Goal: Transaction & Acquisition: Purchase product/service

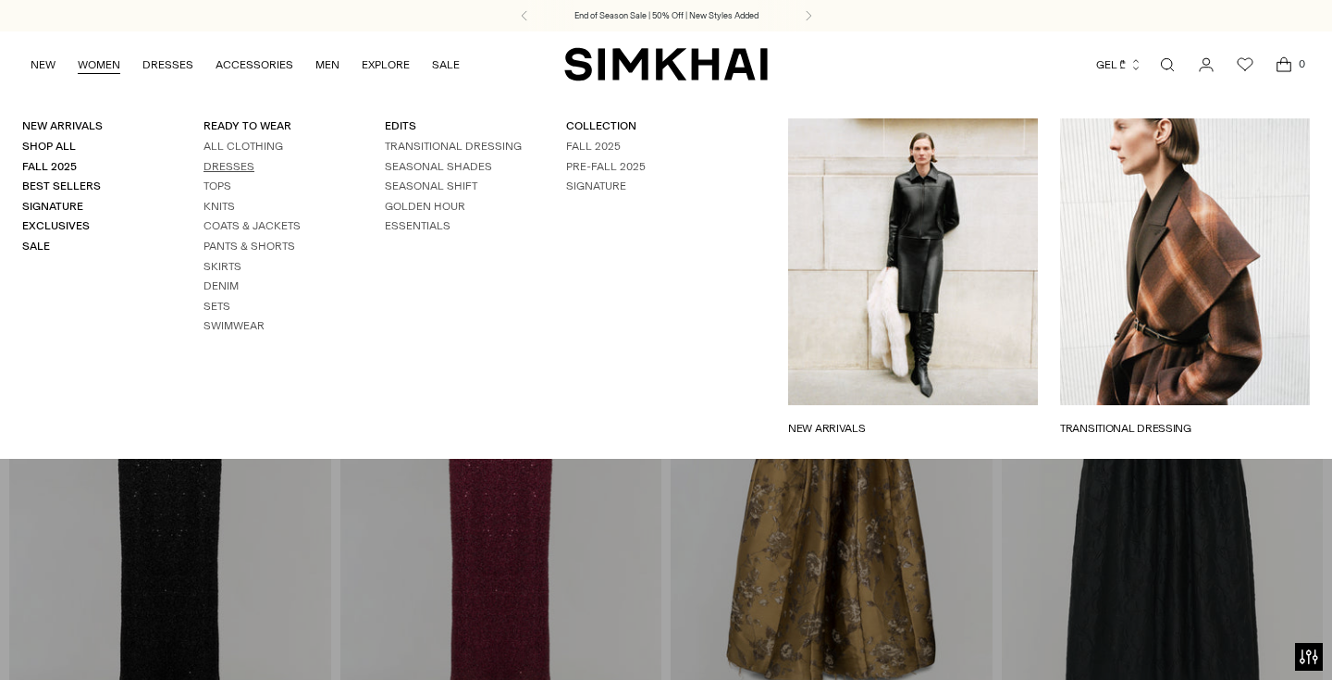
click at [235, 166] on link "Dresses" at bounding box center [229, 166] width 51 height 13
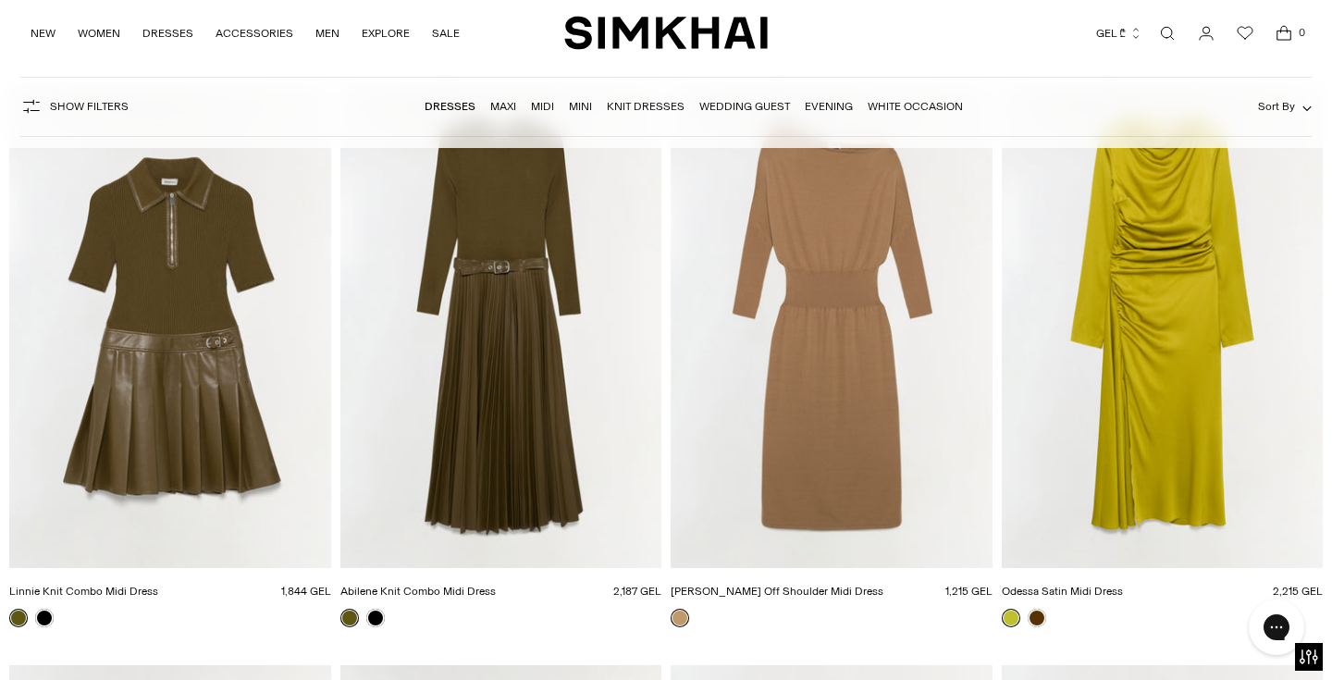
scroll to position [6395, 0]
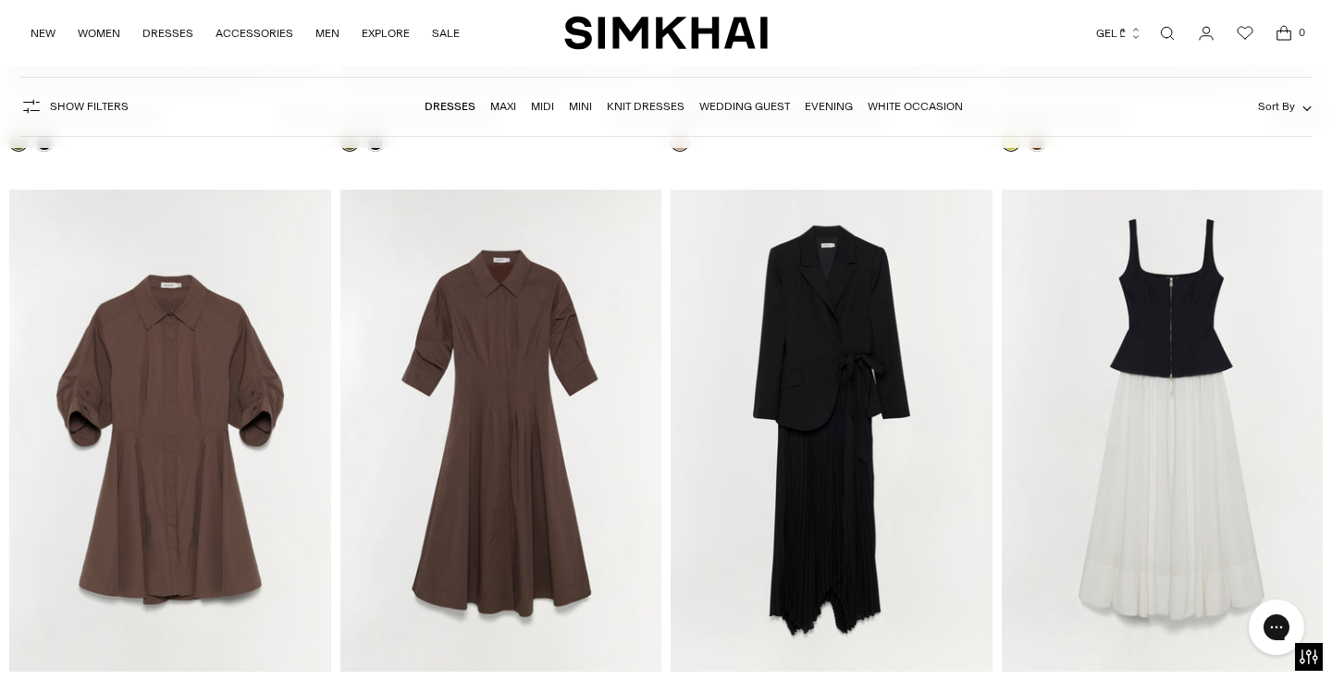
click at [1140, 33] on icon "button" at bounding box center [1135, 33] width 13 height 13
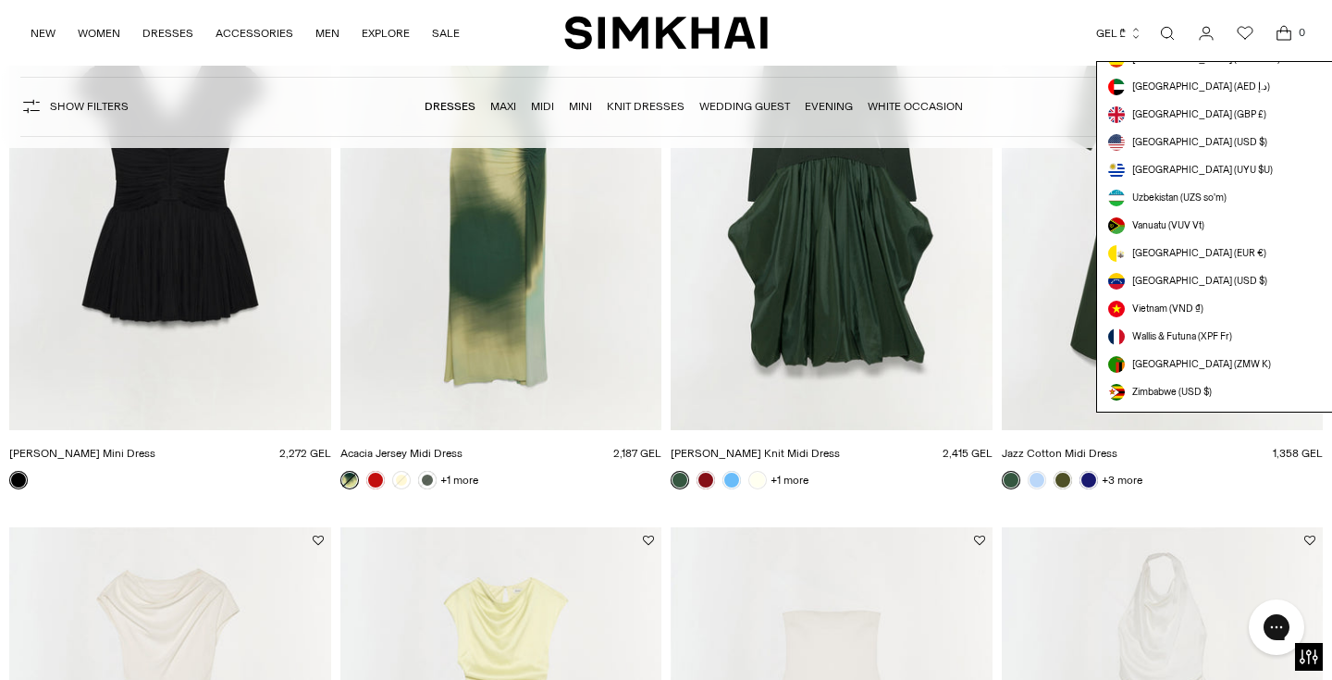
scroll to position [7469, 0]
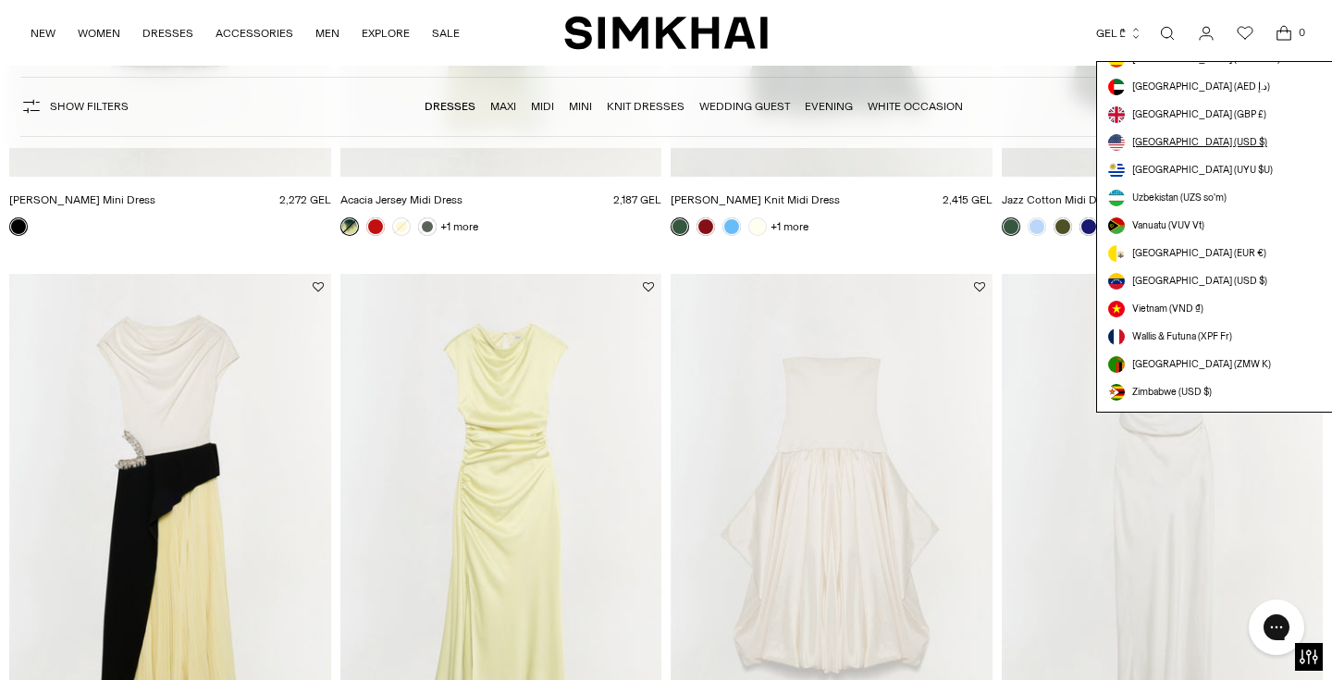
click at [1151, 144] on span "[GEOGRAPHIC_DATA] (USD $)" at bounding box center [1199, 142] width 135 height 15
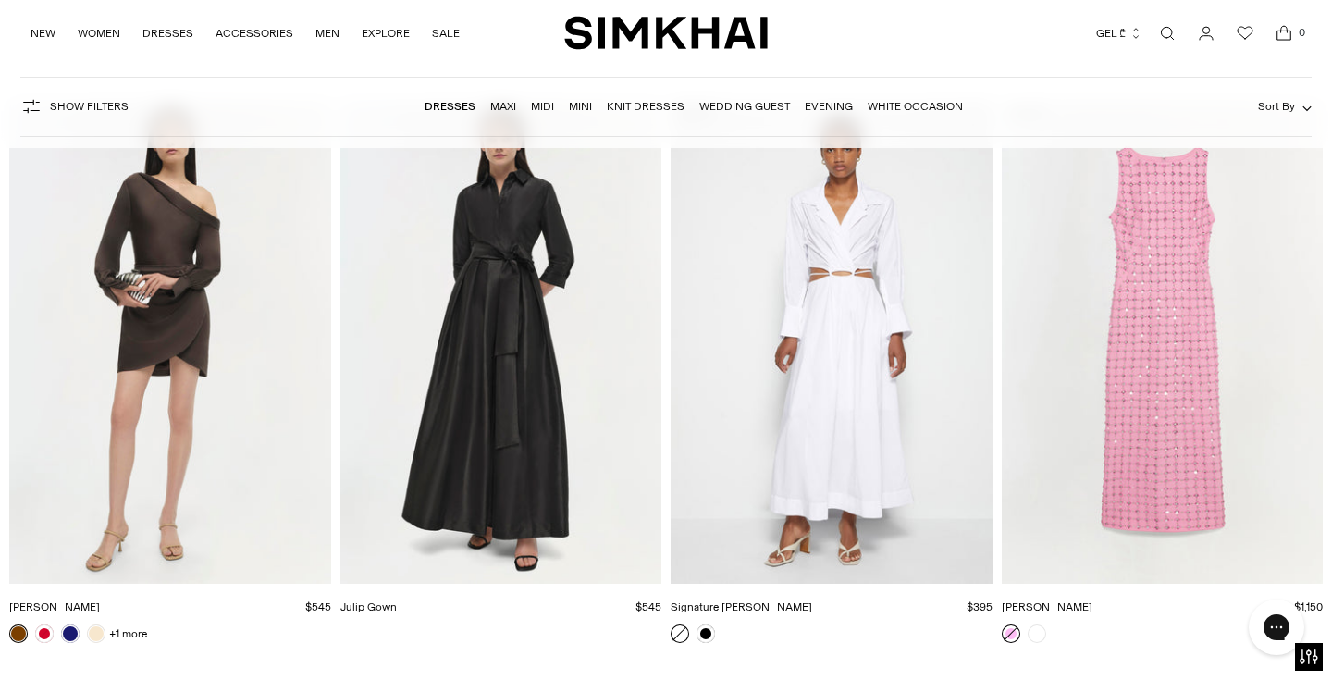
scroll to position [24462, 0]
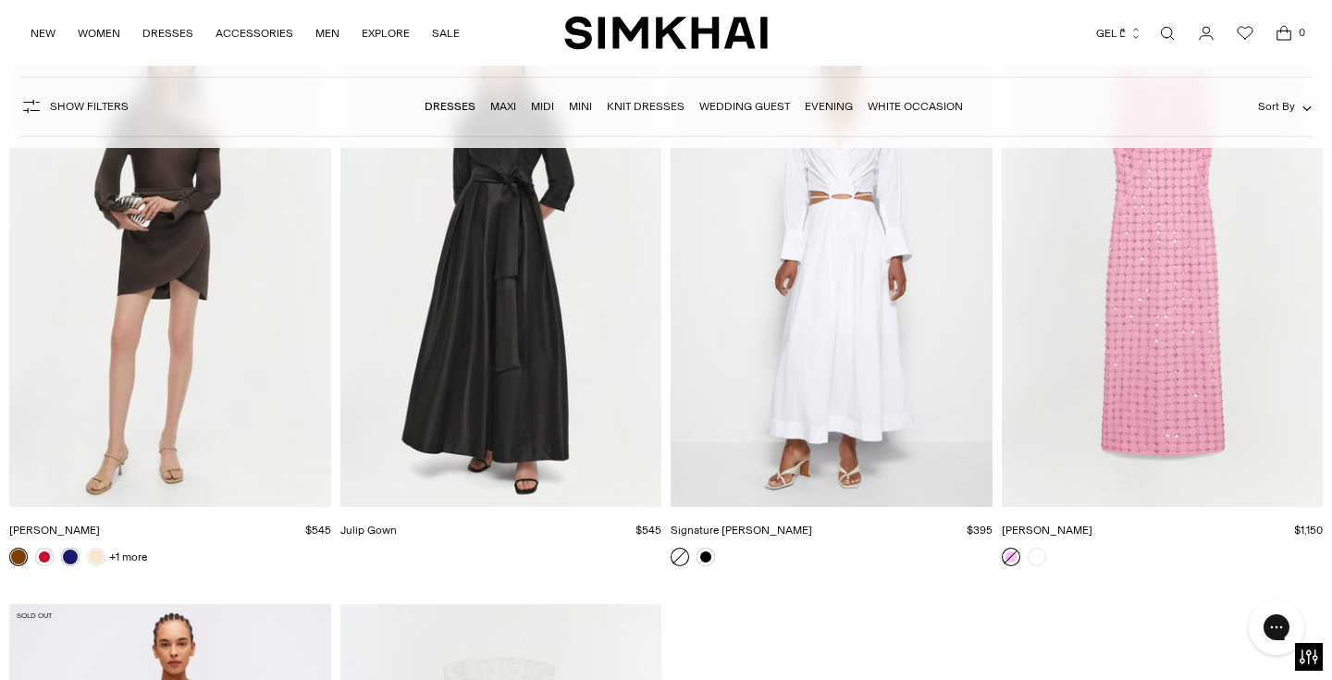
click at [0, 0] on img "Cameron Dress" at bounding box center [0, 0] width 0 height 0
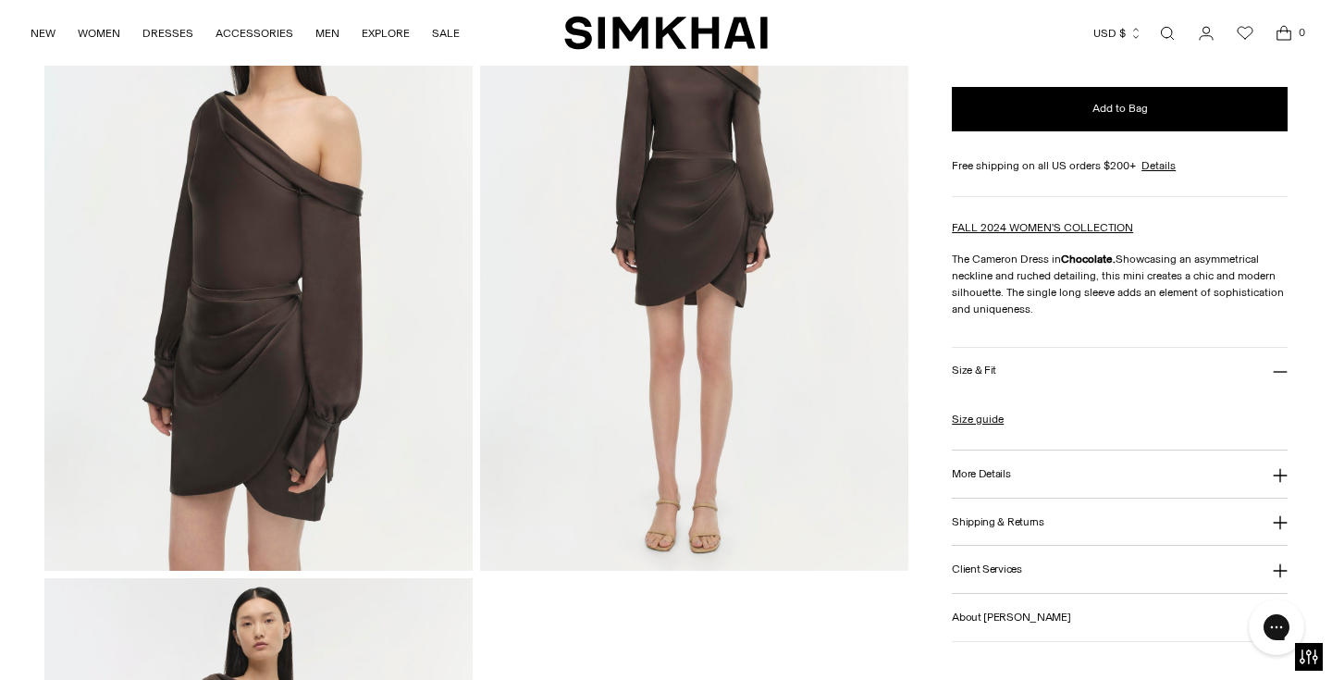
scroll to position [893, 0]
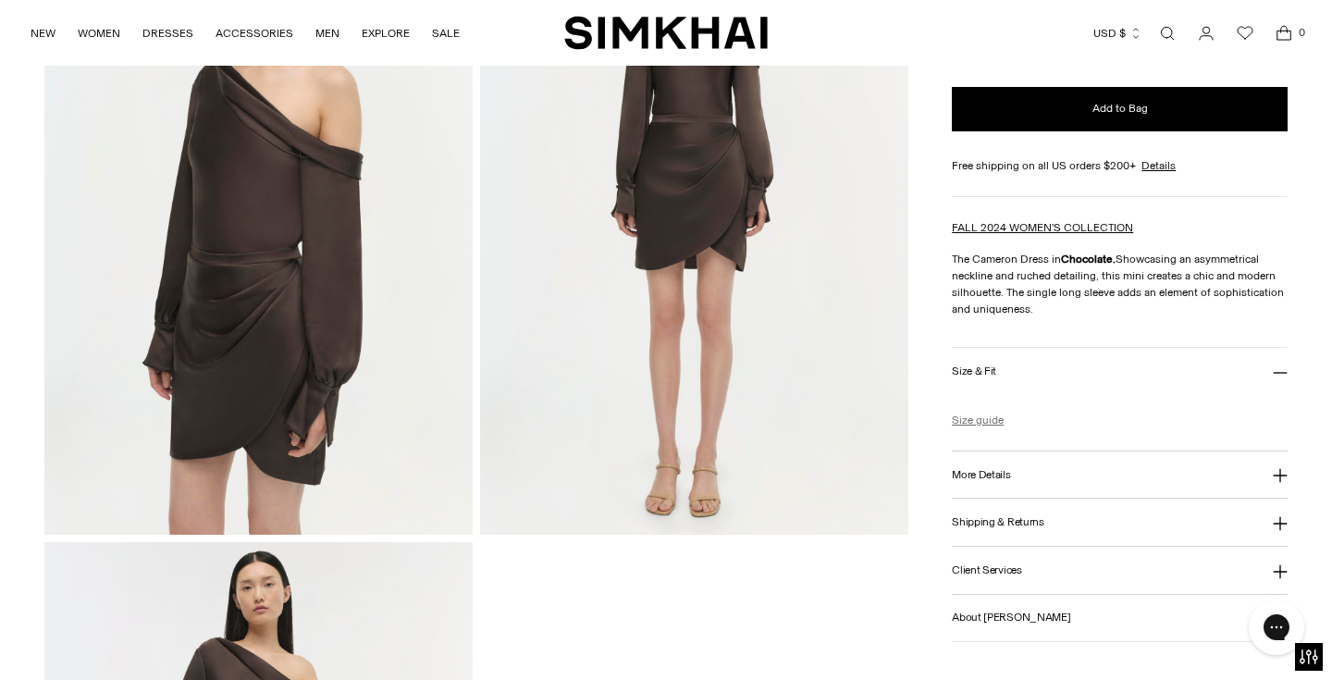
click at [967, 418] on link "Size guide" at bounding box center [978, 420] width 52 height 17
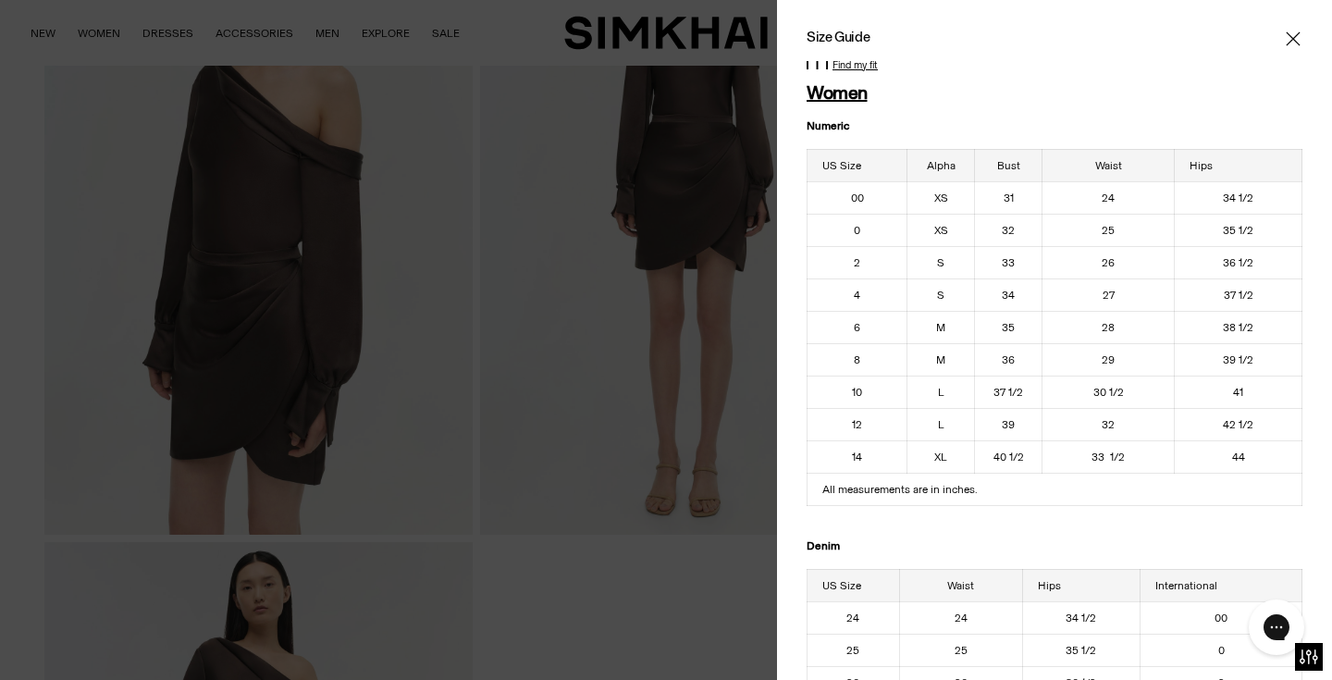
click at [1298, 40] on icon "Close" at bounding box center [1293, 39] width 15 height 19
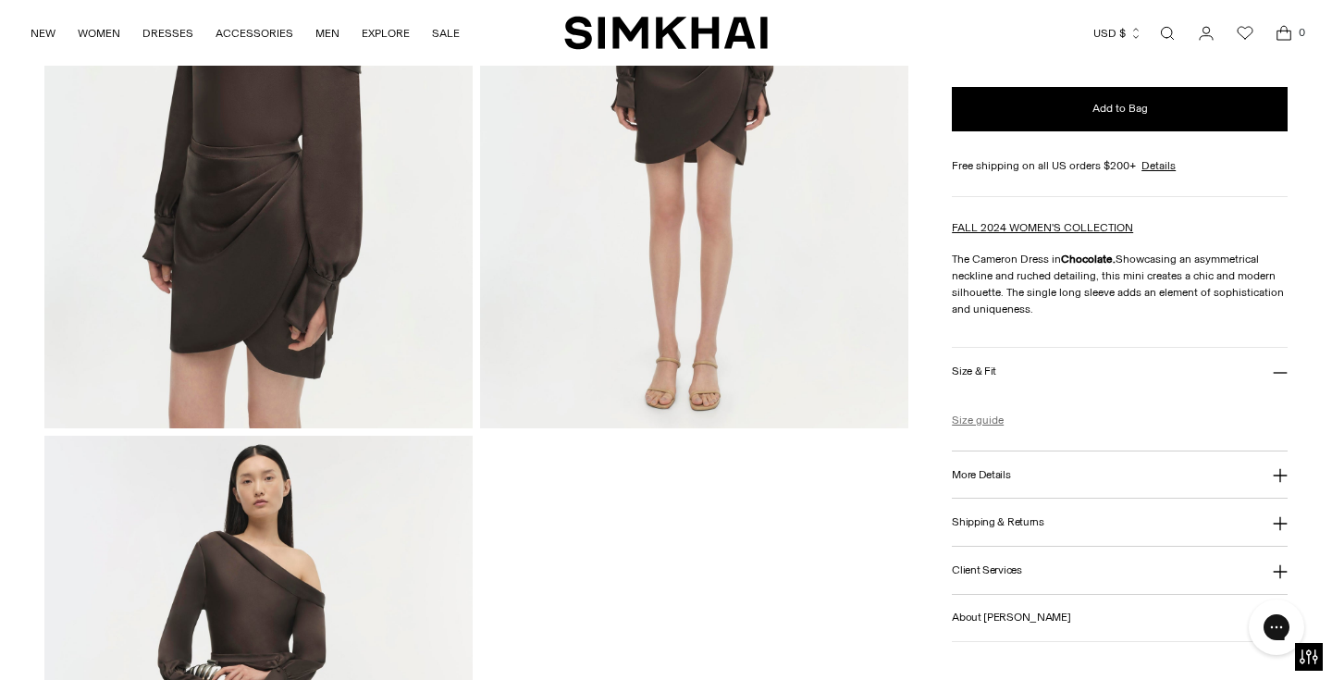
scroll to position [1000, 0]
click at [980, 371] on h3 "Size & Fit" at bounding box center [974, 371] width 44 height 12
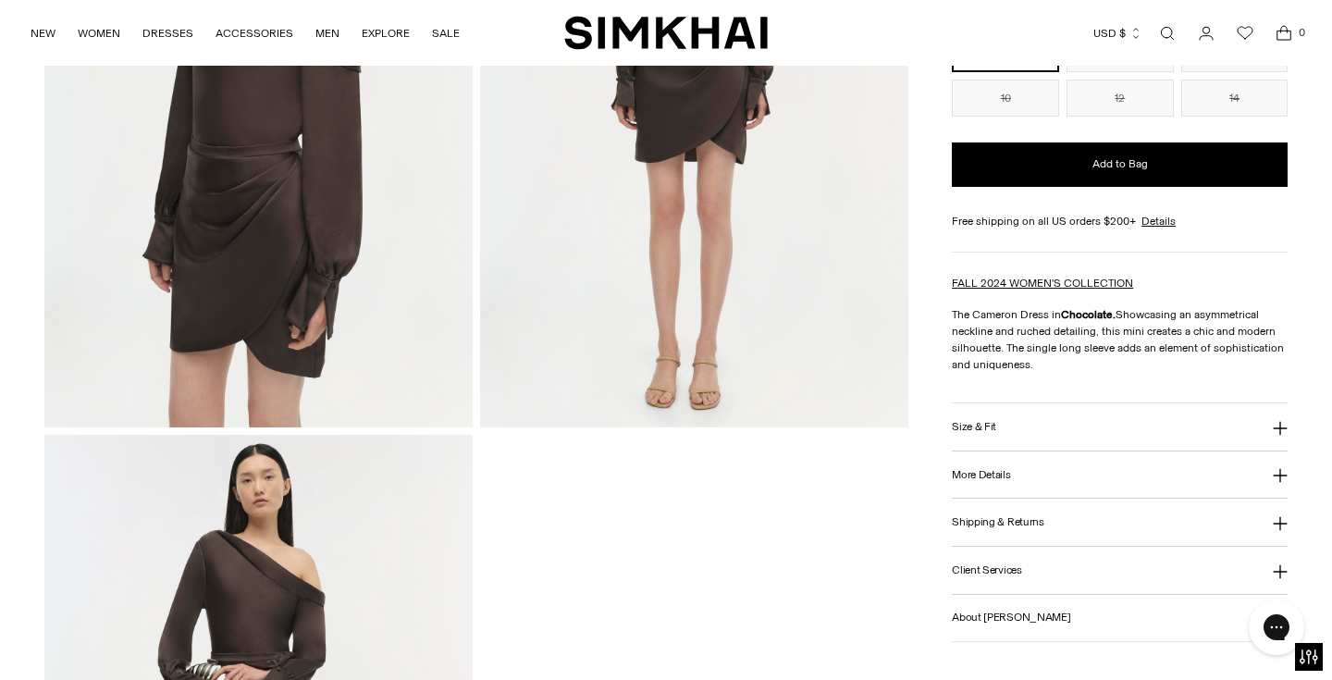
click at [971, 422] on h3 "Size & Fit" at bounding box center [974, 427] width 44 height 12
click at [989, 426] on h3 "Size & Fit" at bounding box center [974, 427] width 44 height 12
click at [990, 426] on h3 "Size & Fit" at bounding box center [974, 427] width 44 height 12
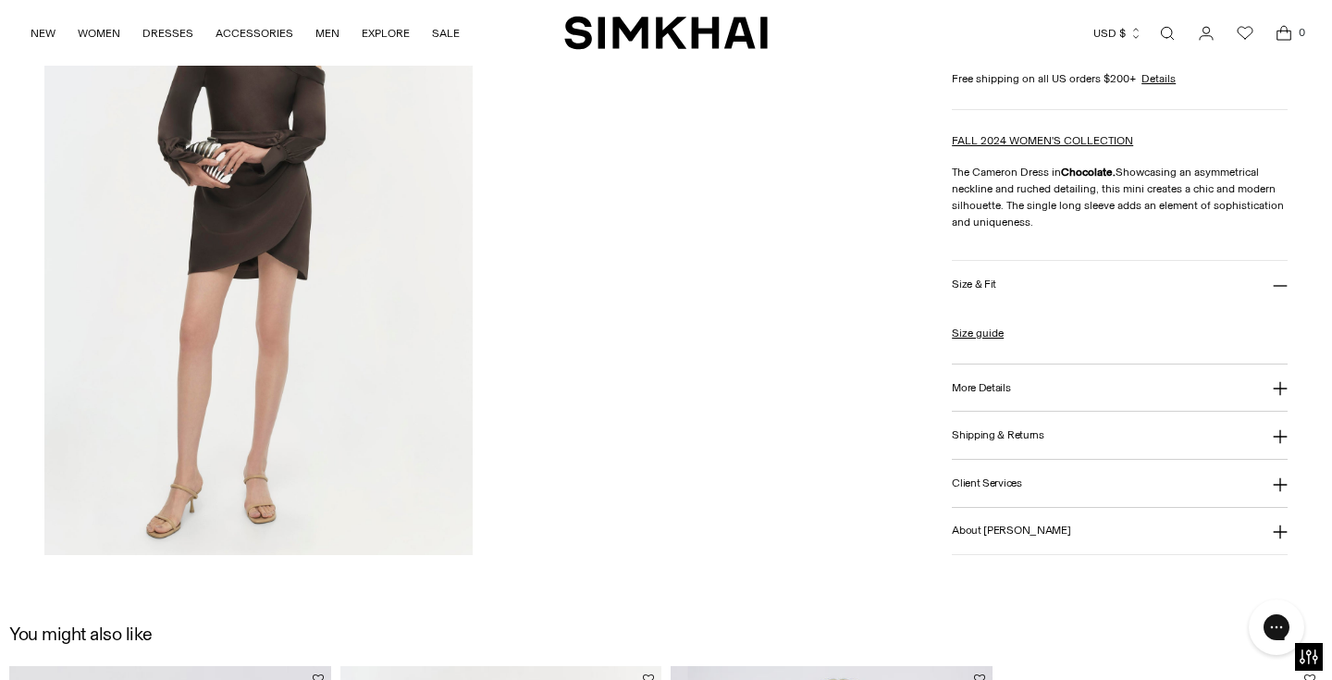
scroll to position [1513, 0]
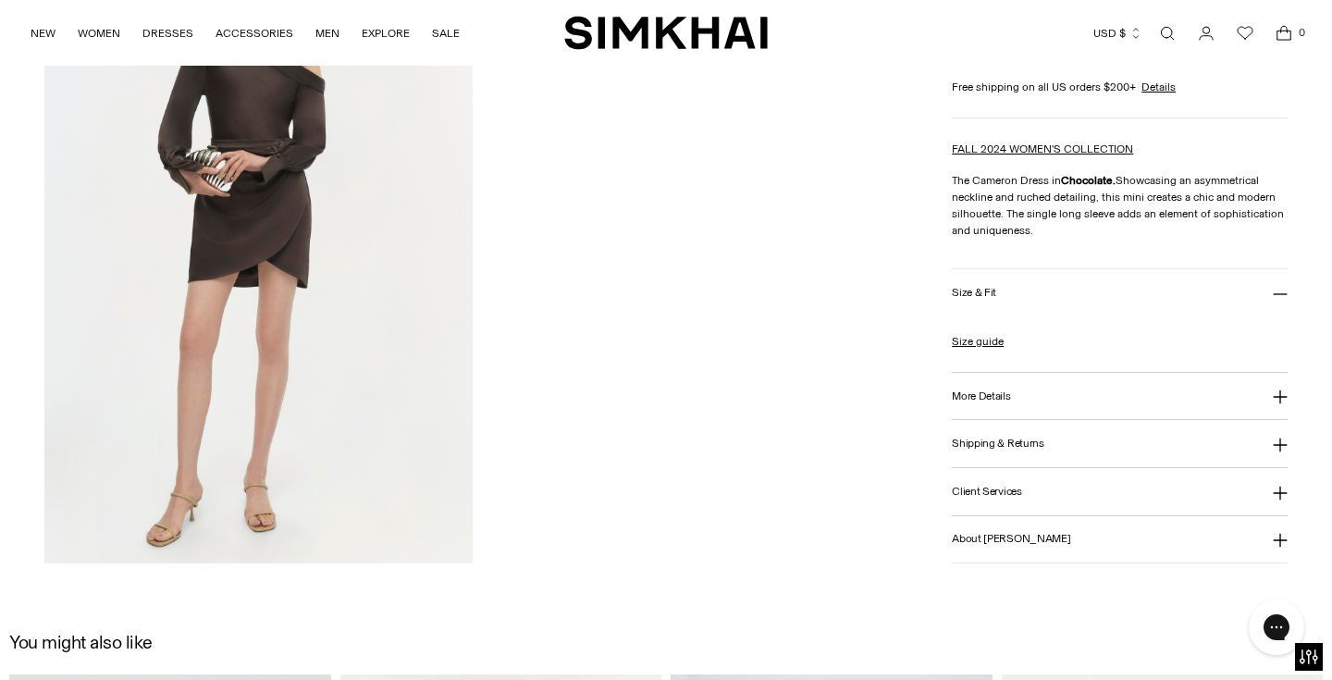
click at [992, 390] on h3 "More Details" at bounding box center [981, 396] width 58 height 12
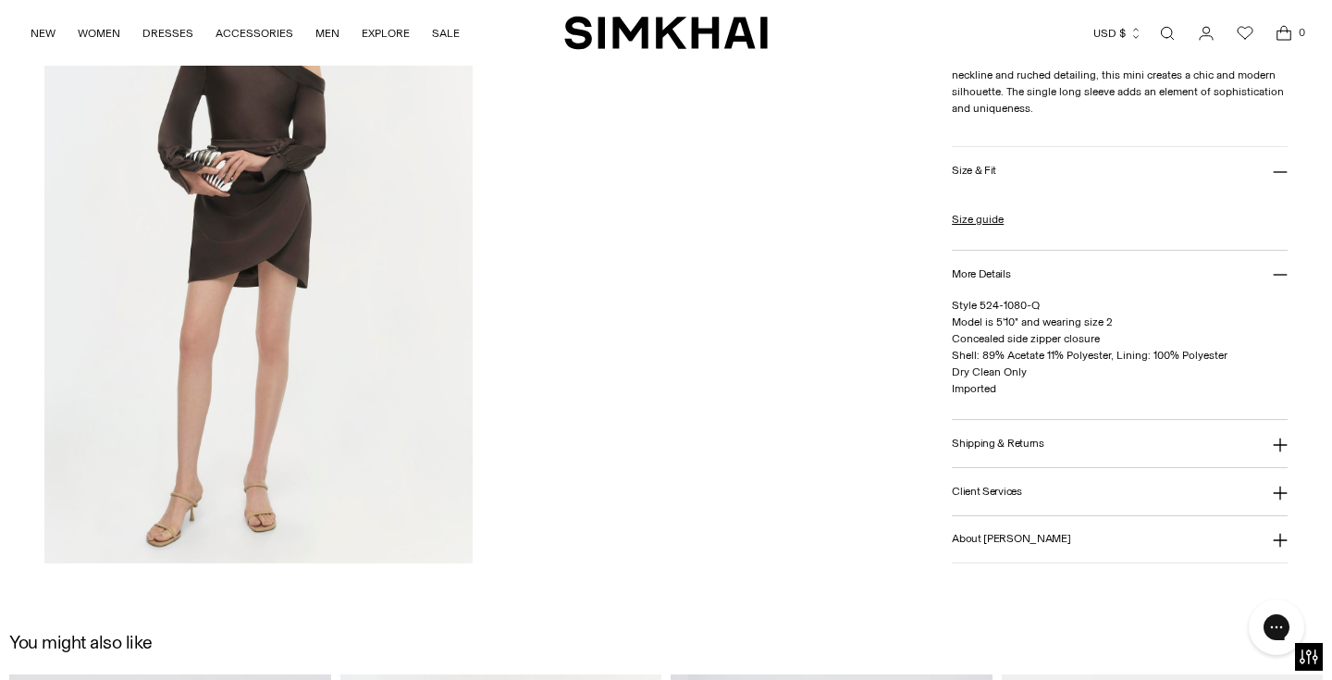
scroll to position [1471, 0]
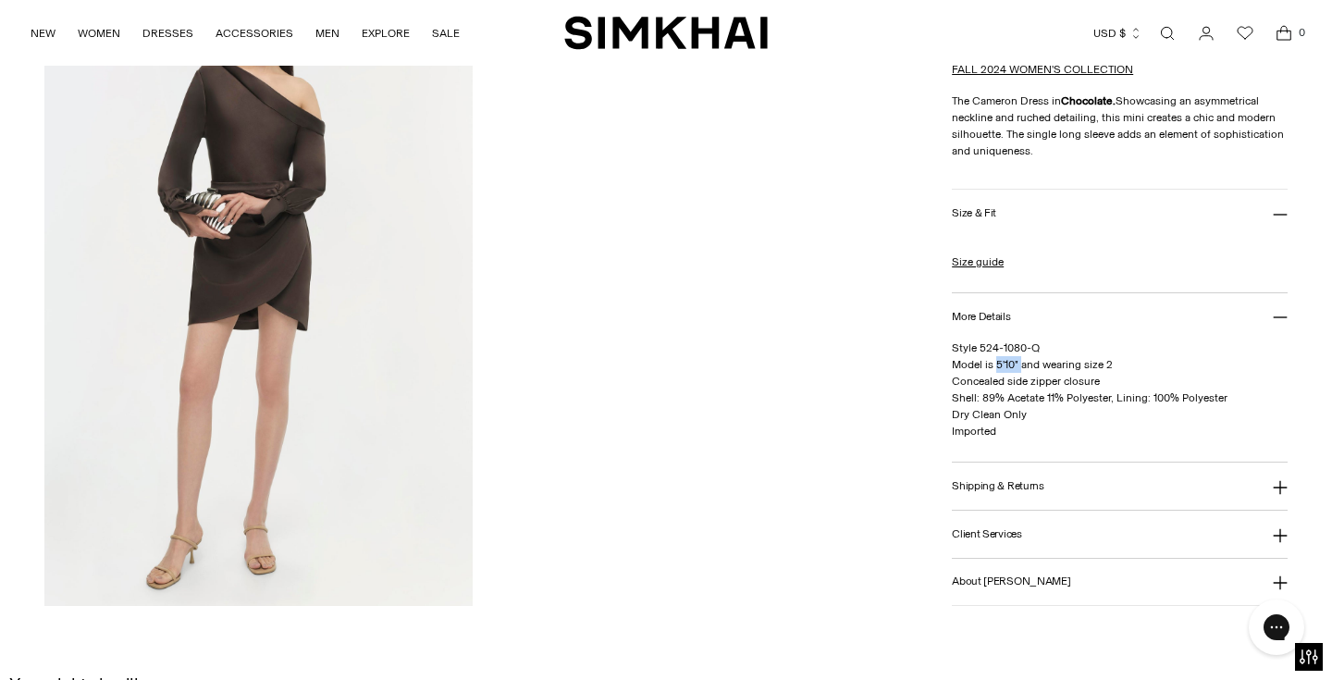
drag, startPoint x: 997, startPoint y: 365, endPoint x: 1020, endPoint y: 367, distance: 23.2
click at [1020, 367] on span "Style 524-1080-Q Model is 5'10" and wearing size 2 Concealed side zipper closur…" at bounding box center [1090, 389] width 276 height 96
copy span "5'10""
click at [1071, 420] on p "Style 524-1080-Q Model is 5'10" and wearing size 2 Concealed side zipper closur…" at bounding box center [1120, 389] width 336 height 100
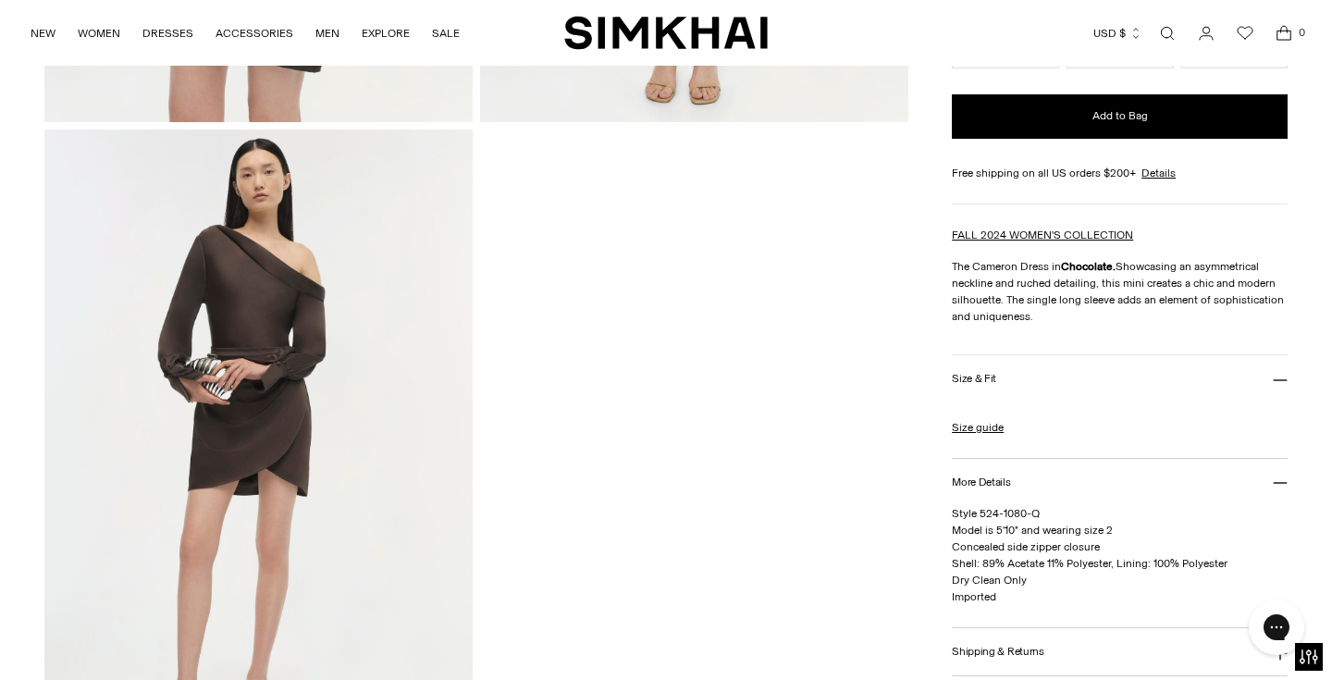
scroll to position [1300, 0]
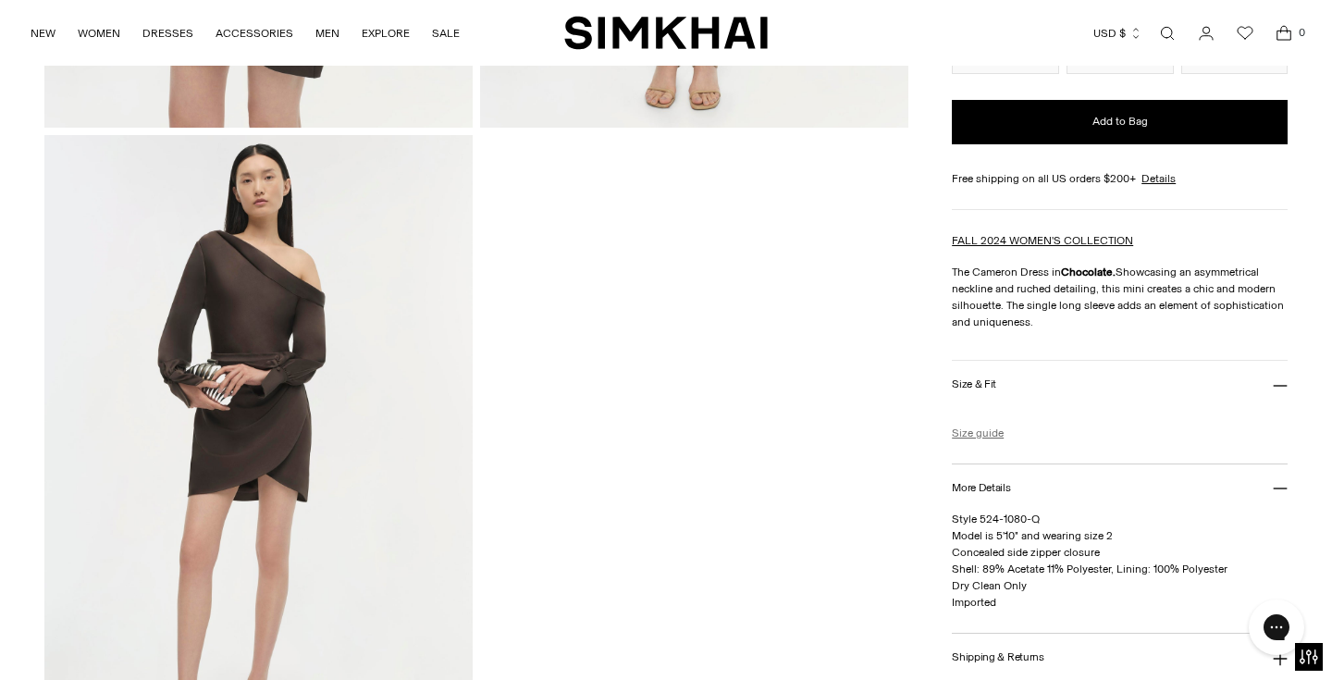
click at [991, 438] on link "Size guide" at bounding box center [978, 433] width 52 height 17
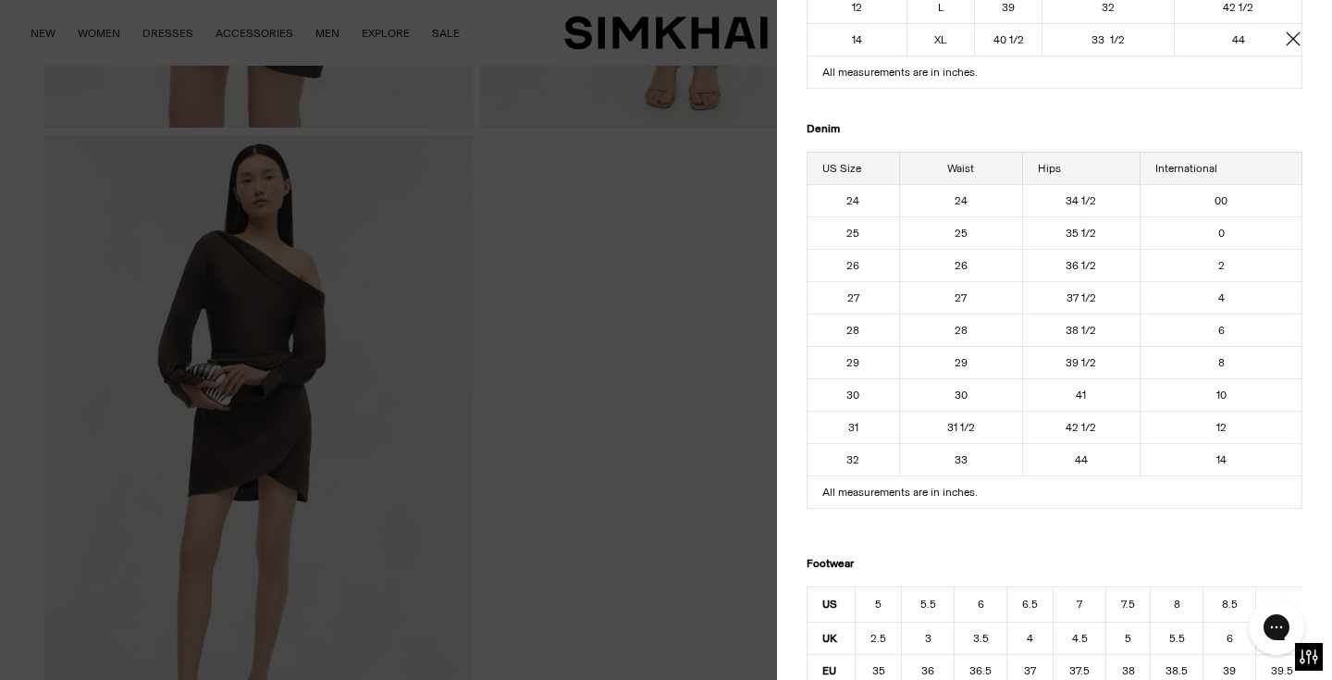
scroll to position [0, 0]
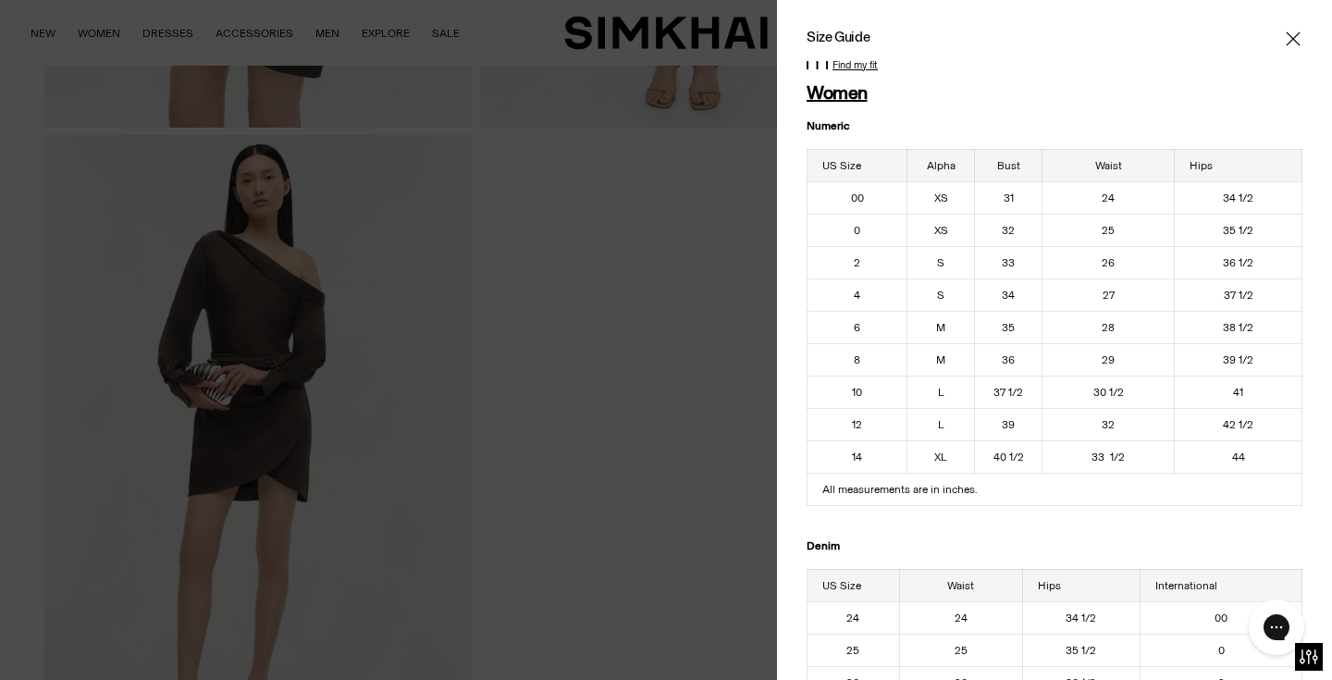
click at [846, 63] on p "Find my fit" at bounding box center [855, 65] width 45 height 11
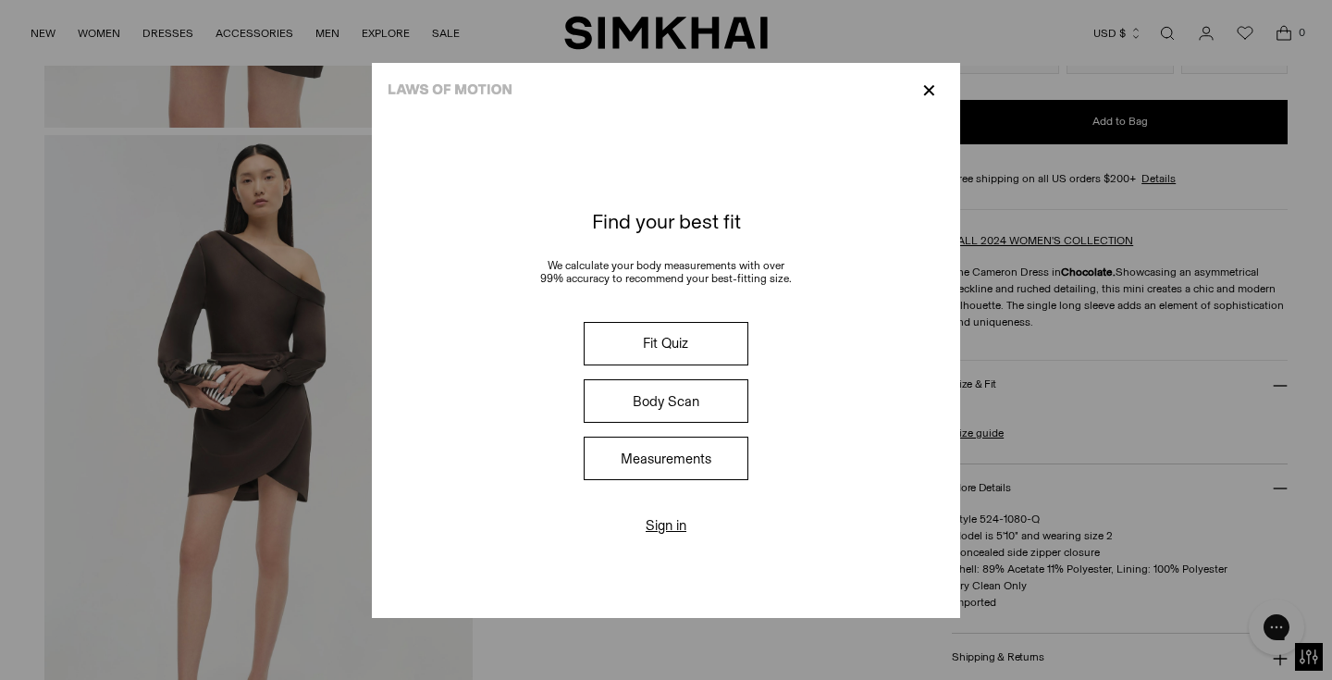
click at [677, 405] on button "Body Scan" at bounding box center [666, 400] width 165 height 43
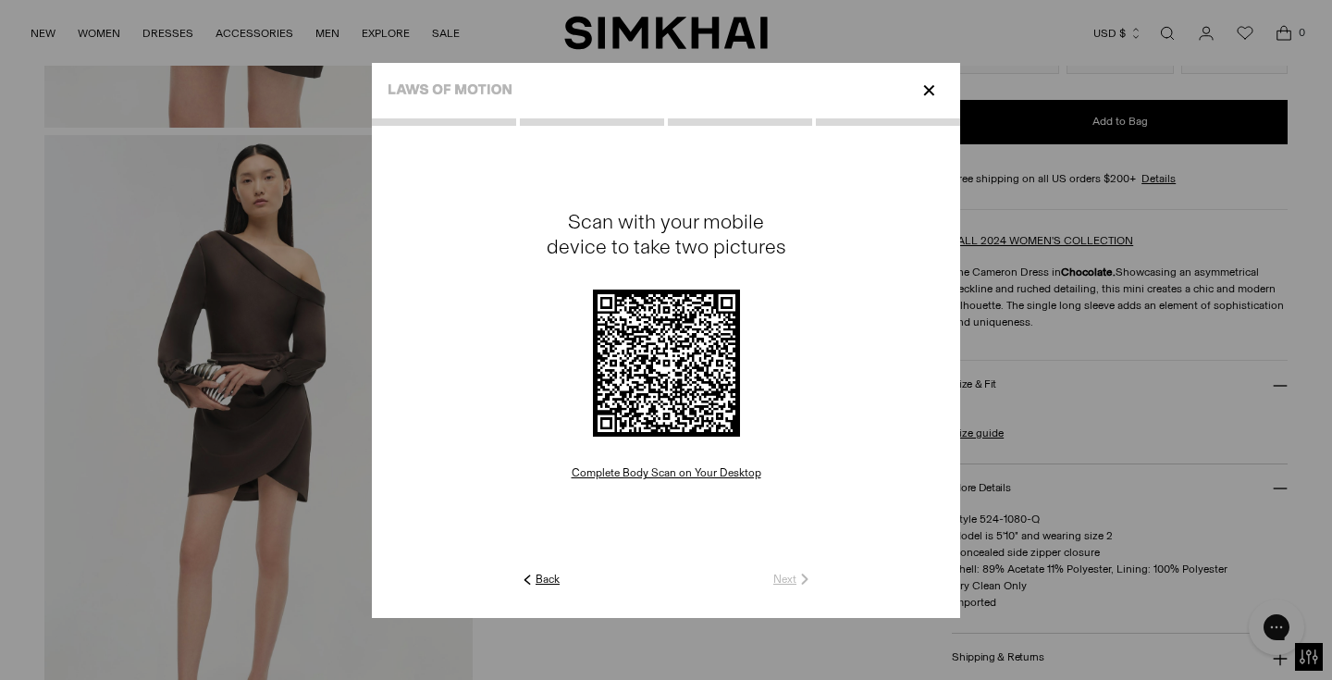
click at [543, 582] on link "Back" at bounding box center [539, 579] width 41 height 17
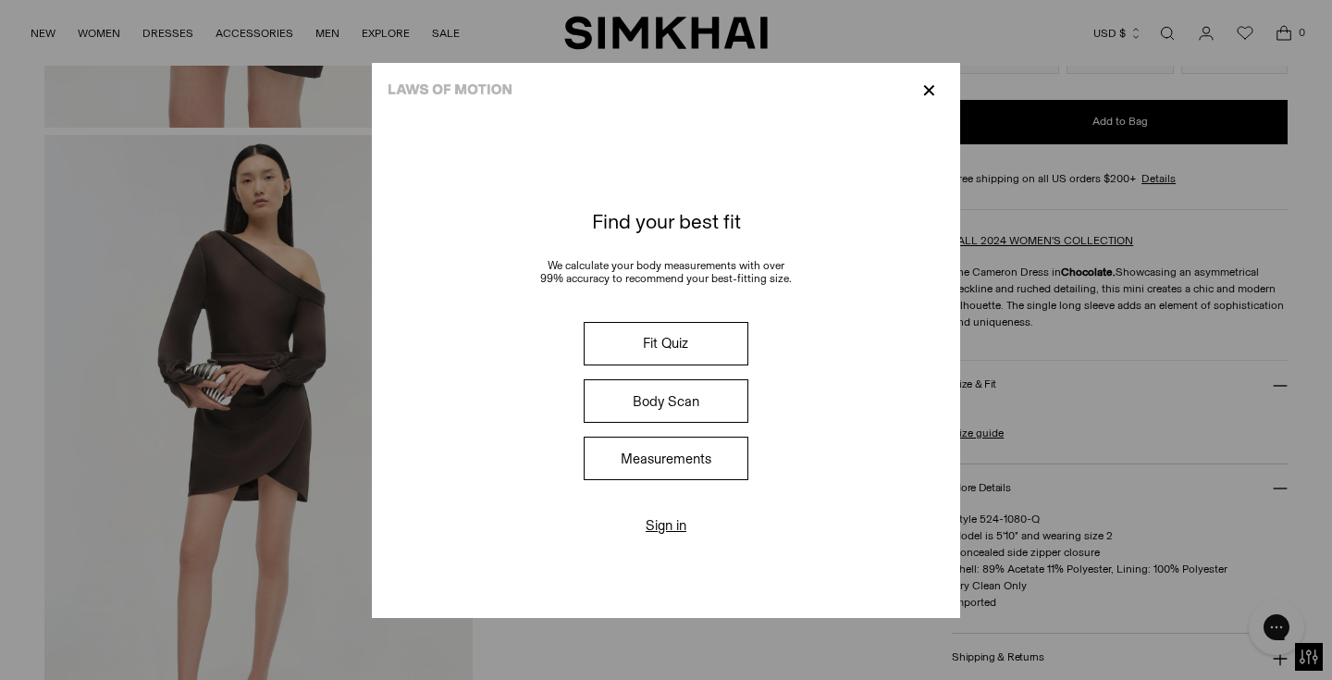
click at [671, 453] on button "Measurements" at bounding box center [666, 458] width 165 height 43
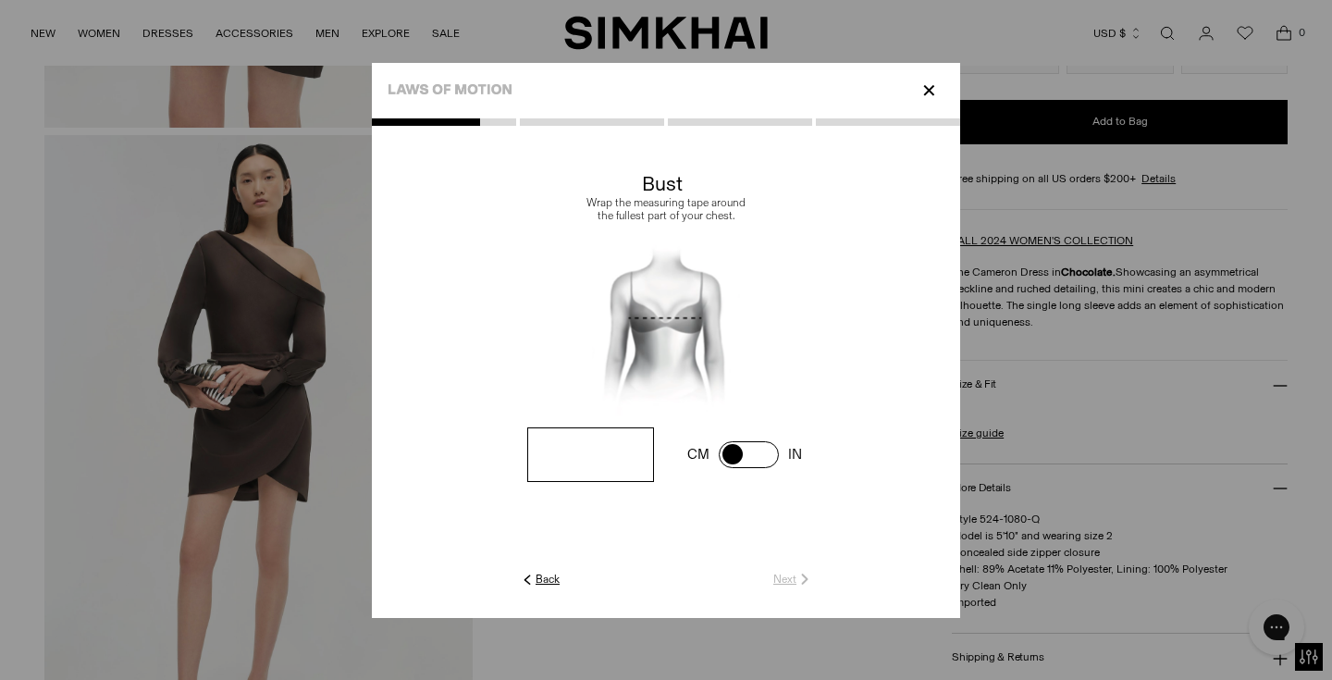
click at [726, 463] on span at bounding box center [749, 454] width 60 height 27
click at [574, 476] on input "number" at bounding box center [590, 454] width 127 height 55
type input "**"
click at [789, 582] on link "Next" at bounding box center [793, 579] width 40 height 17
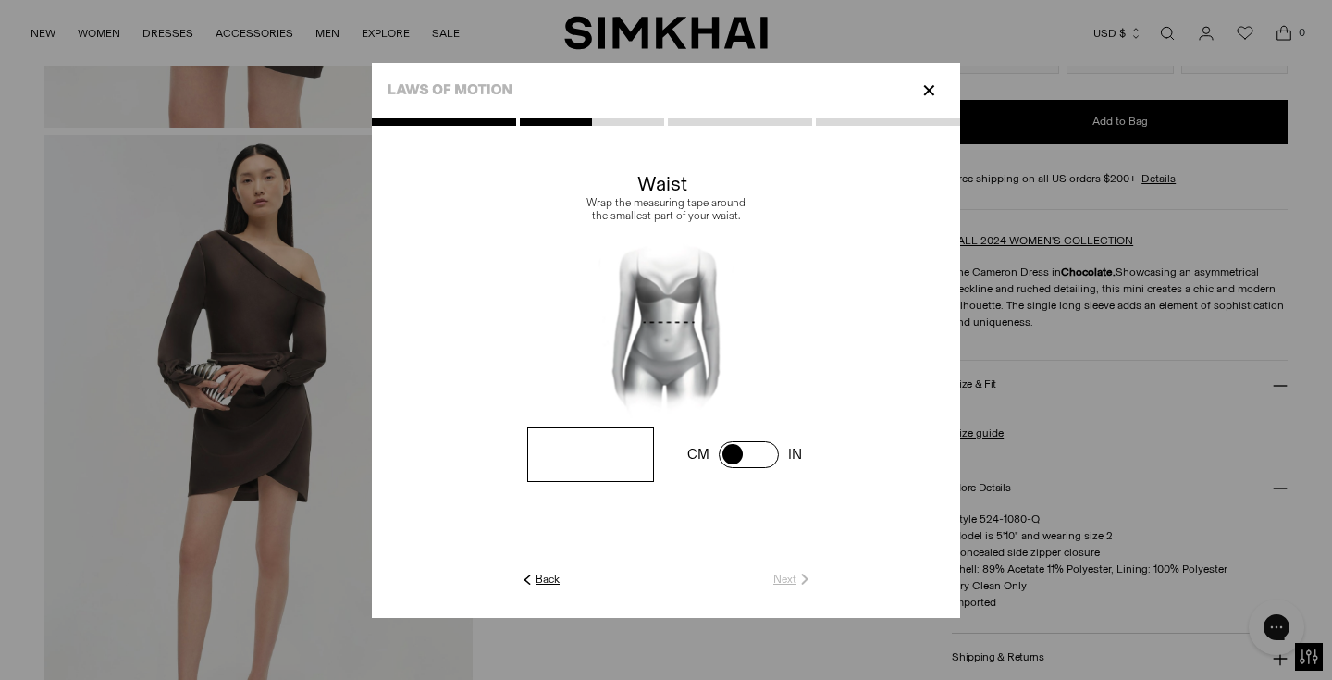
click at [0, 0] on span at bounding box center [0, 0] width 0 height 0
click at [0, 0] on input "number" at bounding box center [0, 0] width 0 height 0
type input "**"
click at [783, 577] on link "Next" at bounding box center [793, 579] width 40 height 17
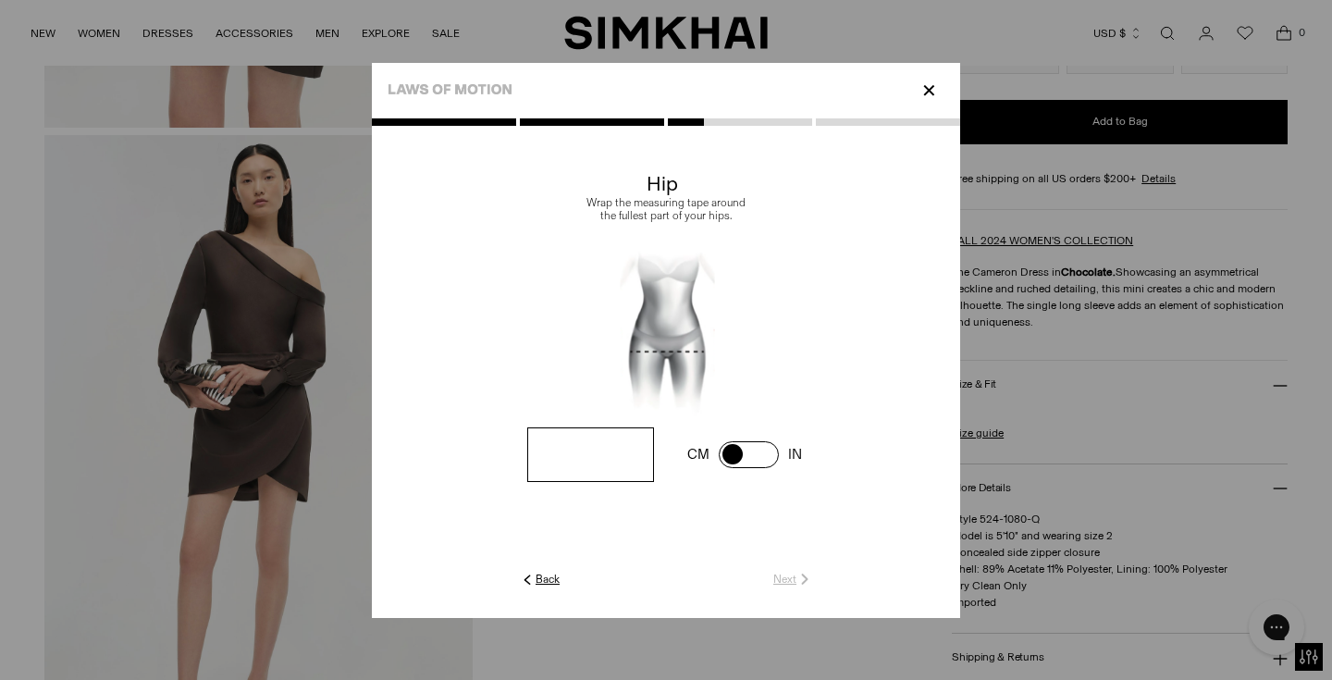
click at [0, 0] on input "number" at bounding box center [0, 0] width 0 height 0
type input "**"
click at [785, 579] on link "Next" at bounding box center [793, 579] width 40 height 17
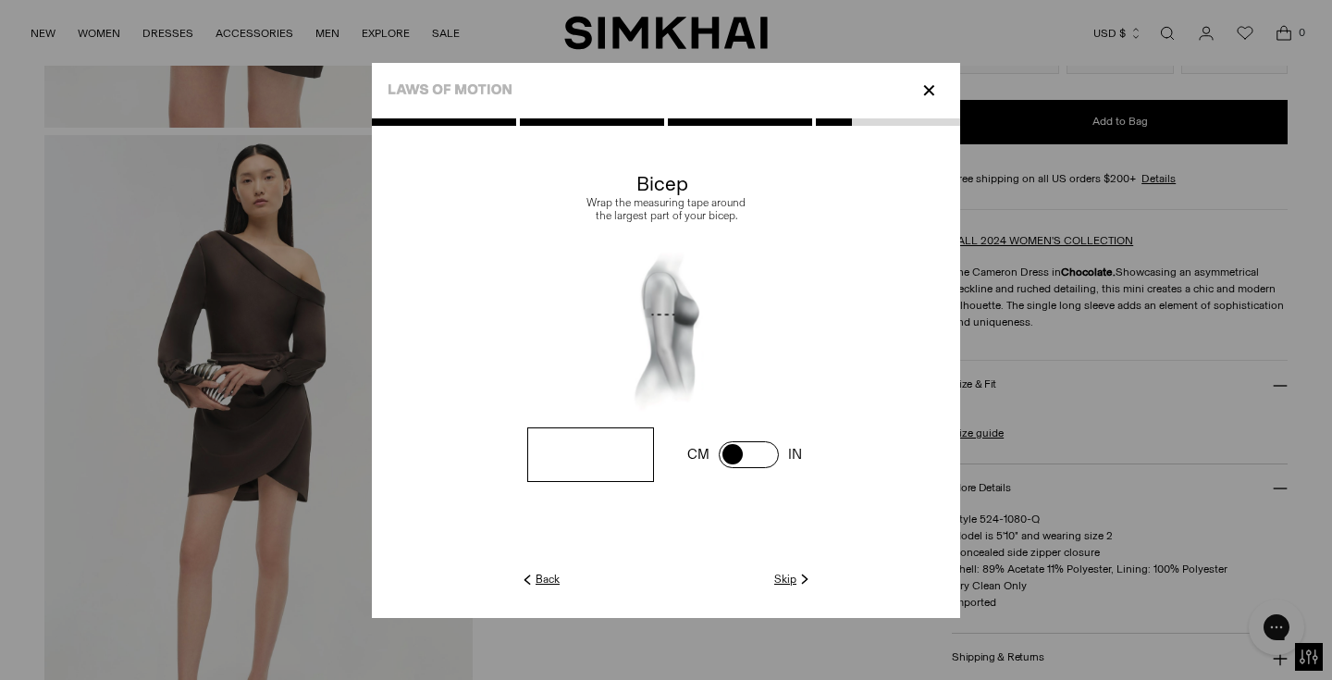
click at [0, 0] on input "number" at bounding box center [0, 0] width 0 height 0
type input "**"
click at [784, 586] on link "Next" at bounding box center [793, 579] width 40 height 17
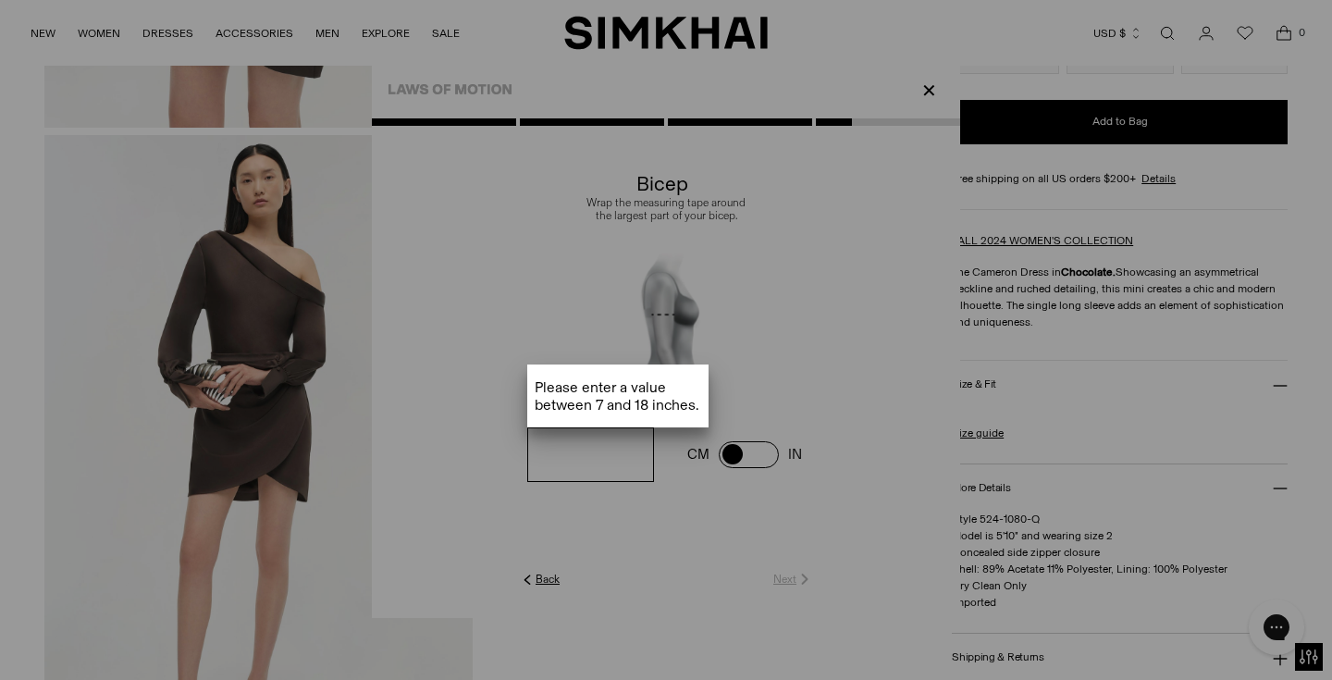
click at [642, 413] on span "Please enter a value between 7 and 18 inches ." at bounding box center [617, 395] width 181 height 63
click at [641, 447] on div at bounding box center [666, 371] width 588 height 680
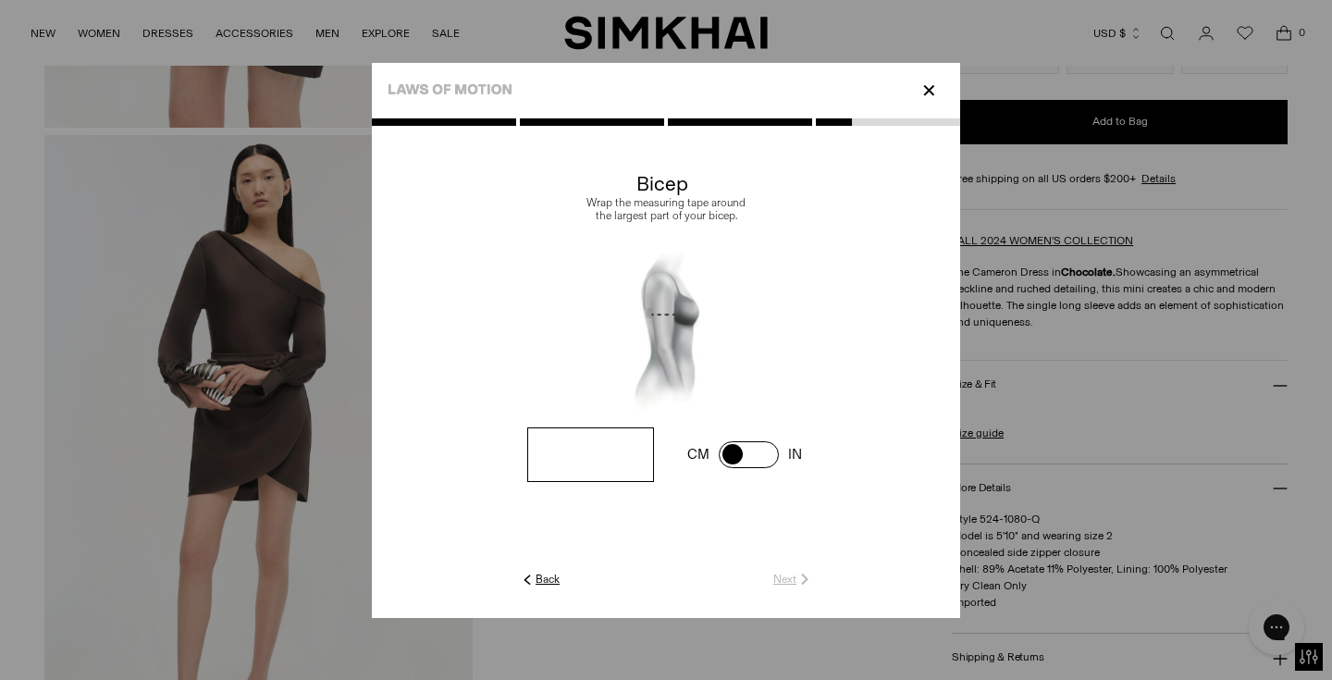
click at [0, 0] on span at bounding box center [0, 0] width 0 height 0
click at [0, 0] on input "number" at bounding box center [0, 0] width 0 height 0
type input "**"
click at [785, 582] on link "Next" at bounding box center [793, 579] width 40 height 17
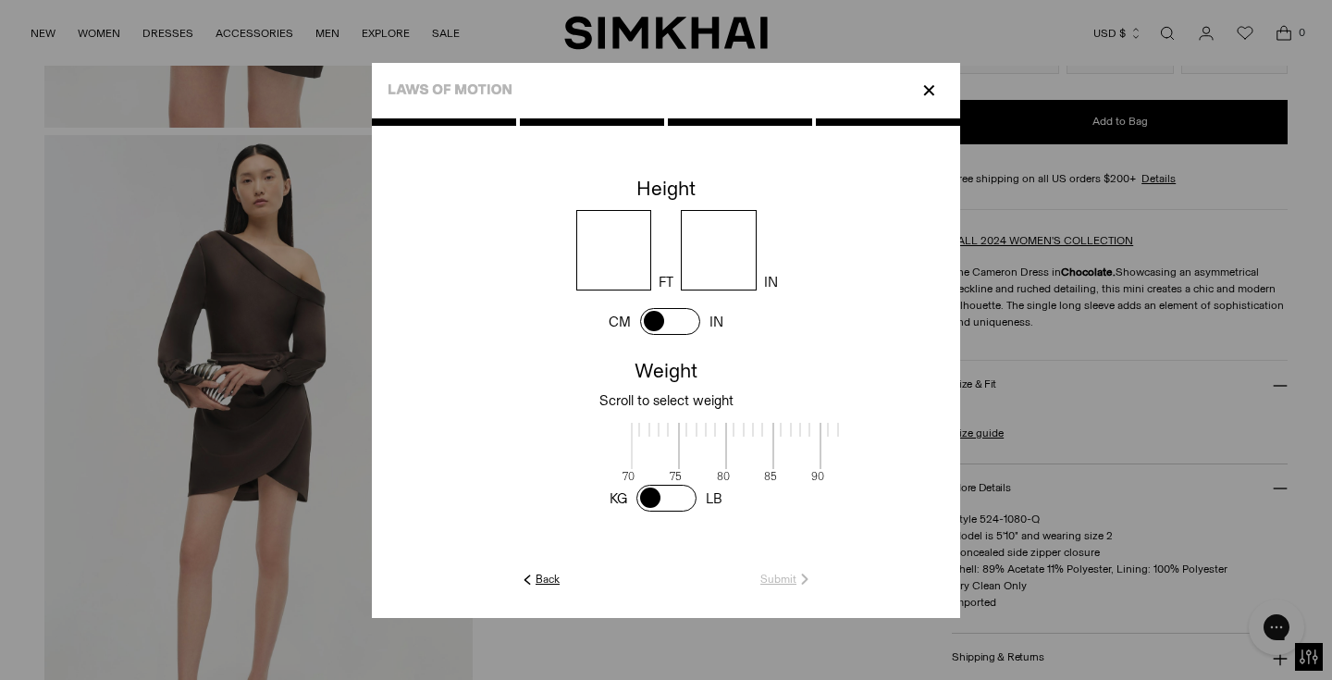
scroll to position [2, 601]
click at [650, 326] on span at bounding box center [670, 321] width 60 height 27
click at [634, 229] on input "number" at bounding box center [661, 250] width 167 height 80
type input "***"
click at [780, 579] on link "Submit" at bounding box center [786, 579] width 53 height 17
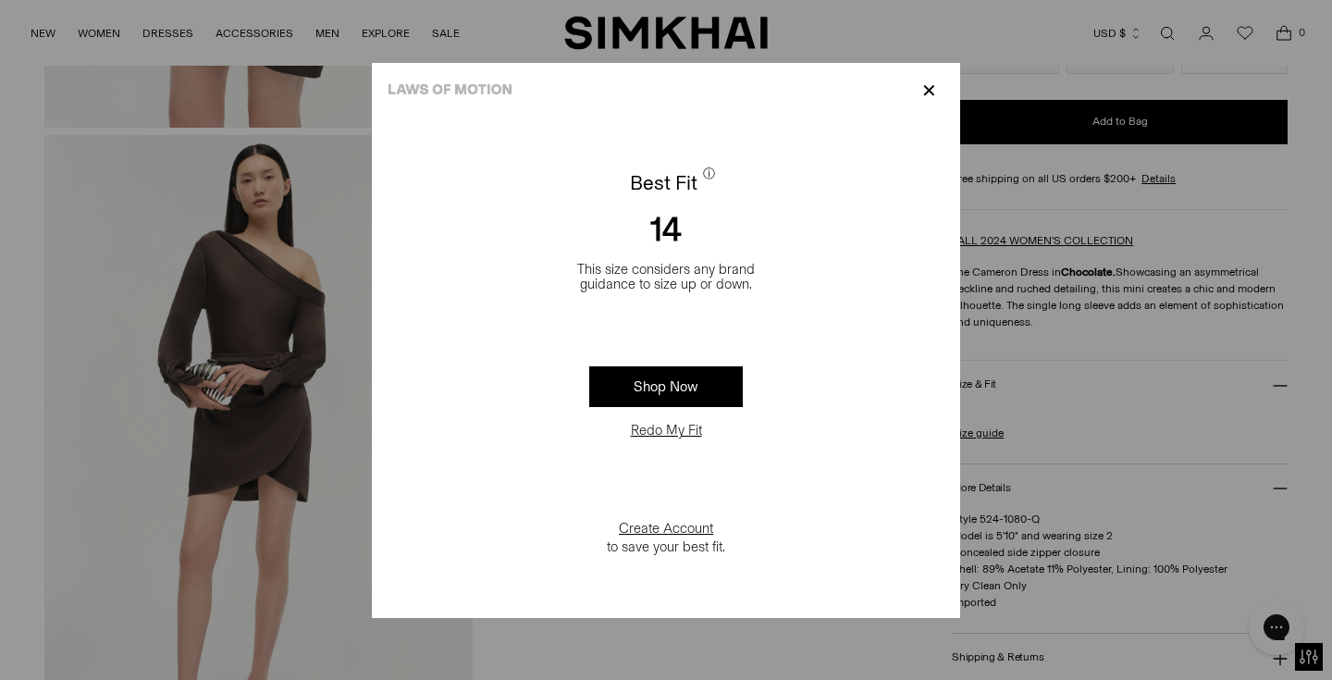
click at [662, 399] on link "Shop Now" at bounding box center [666, 386] width 154 height 41
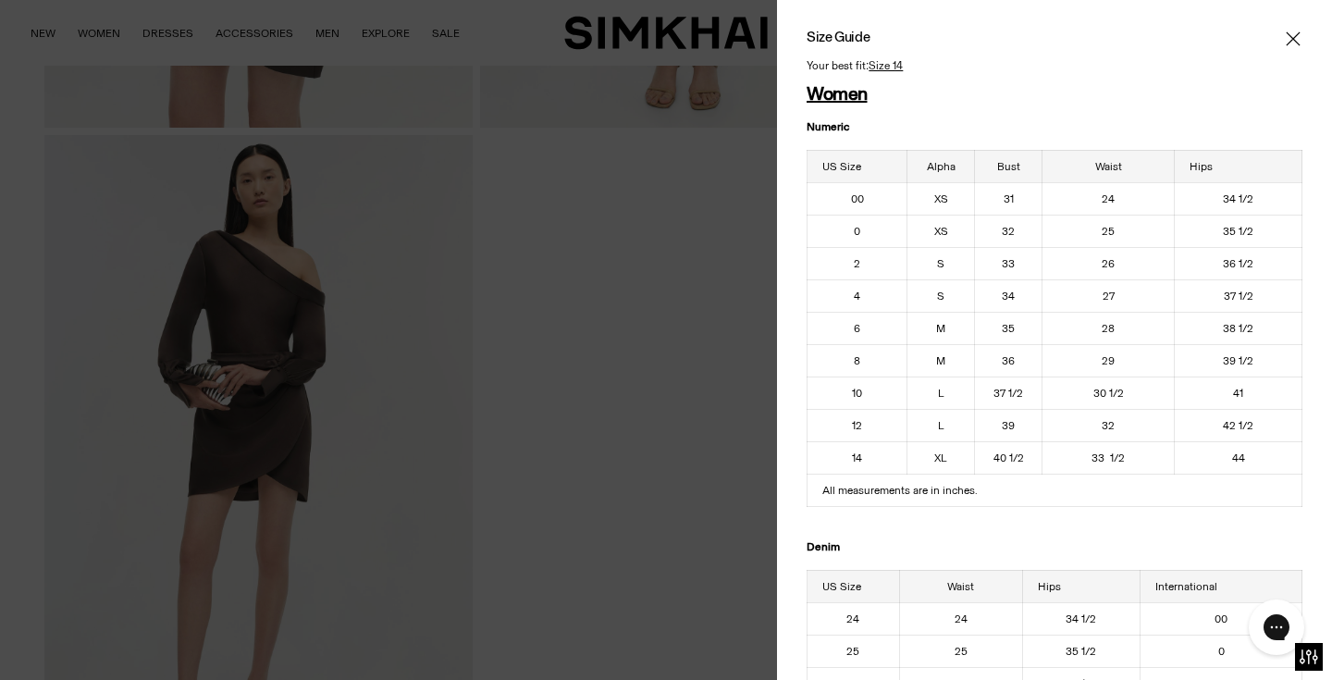
click at [889, 66] on u "Size 14" at bounding box center [886, 66] width 34 height 12
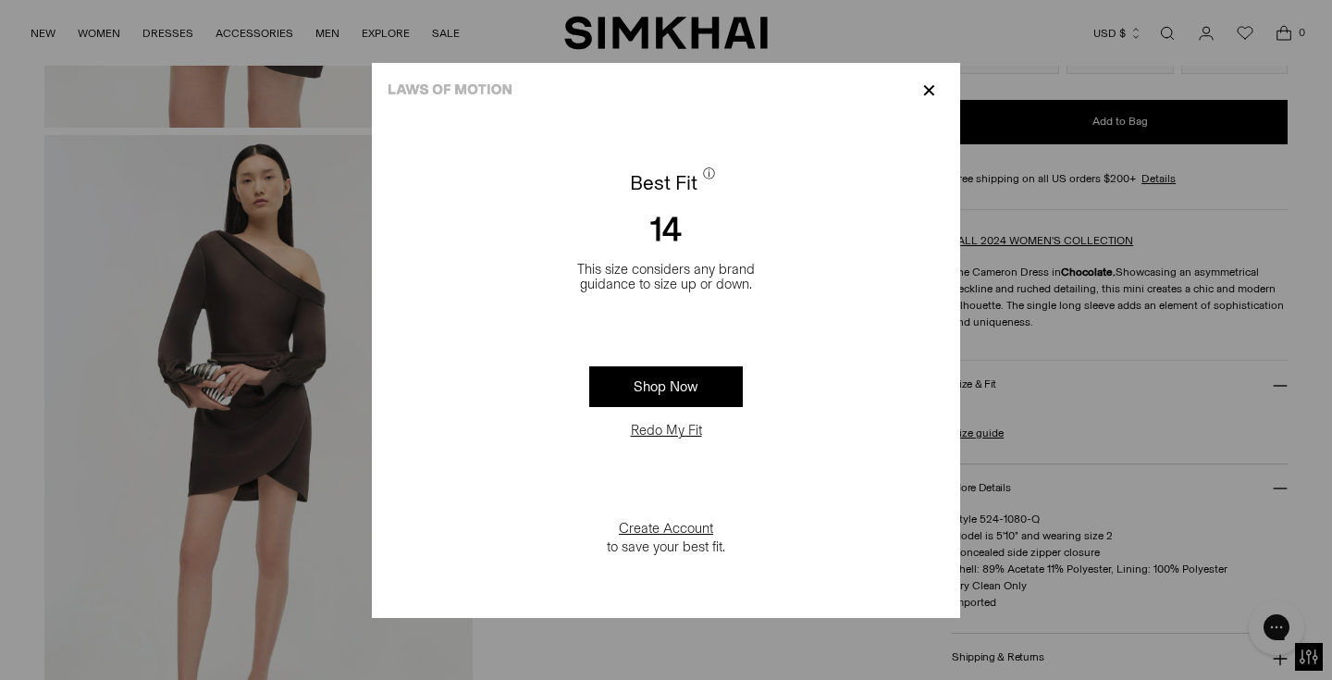
click at [931, 86] on p "✕" at bounding box center [929, 90] width 25 height 31
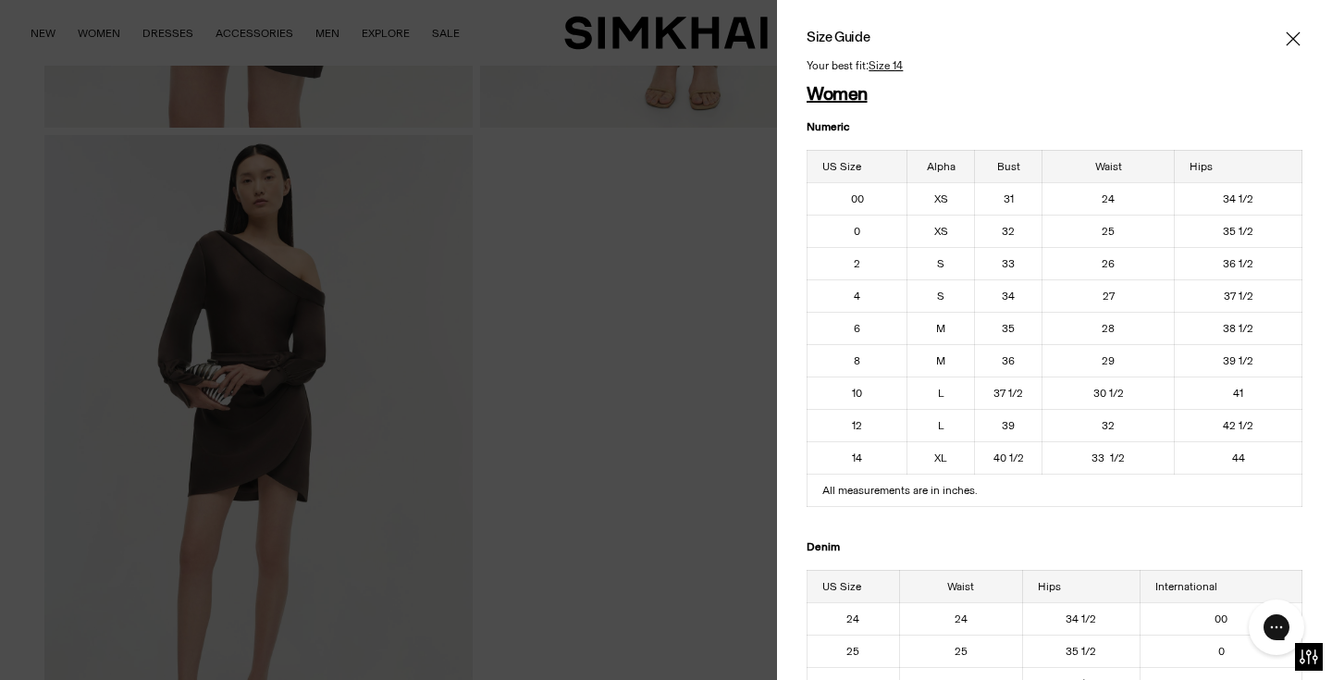
click at [882, 67] on u "Size 14" at bounding box center [886, 66] width 34 height 12
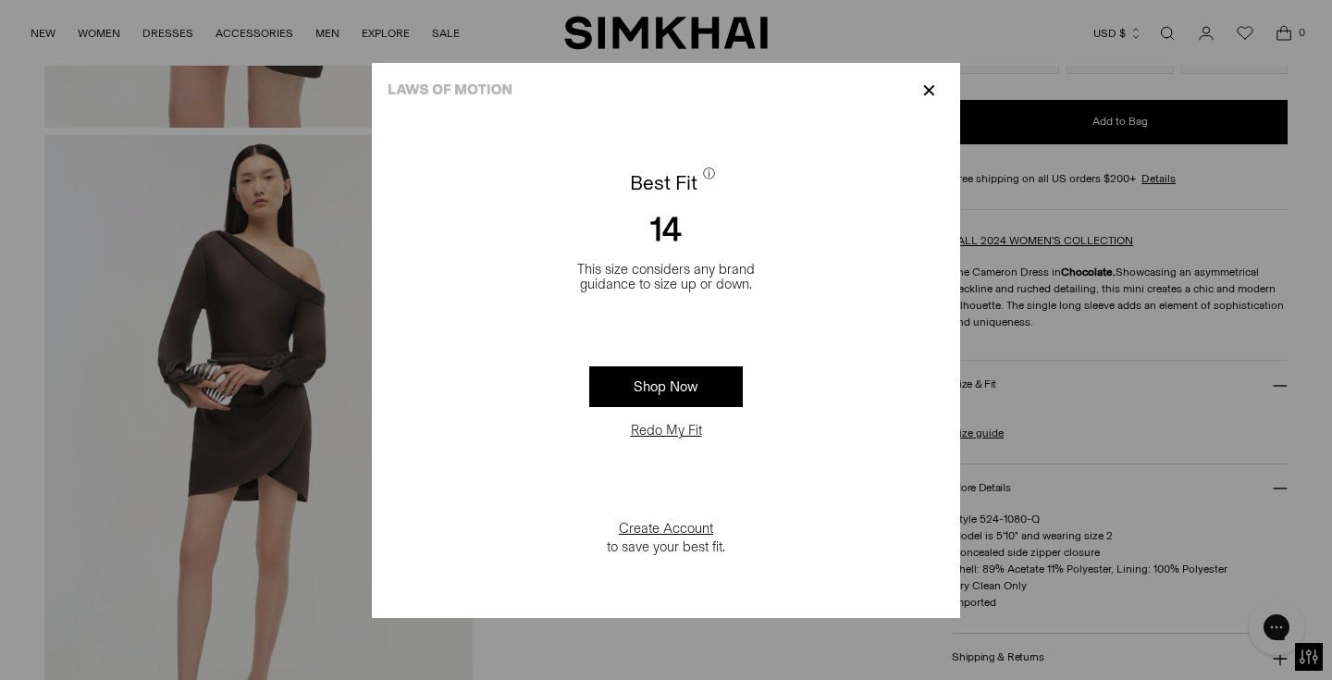
click at [931, 86] on p "✕" at bounding box center [929, 90] width 25 height 31
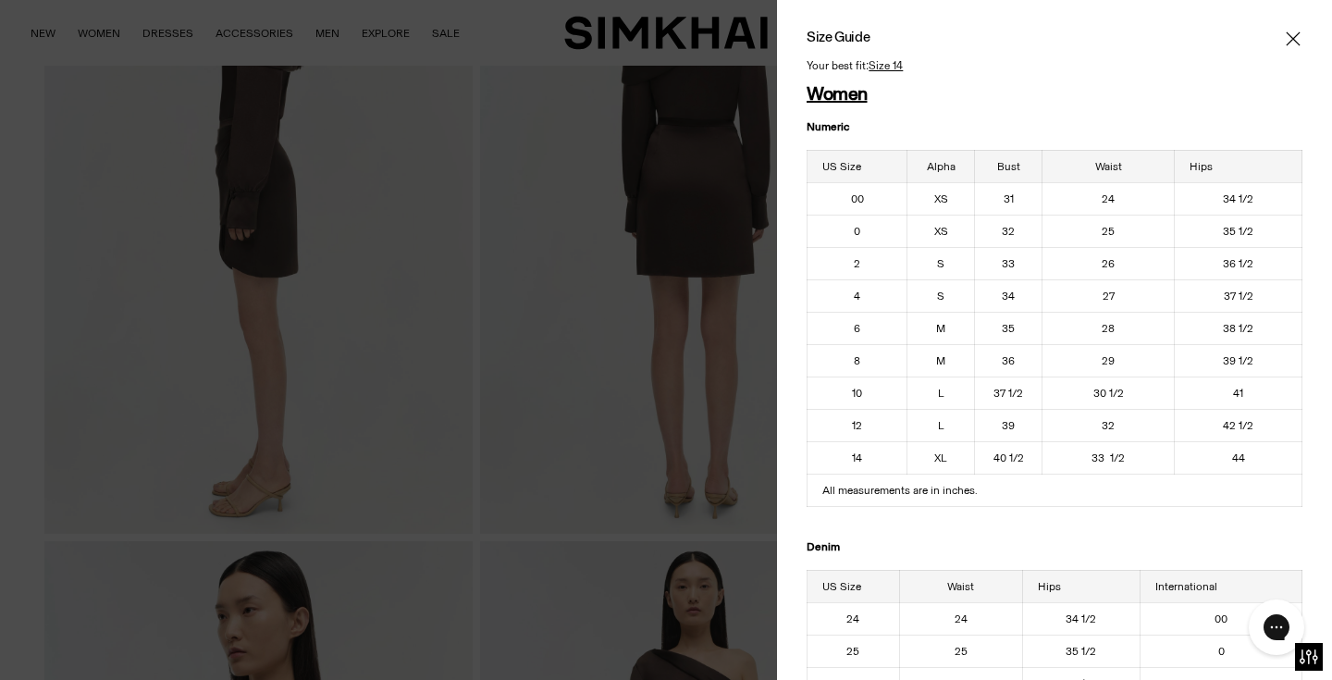
scroll to position [198, 0]
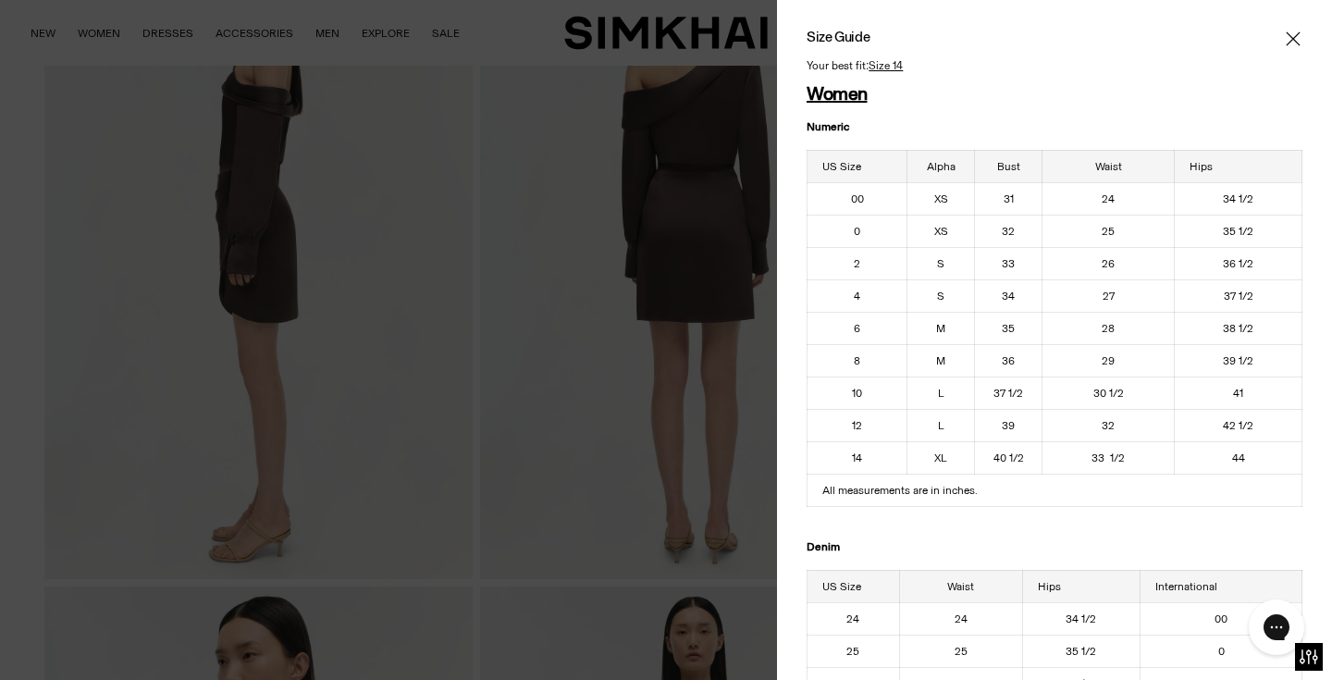
click at [887, 65] on u "Size 14" at bounding box center [886, 66] width 34 height 12
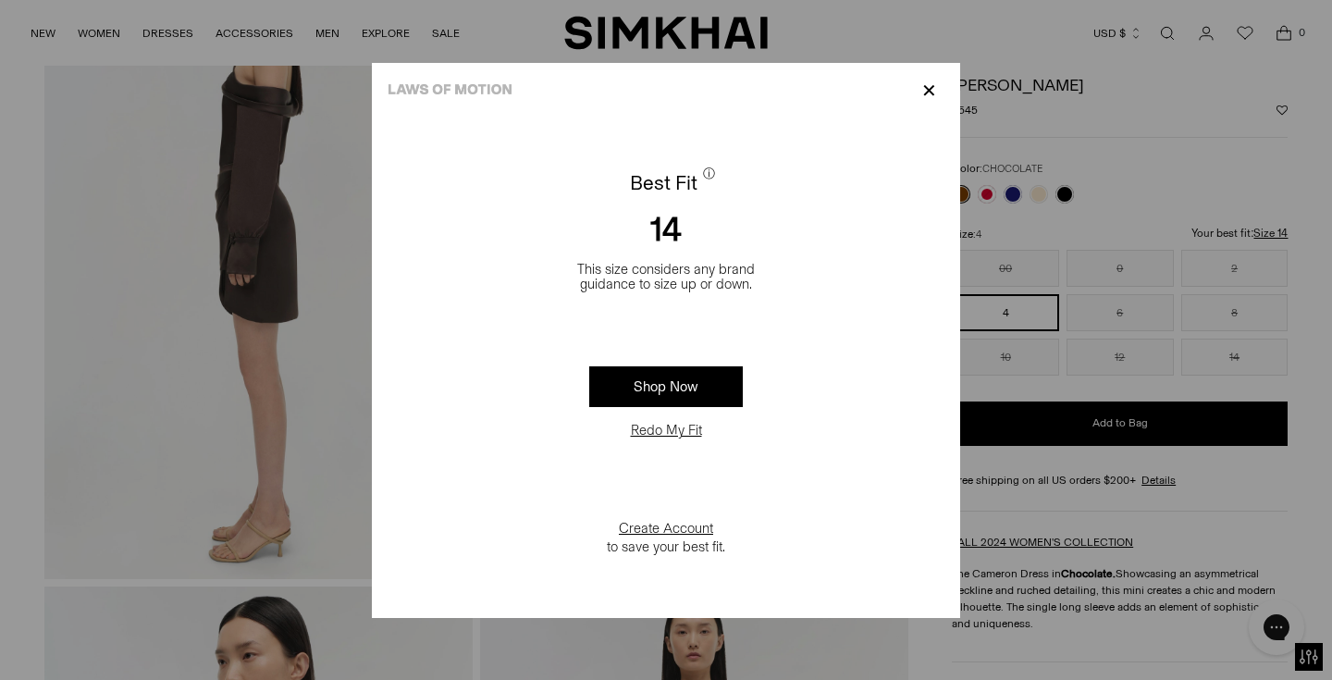
click at [647, 427] on button "Redo My Fit" at bounding box center [666, 430] width 82 height 19
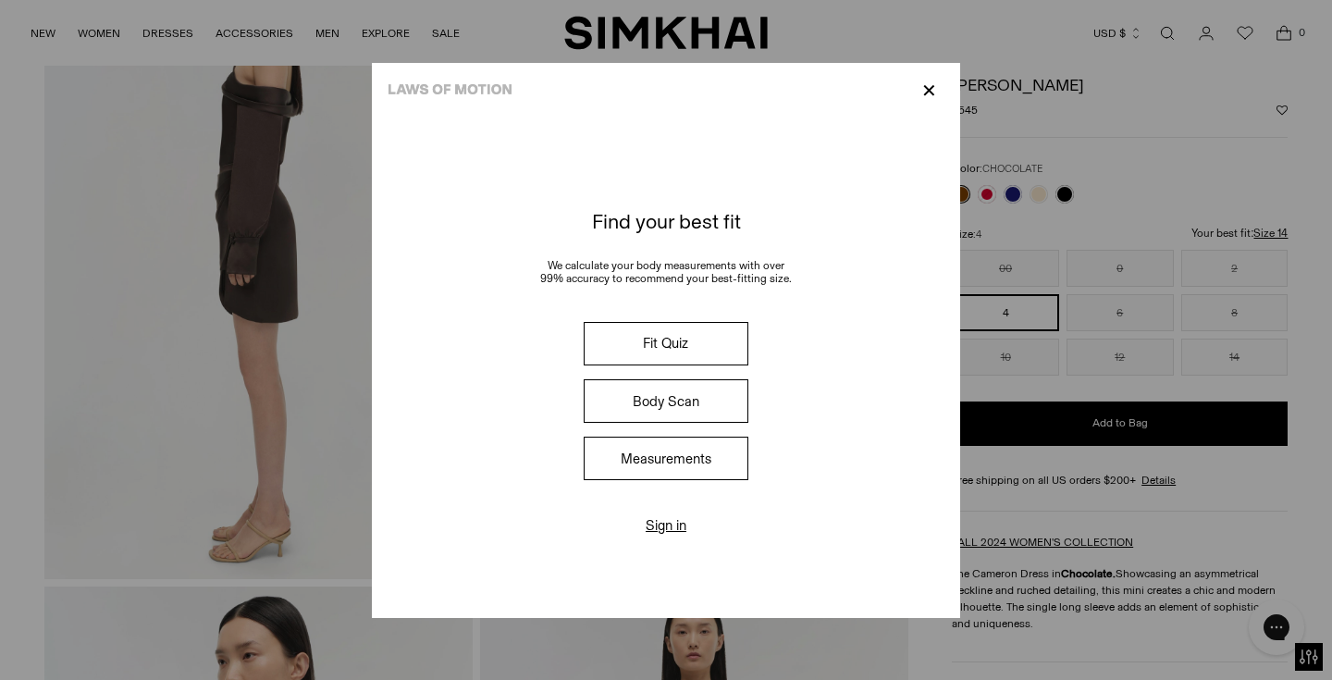
click at [668, 472] on button "Measurements" at bounding box center [666, 458] width 165 height 43
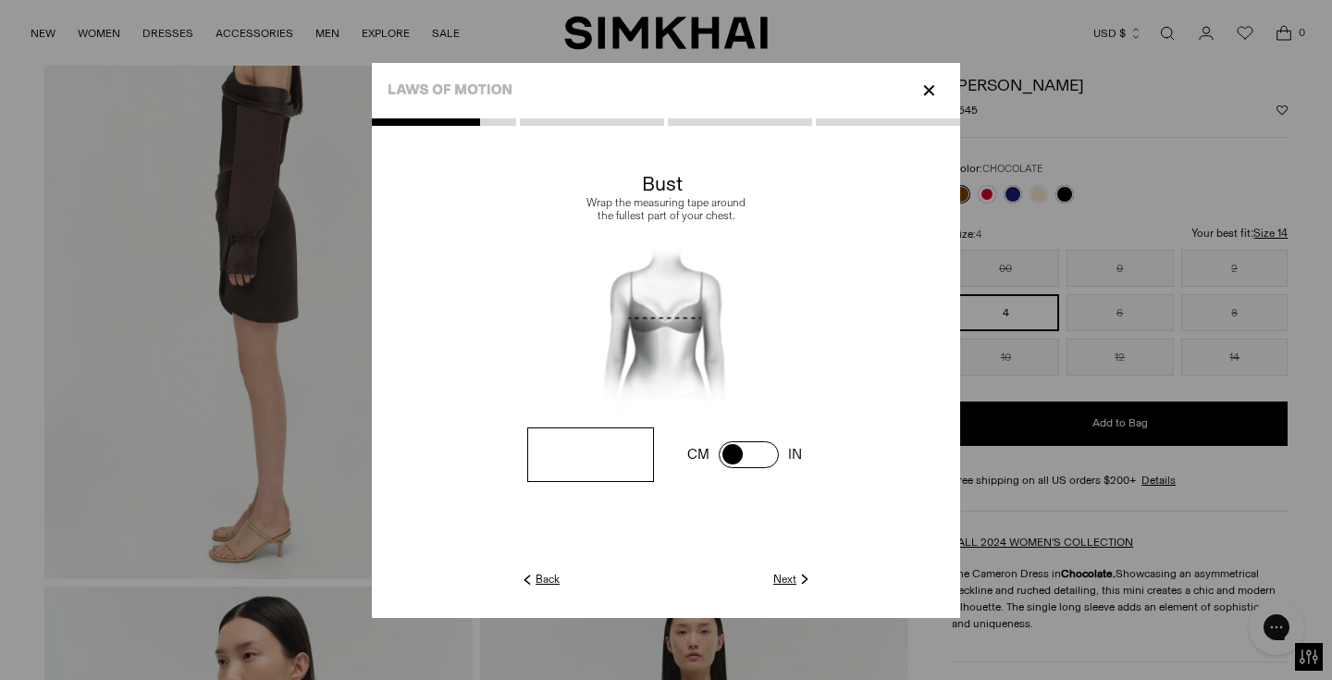
click at [784, 582] on link "Next" at bounding box center [793, 579] width 40 height 17
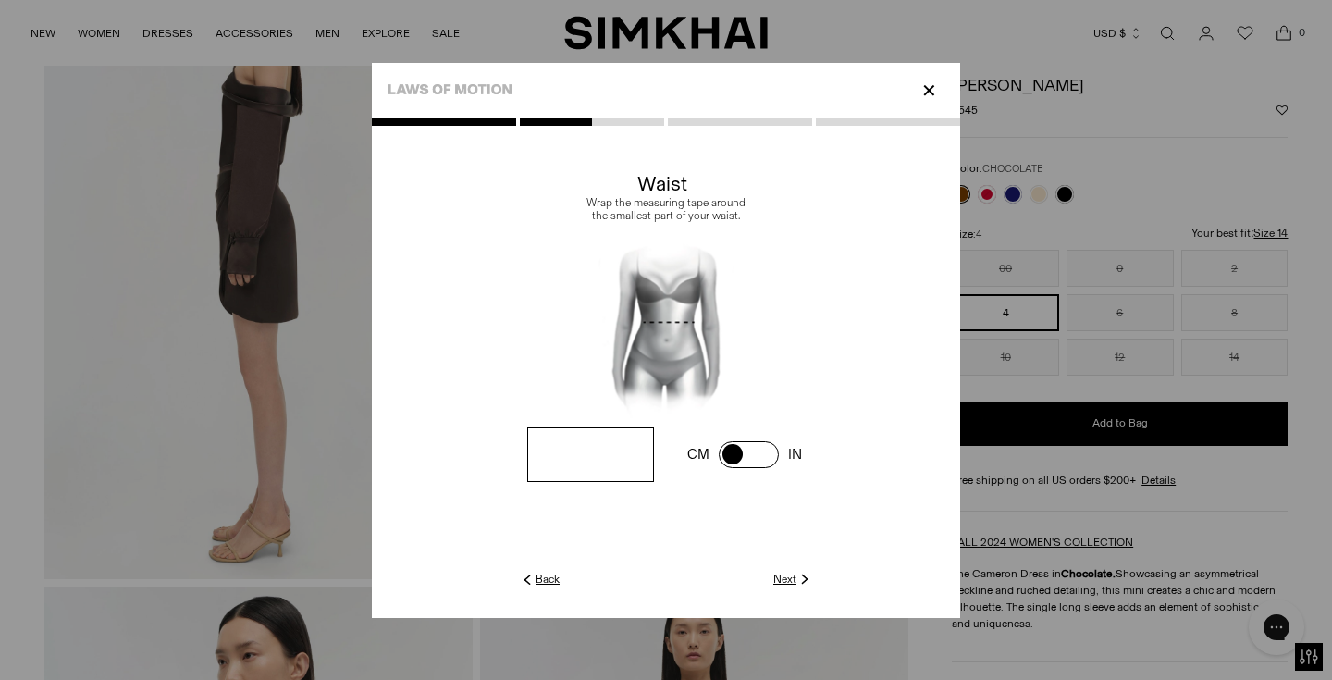
click at [541, 581] on link "Back" at bounding box center [539, 579] width 41 height 17
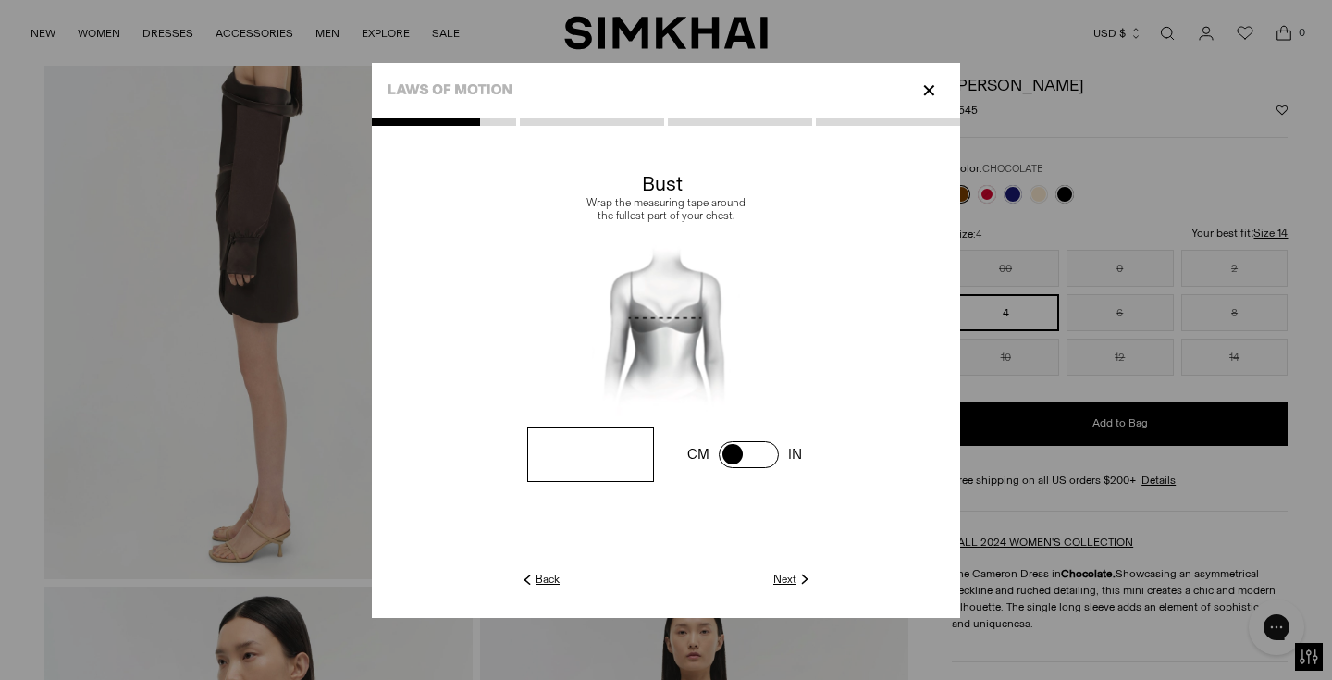
click at [590, 450] on input "*****" at bounding box center [590, 454] width 127 height 55
click at [727, 452] on span at bounding box center [749, 454] width 60 height 27
click at [770, 459] on span at bounding box center [749, 454] width 60 height 27
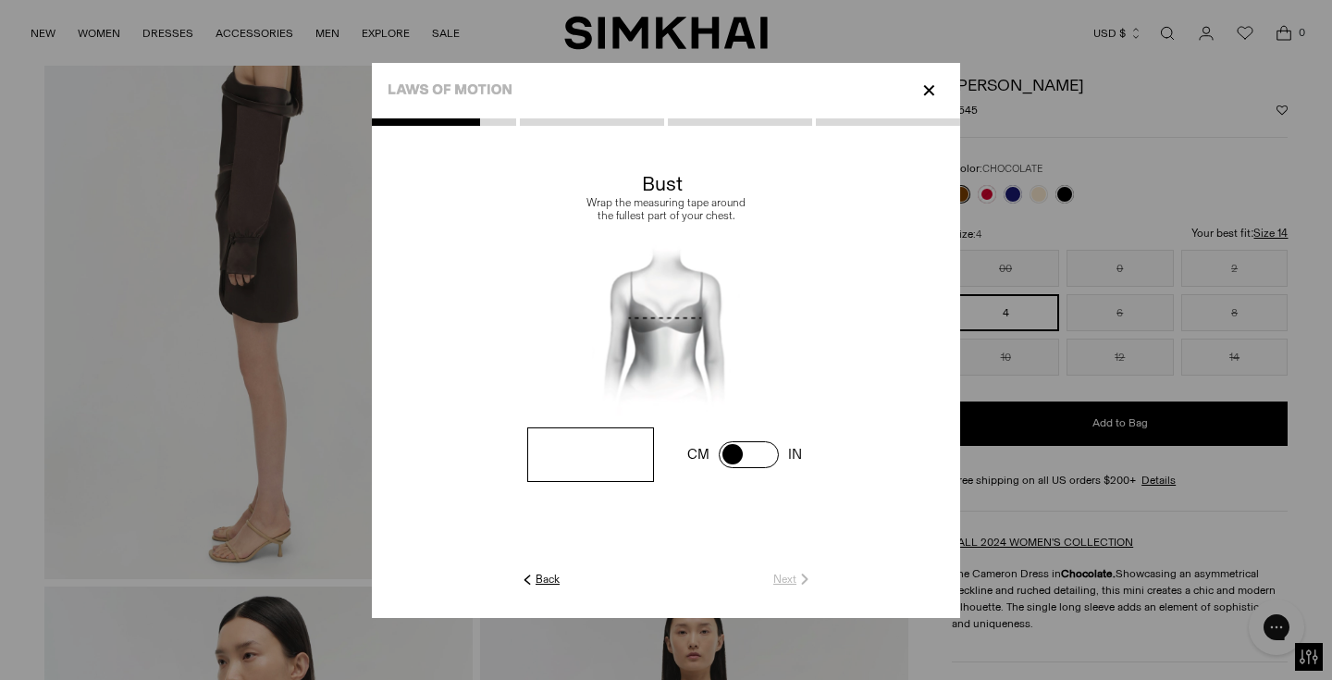
click at [581, 447] on input "number" at bounding box center [590, 454] width 127 height 55
click at [593, 456] on input "****" at bounding box center [590, 454] width 127 height 55
click at [795, 583] on link "Next" at bounding box center [793, 579] width 40 height 17
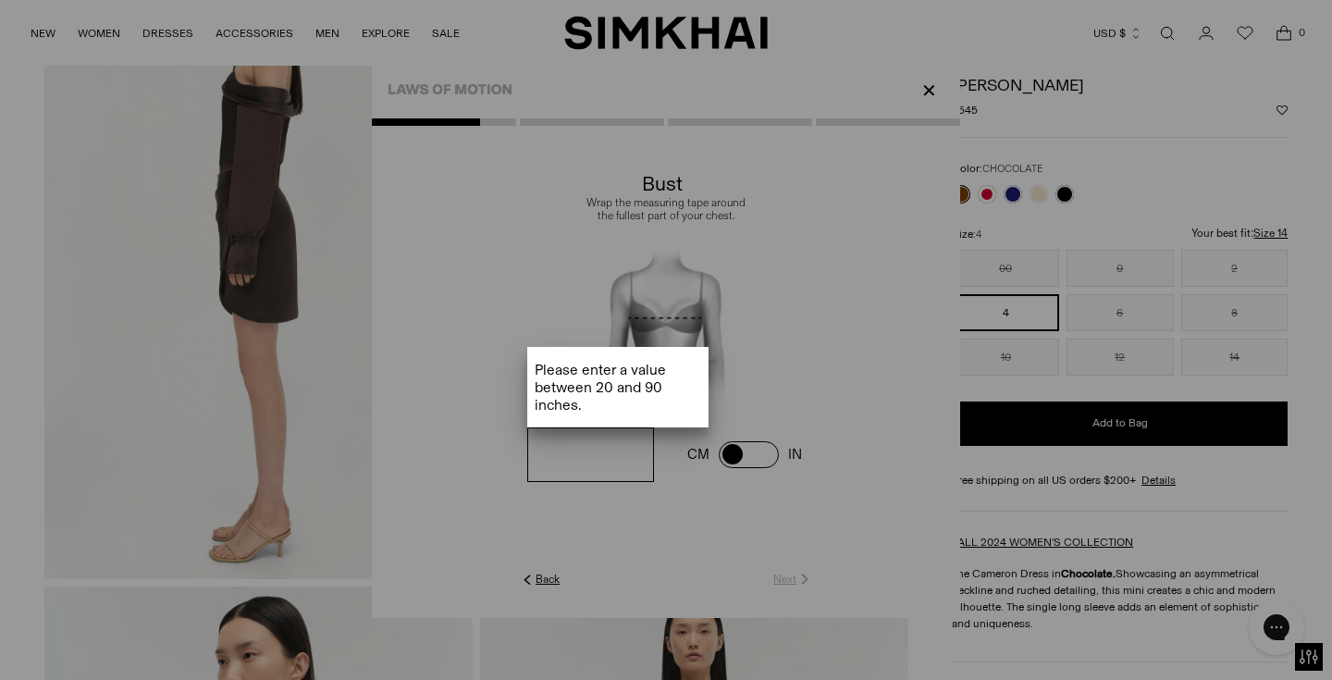
click at [605, 450] on div at bounding box center [666, 371] width 588 height 680
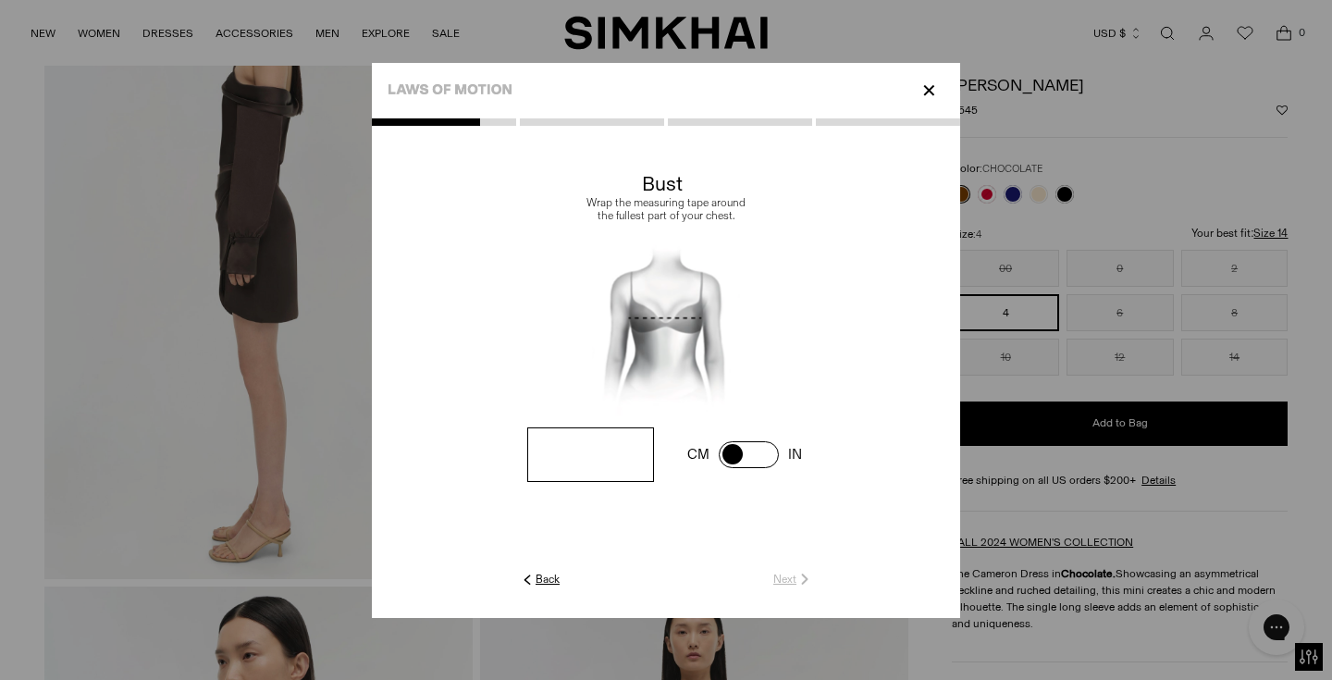
click at [622, 459] on input "****" at bounding box center [590, 454] width 127 height 55
type input "*"
click at [741, 447] on span at bounding box center [749, 454] width 60 height 27
click at [597, 459] on input "number" at bounding box center [590, 454] width 127 height 55
type input "**"
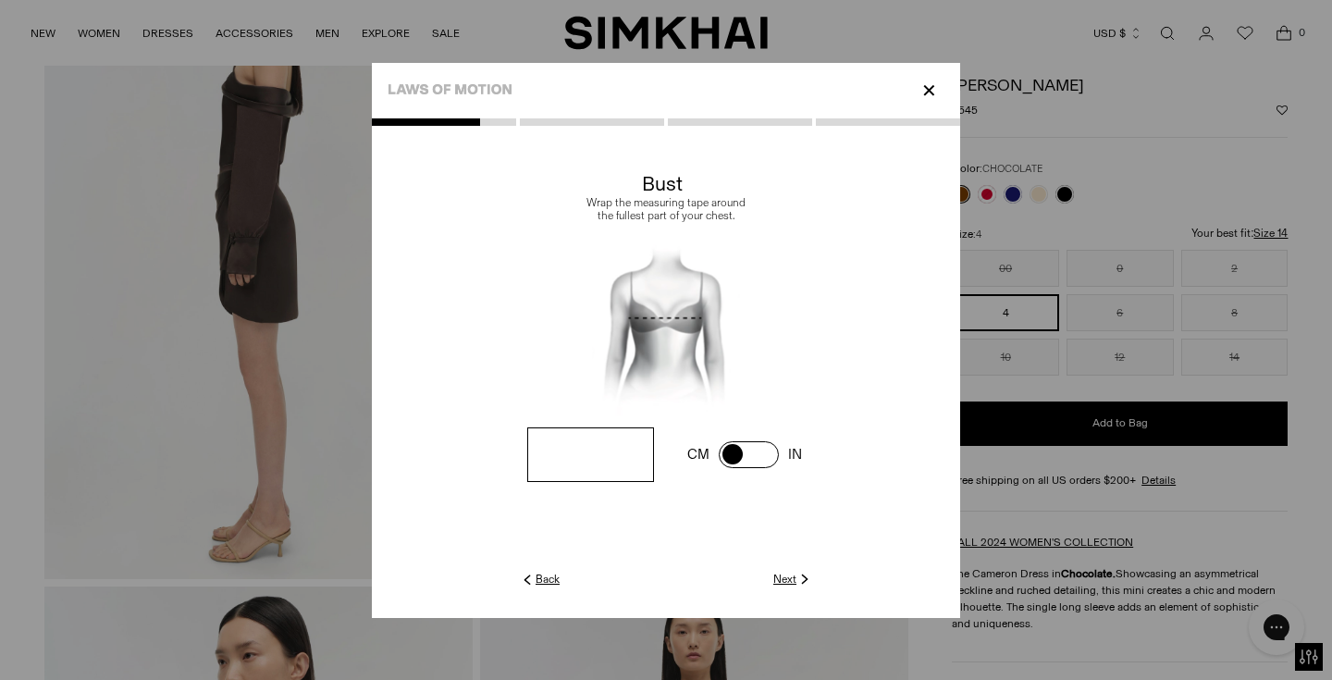
click at [793, 574] on link "Next" at bounding box center [793, 579] width 40 height 17
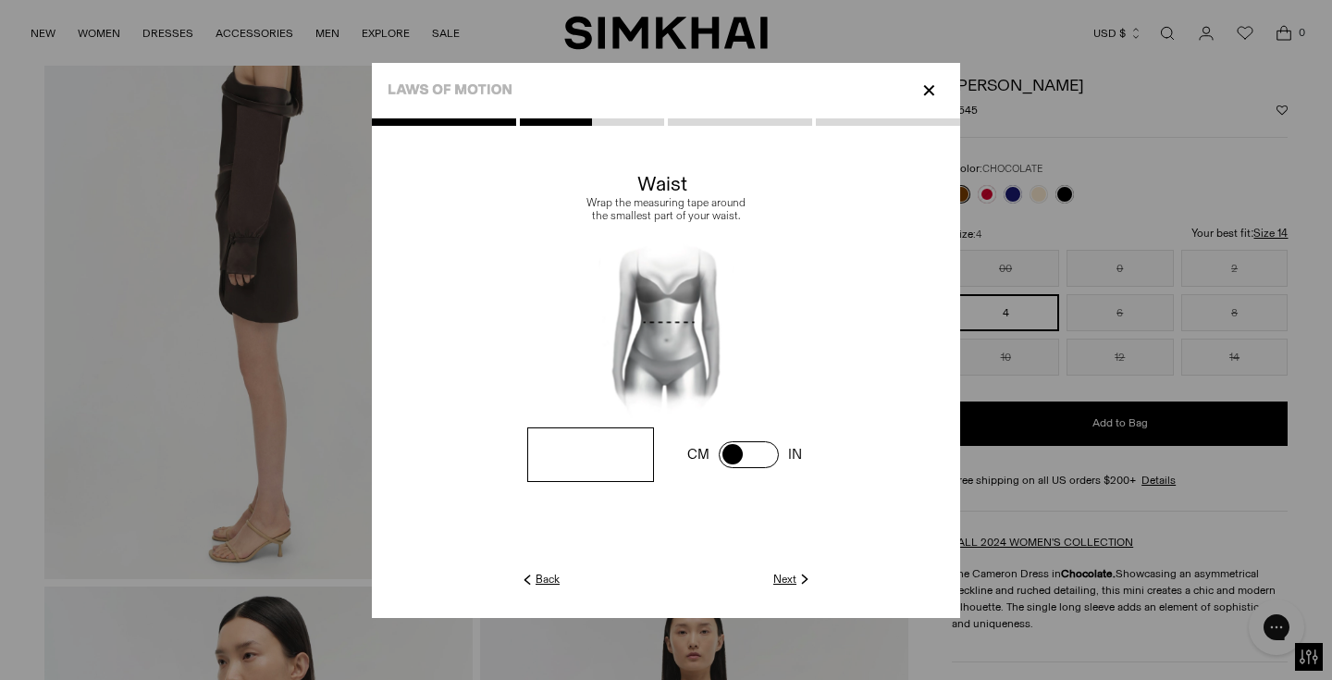
click at [793, 574] on link "Next" at bounding box center [793, 579] width 40 height 17
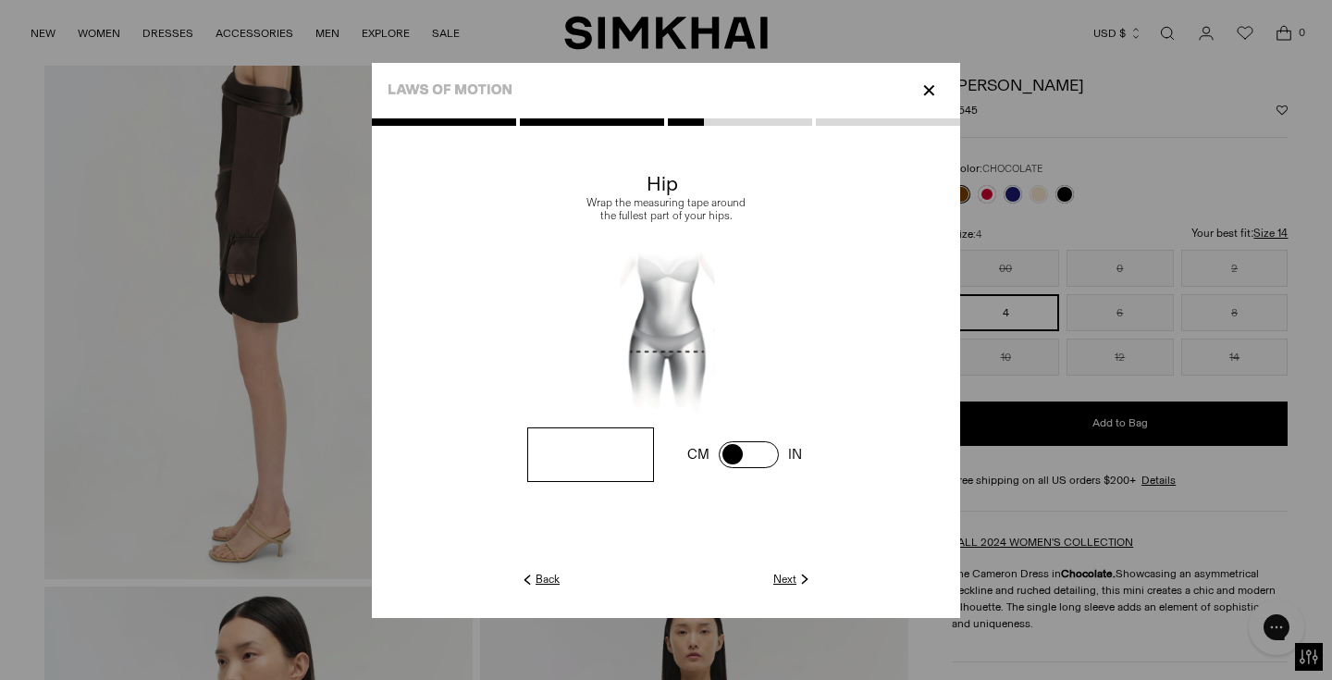
click at [0, 0] on span at bounding box center [0, 0] width 0 height 0
click at [0, 0] on input "number" at bounding box center [0, 0] width 0 height 0
type input "**"
click at [793, 579] on link "Next" at bounding box center [793, 579] width 40 height 17
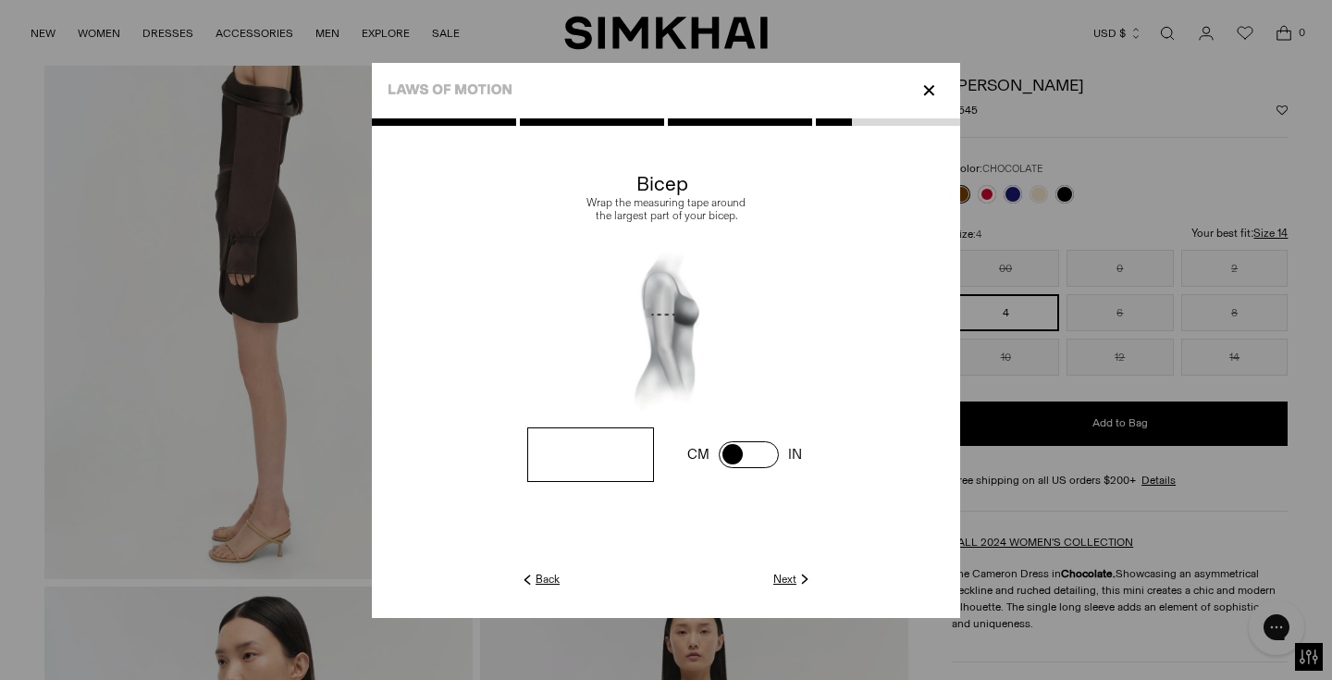
click at [793, 581] on link "Next" at bounding box center [793, 579] width 40 height 17
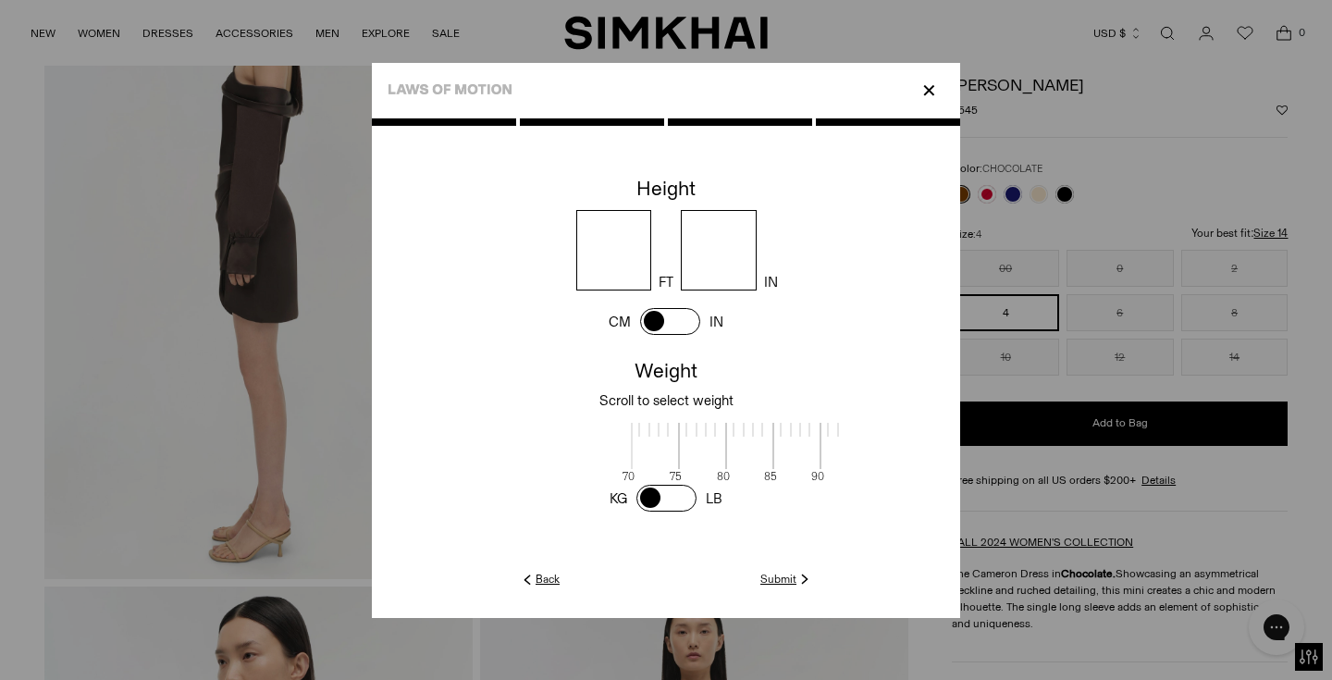
scroll to position [2, 601]
click at [648, 497] on span at bounding box center [666, 498] width 60 height 27
click at [499, 473] on div at bounding box center [514, 450] width 31 height 58
drag, startPoint x: 653, startPoint y: 436, endPoint x: 841, endPoint y: 440, distance: 187.8
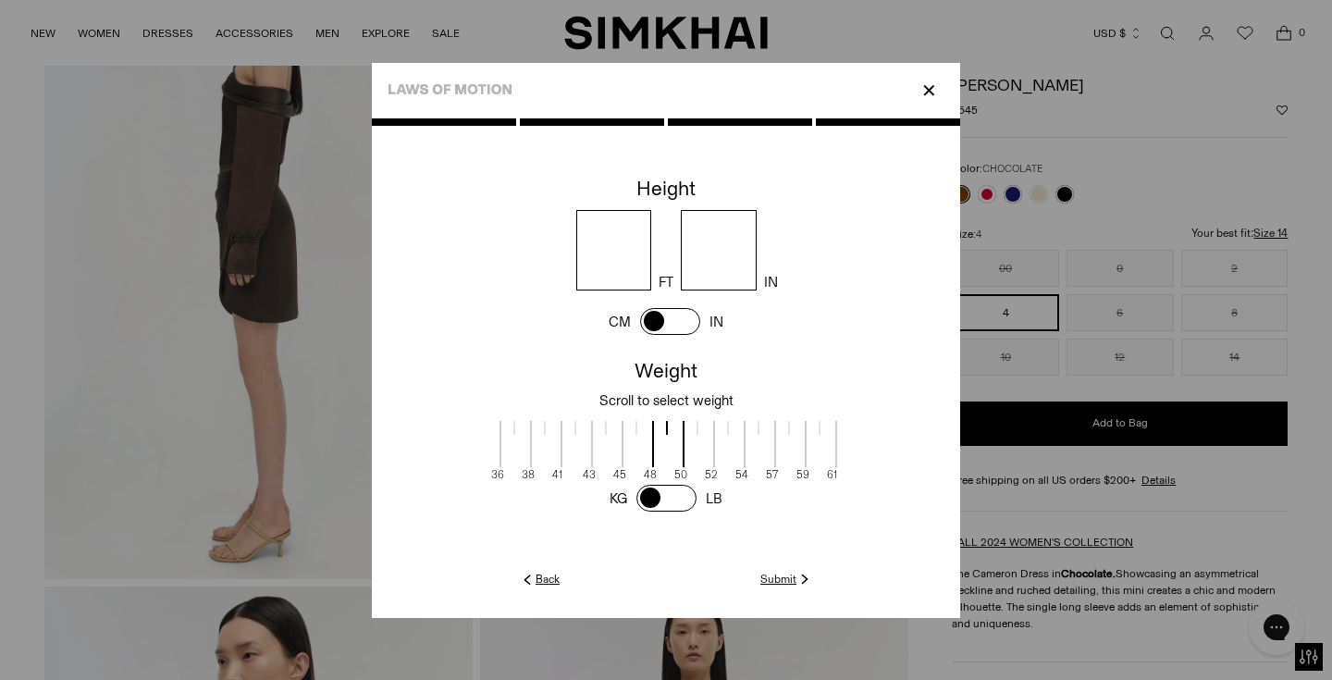
click at [841, 440] on span at bounding box center [851, 444] width 32 height 46
click at [657, 453] on span at bounding box center [664, 444] width 32 height 46
click at [776, 579] on link "Submit" at bounding box center [786, 579] width 53 height 17
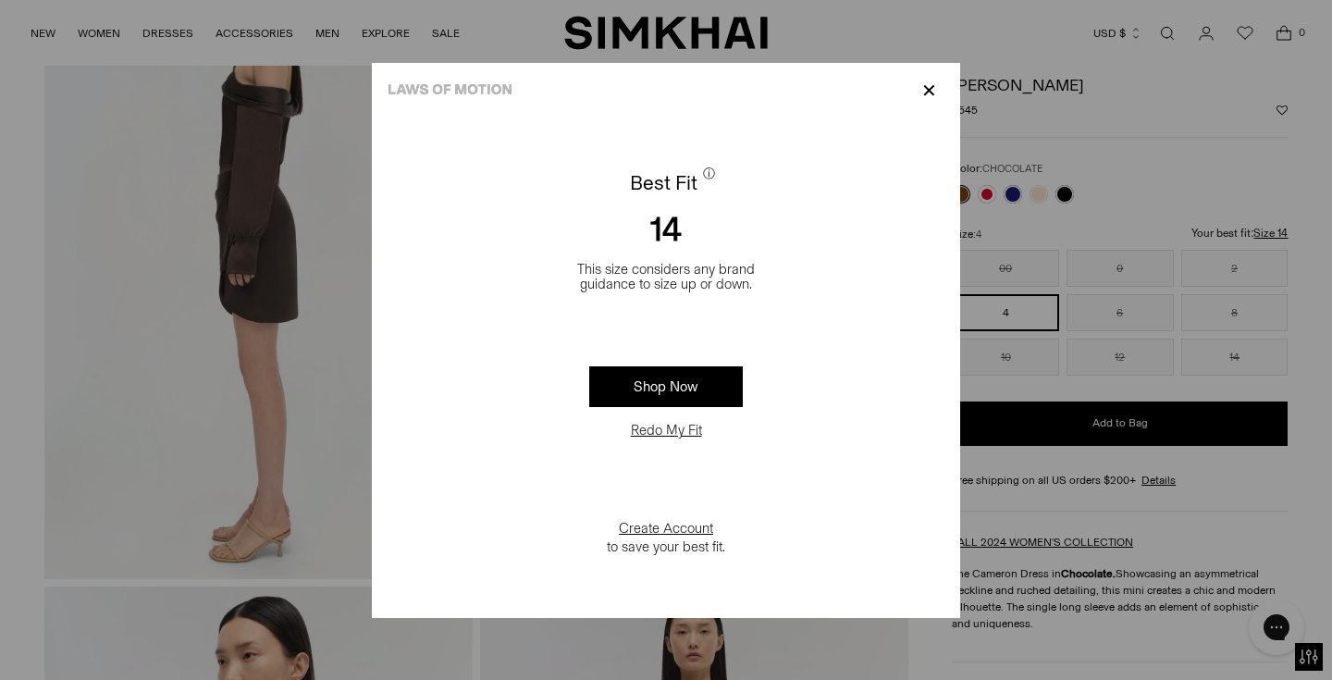
click at [672, 427] on button "Redo My Fit" at bounding box center [666, 430] width 82 height 19
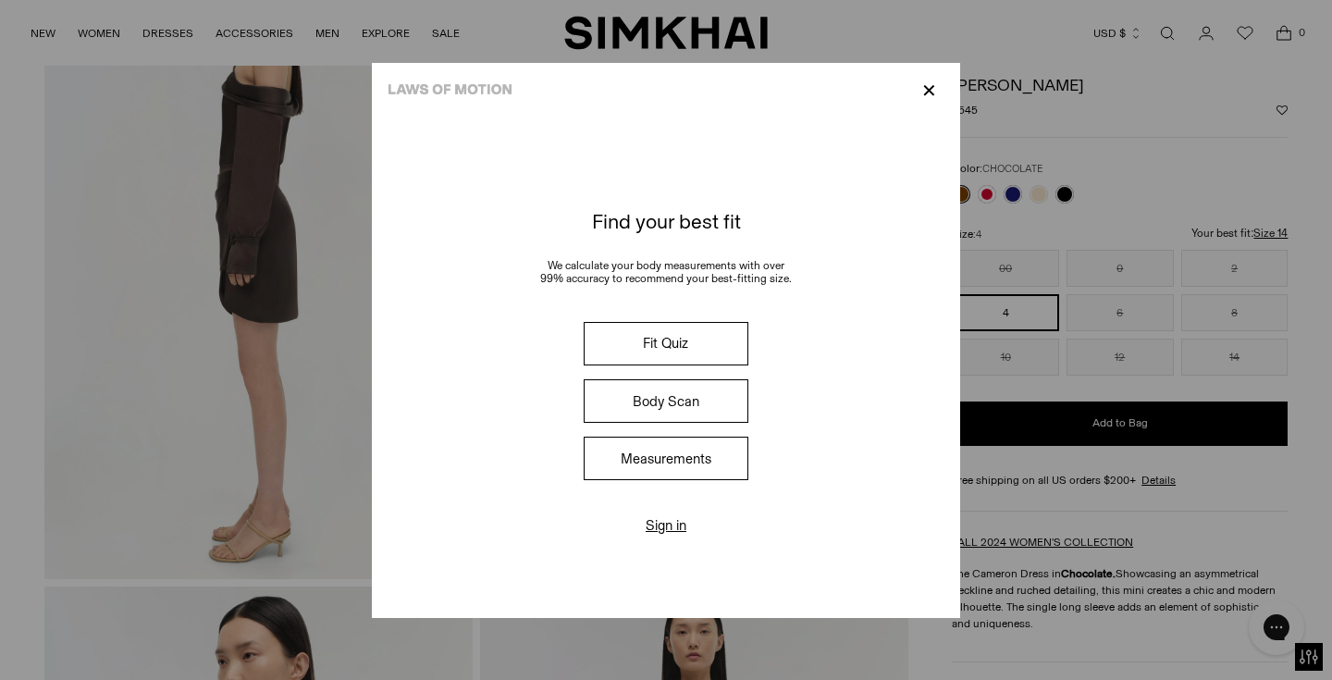
click at [664, 481] on div "Fit Quiz Body Scan Measurements" at bounding box center [666, 401] width 235 height 173
click at [659, 459] on button "Measurements" at bounding box center [666, 458] width 165 height 43
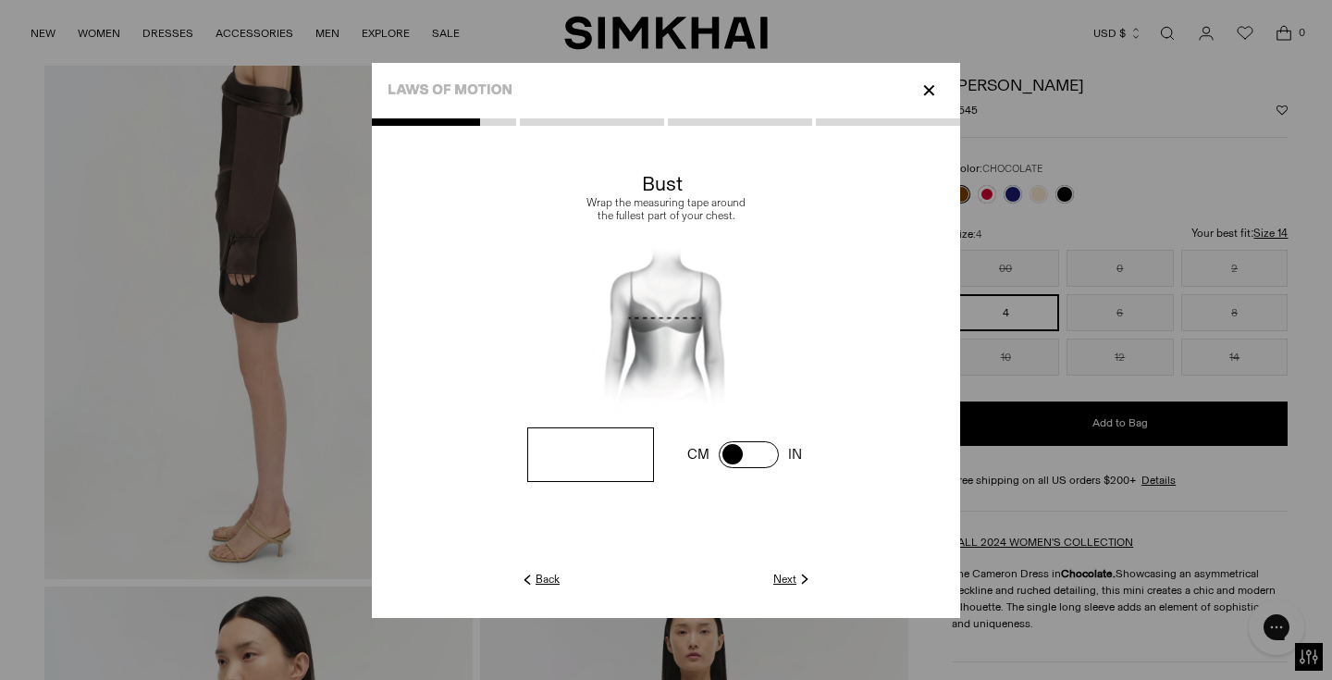
click at [789, 580] on link "Next" at bounding box center [793, 579] width 40 height 17
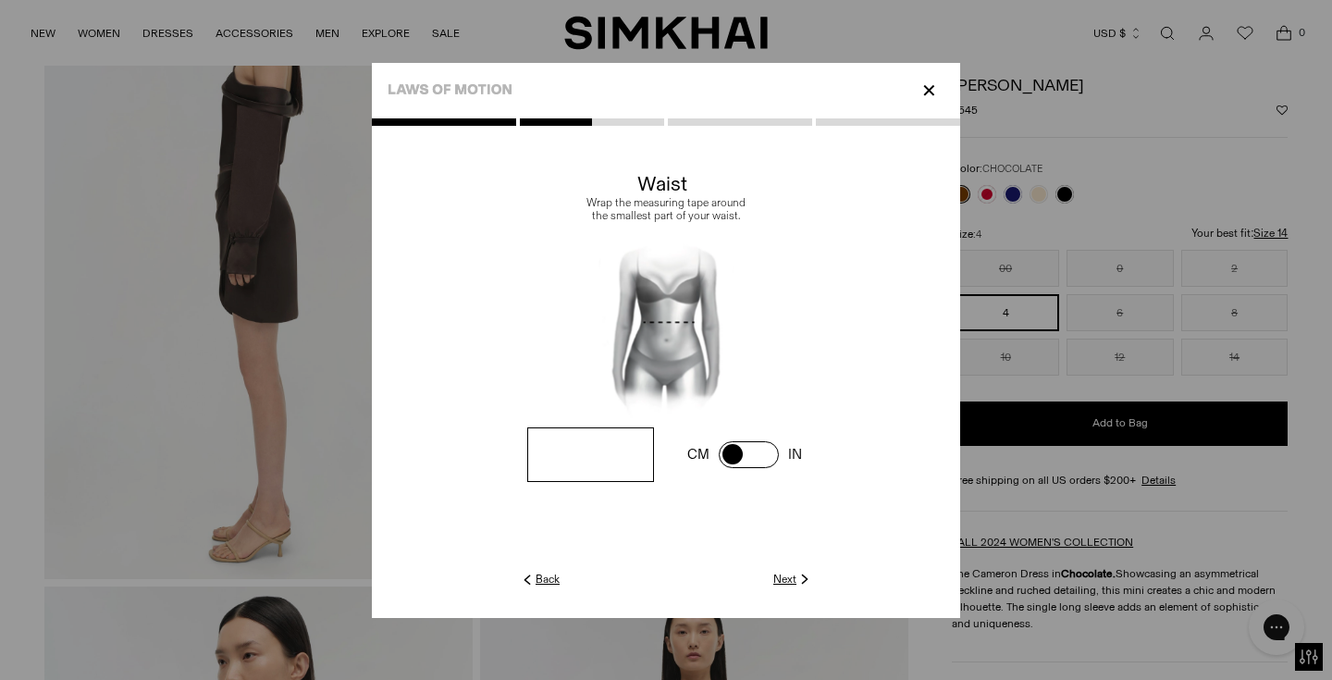
click at [789, 580] on link "Next" at bounding box center [793, 579] width 40 height 17
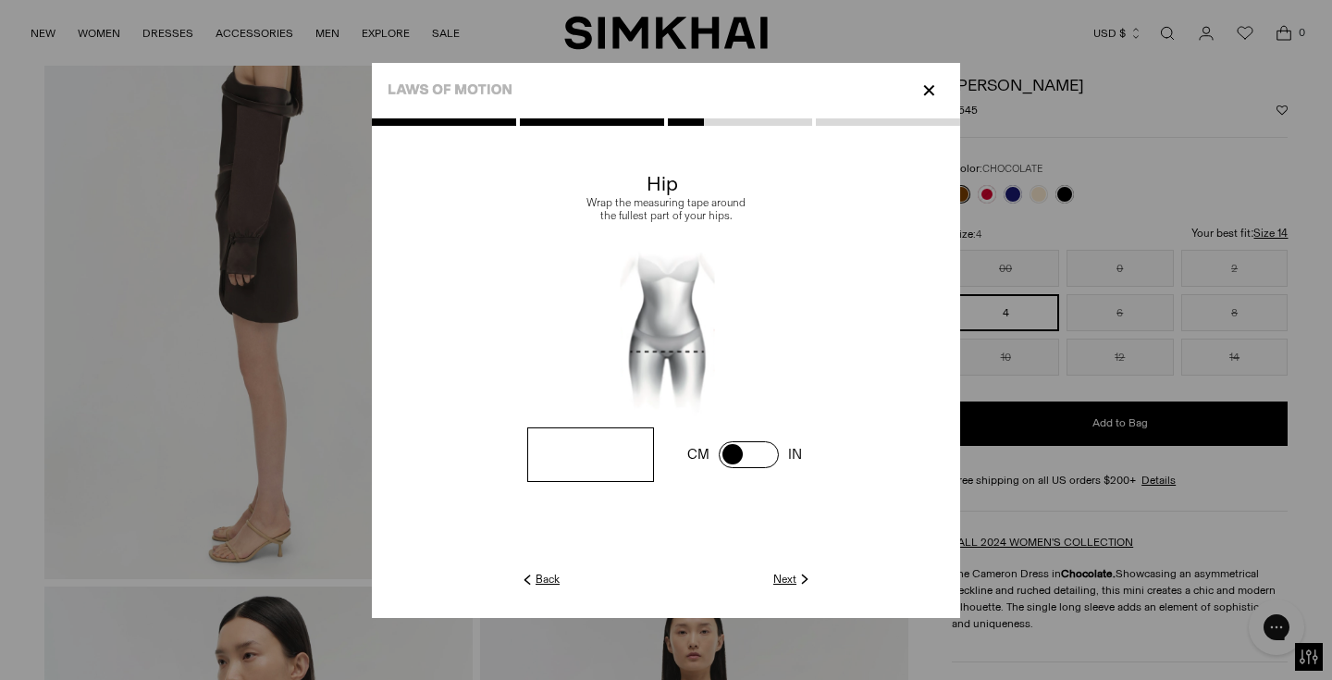
click at [789, 580] on link "Next" at bounding box center [793, 579] width 40 height 17
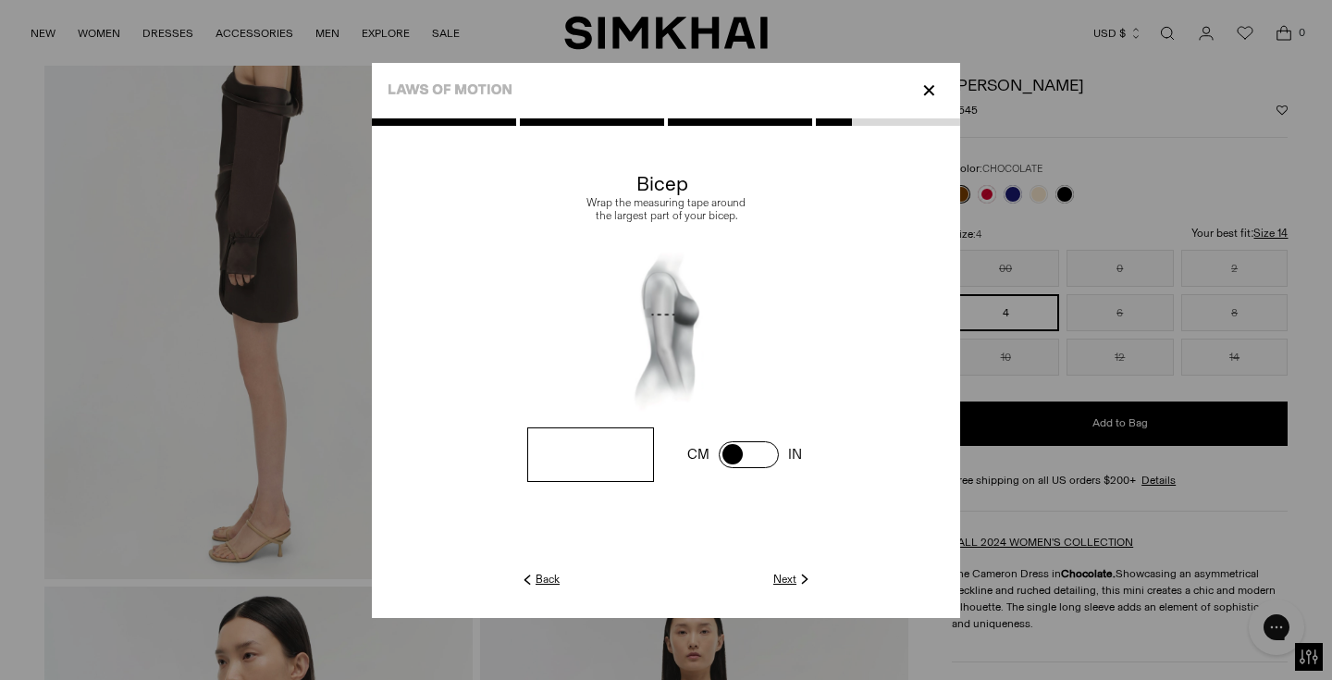
click at [789, 580] on link "Next" at bounding box center [793, 579] width 40 height 17
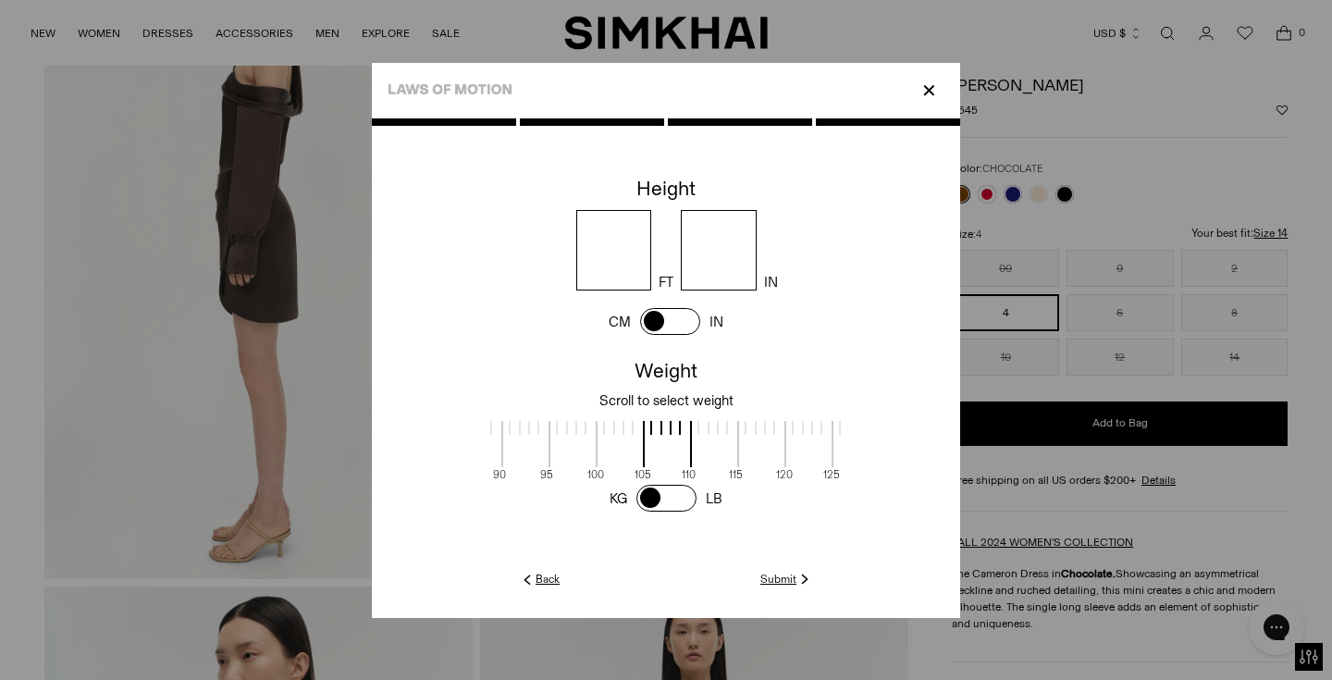
click at [649, 500] on span at bounding box center [666, 498] width 60 height 27
click at [792, 577] on link "Submit" at bounding box center [786, 579] width 53 height 17
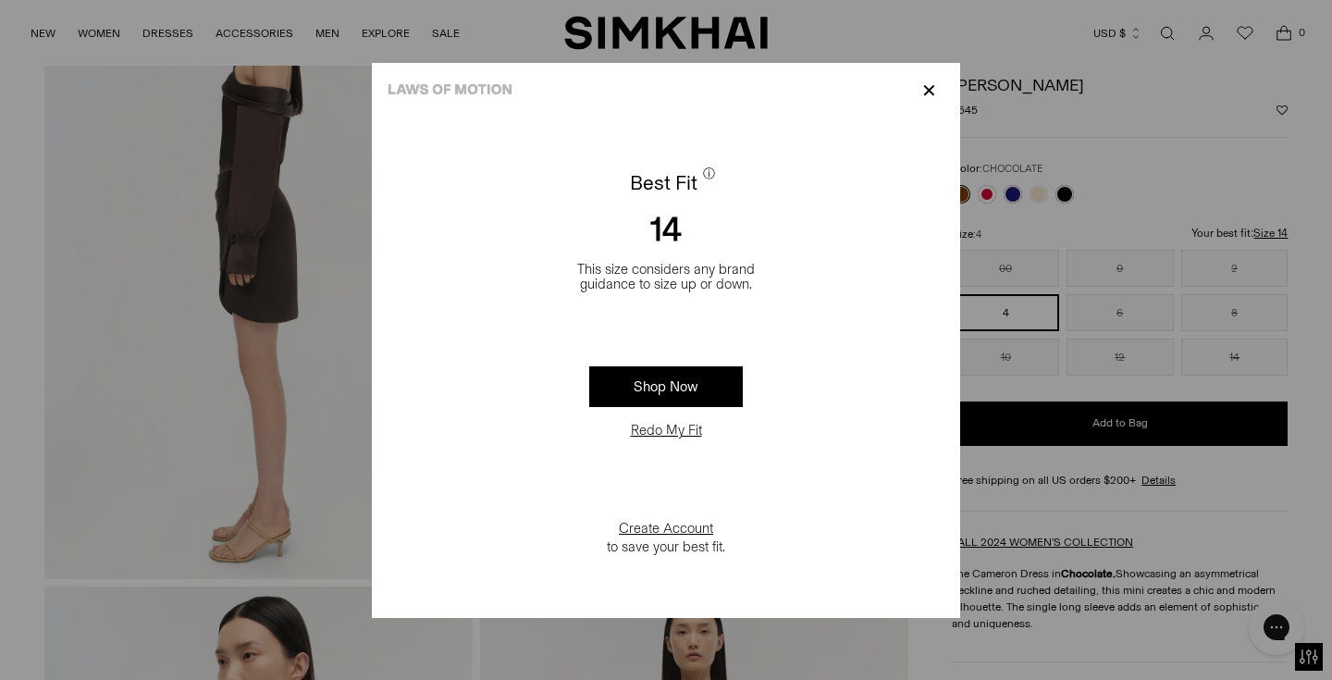
click at [928, 89] on p "✕" at bounding box center [929, 90] width 25 height 31
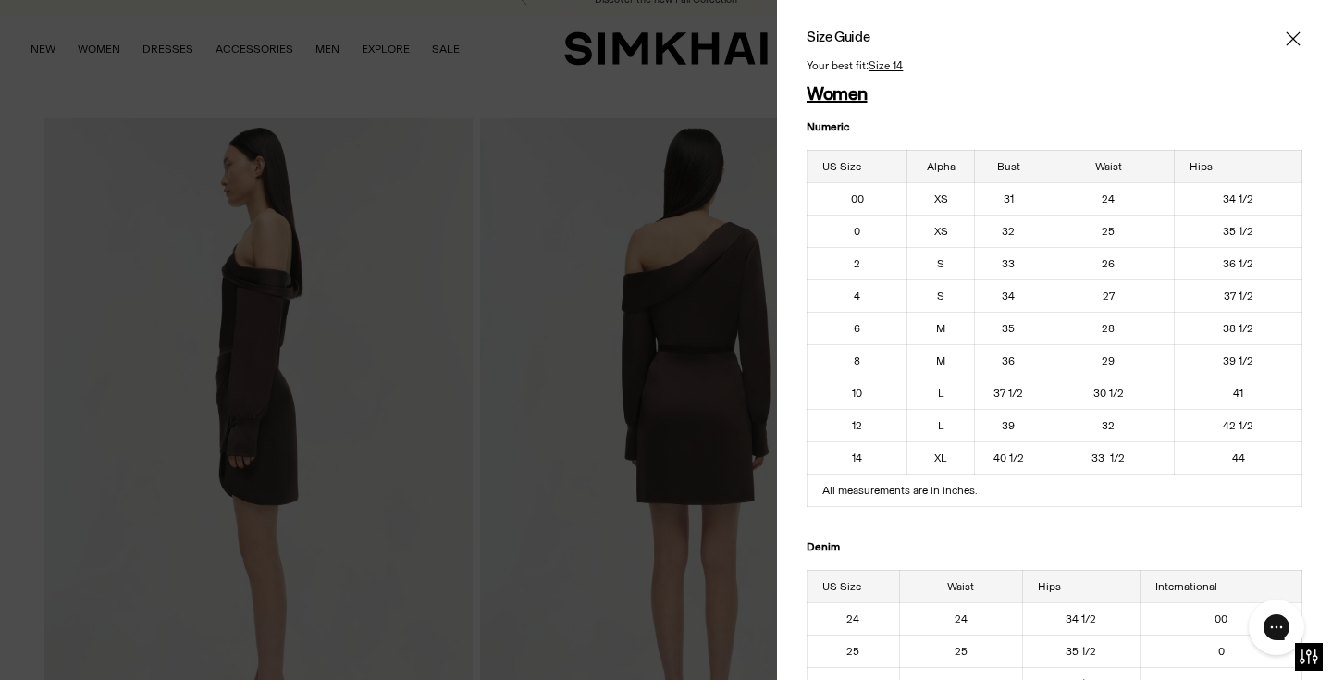
scroll to position [0, 0]
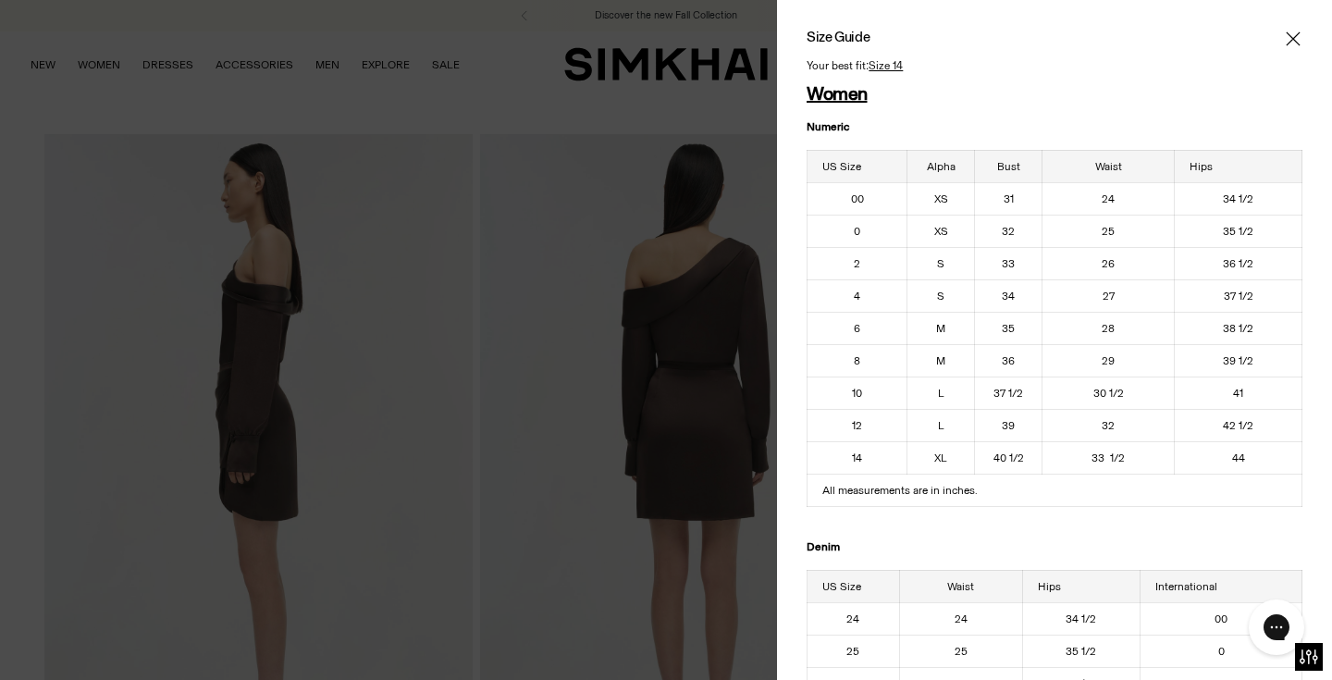
click at [1301, 39] on span "Close" at bounding box center [1293, 39] width 19 height 19
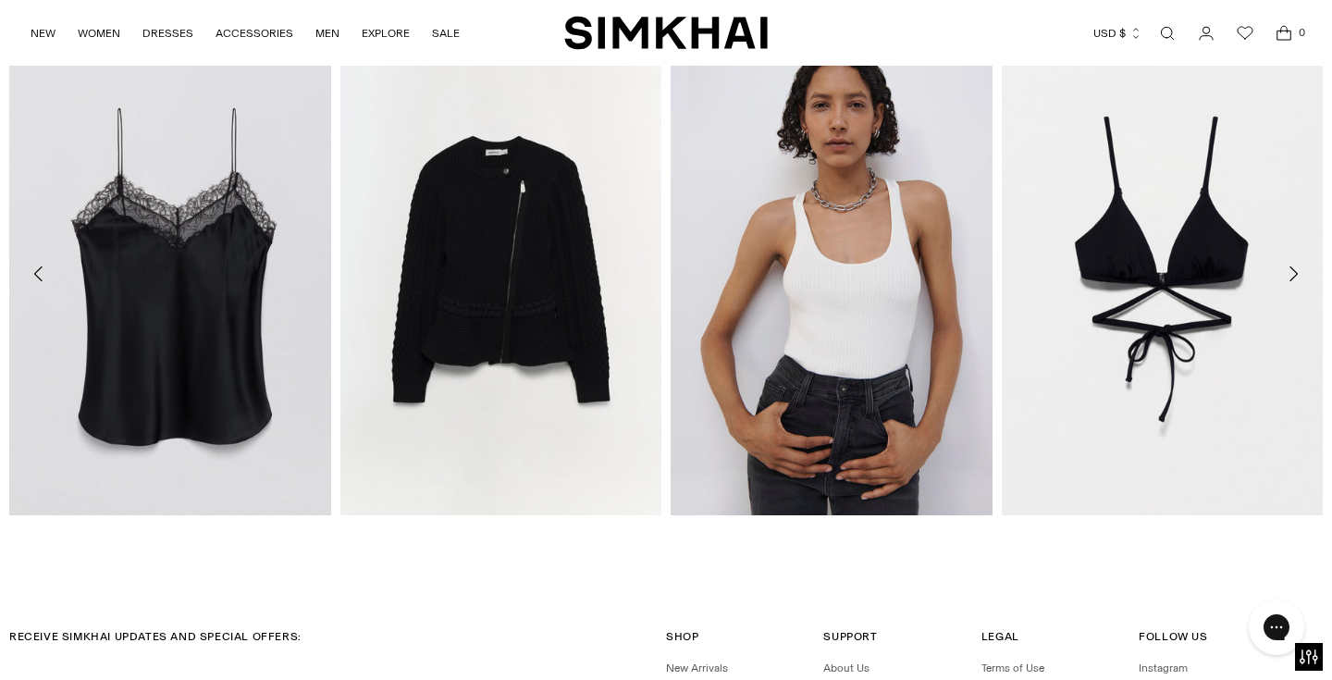
scroll to position [2245, 0]
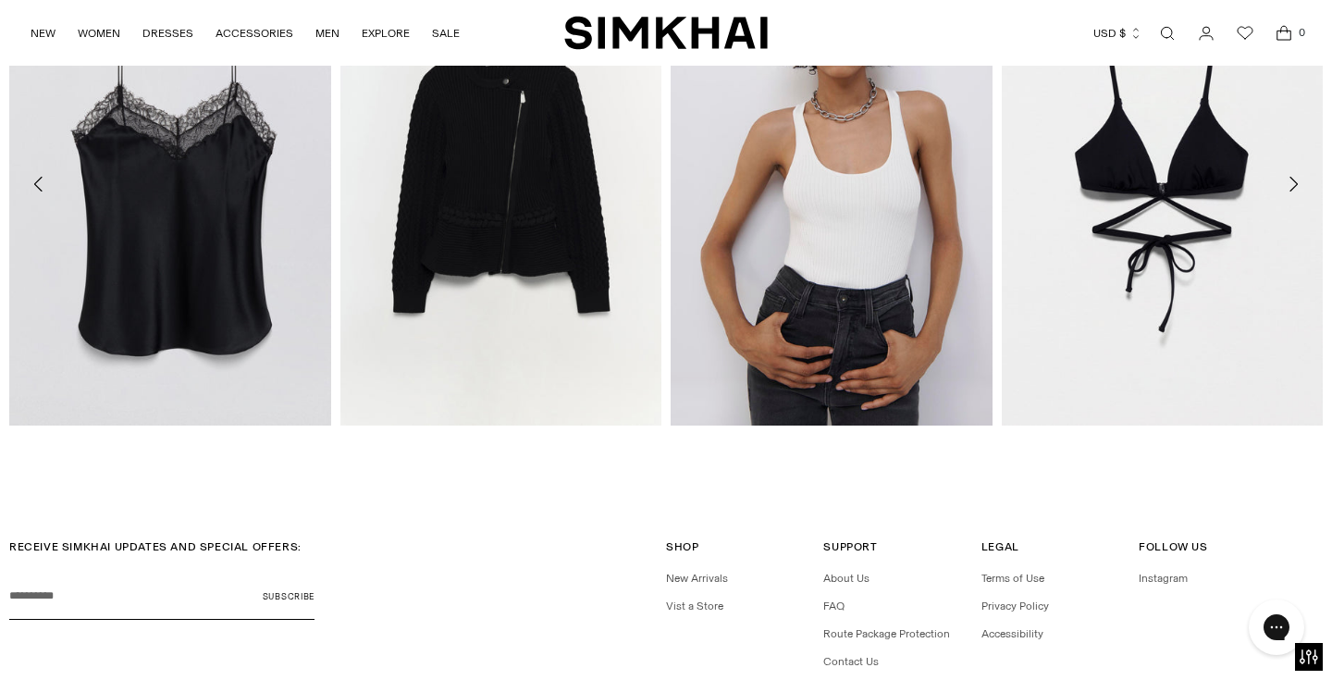
click at [1291, 183] on icon "Move to next carousel slide" at bounding box center [1293, 184] width 22 height 22
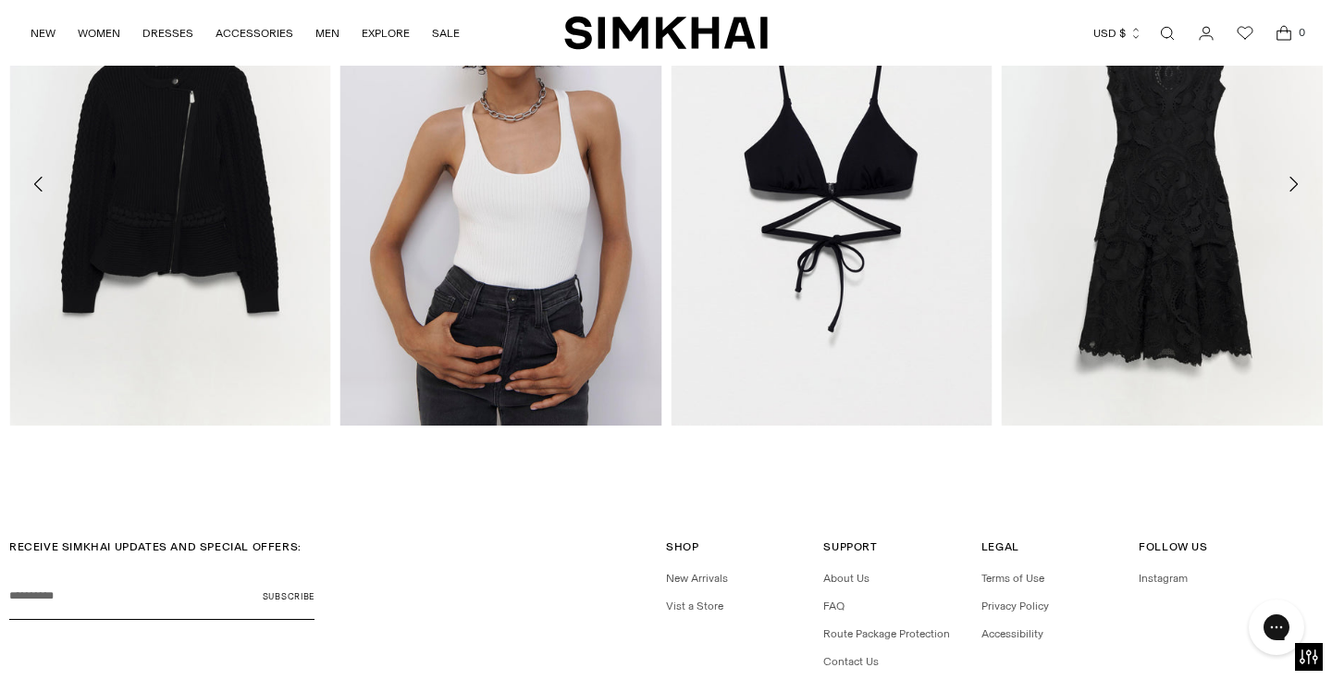
click at [1291, 183] on icon "Move to next carousel slide" at bounding box center [1293, 184] width 22 height 22
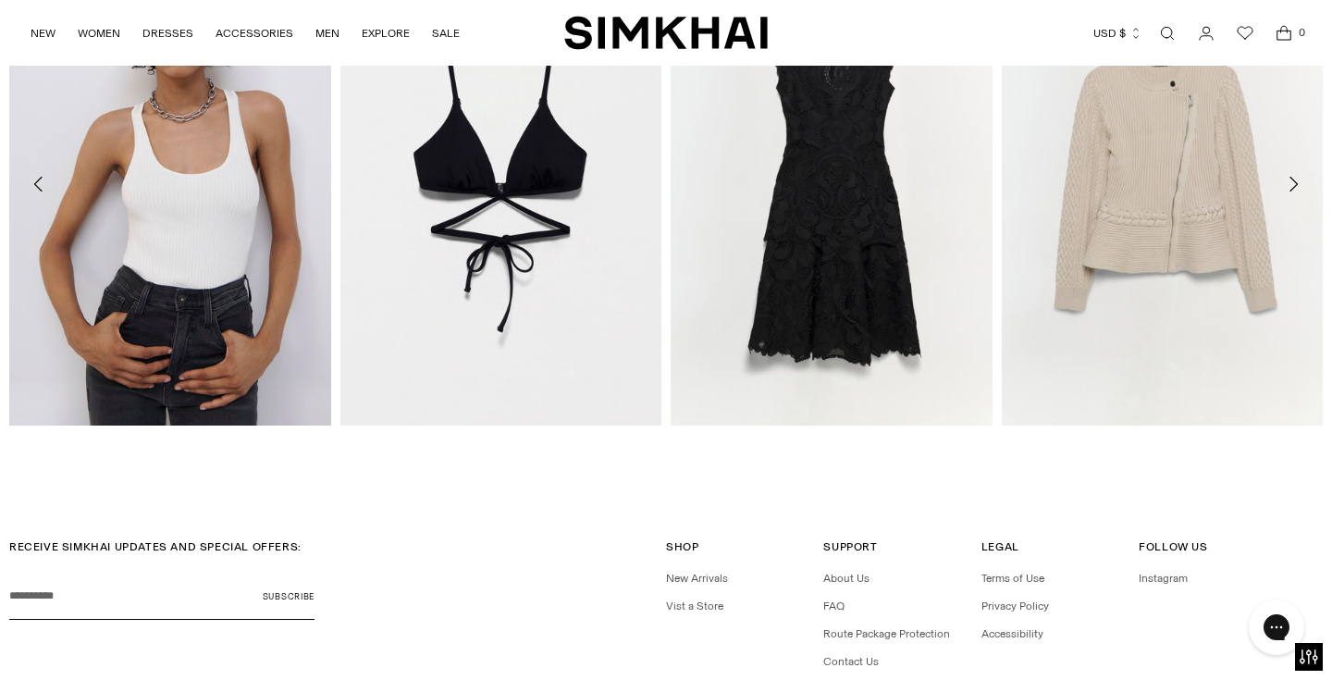
click at [1291, 184] on icon "Move to next carousel slide" at bounding box center [1293, 184] width 22 height 22
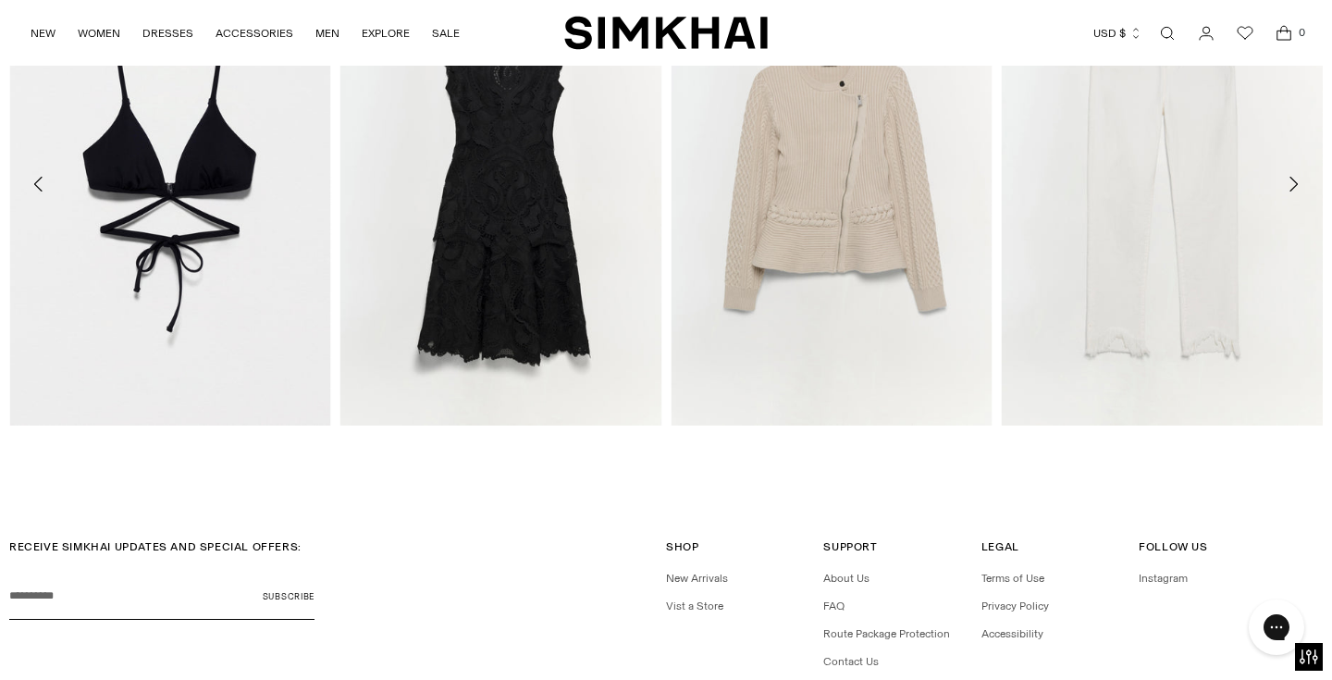
click at [1291, 184] on icon "Move to next carousel slide" at bounding box center [1293, 184] width 22 height 22
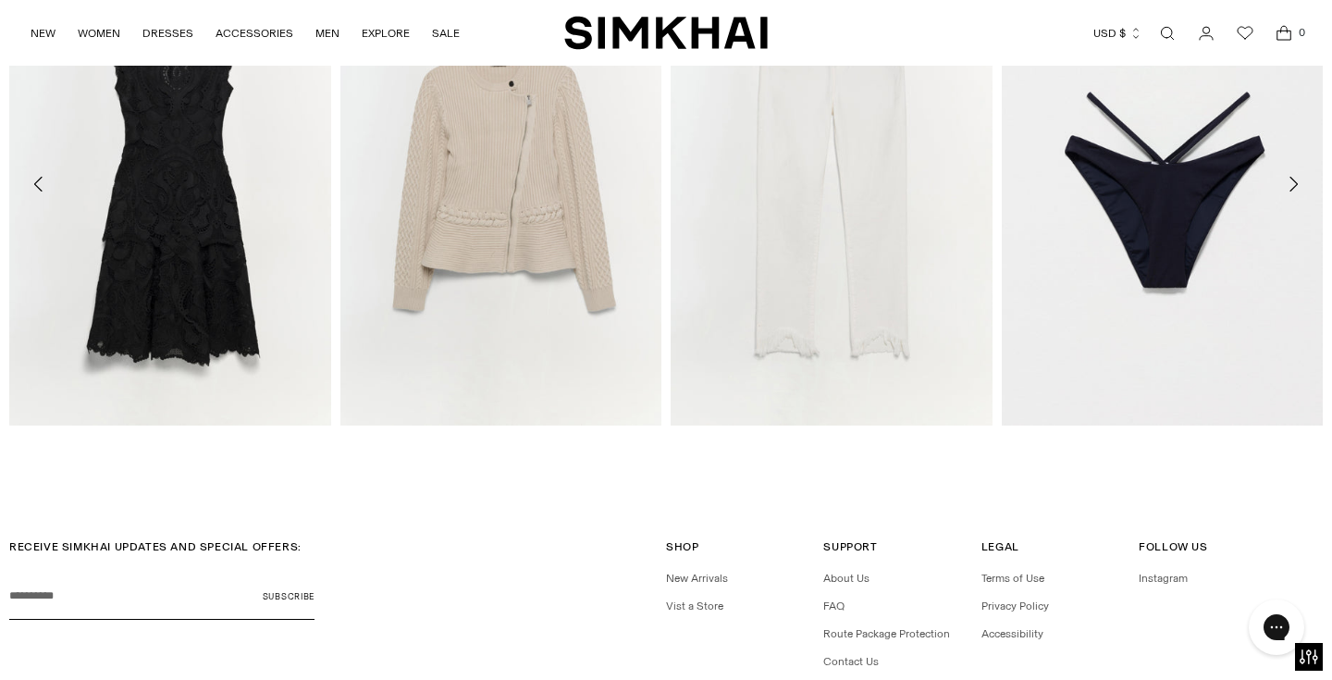
click at [1291, 185] on icon "Move to next carousel slide" at bounding box center [1293, 184] width 22 height 22
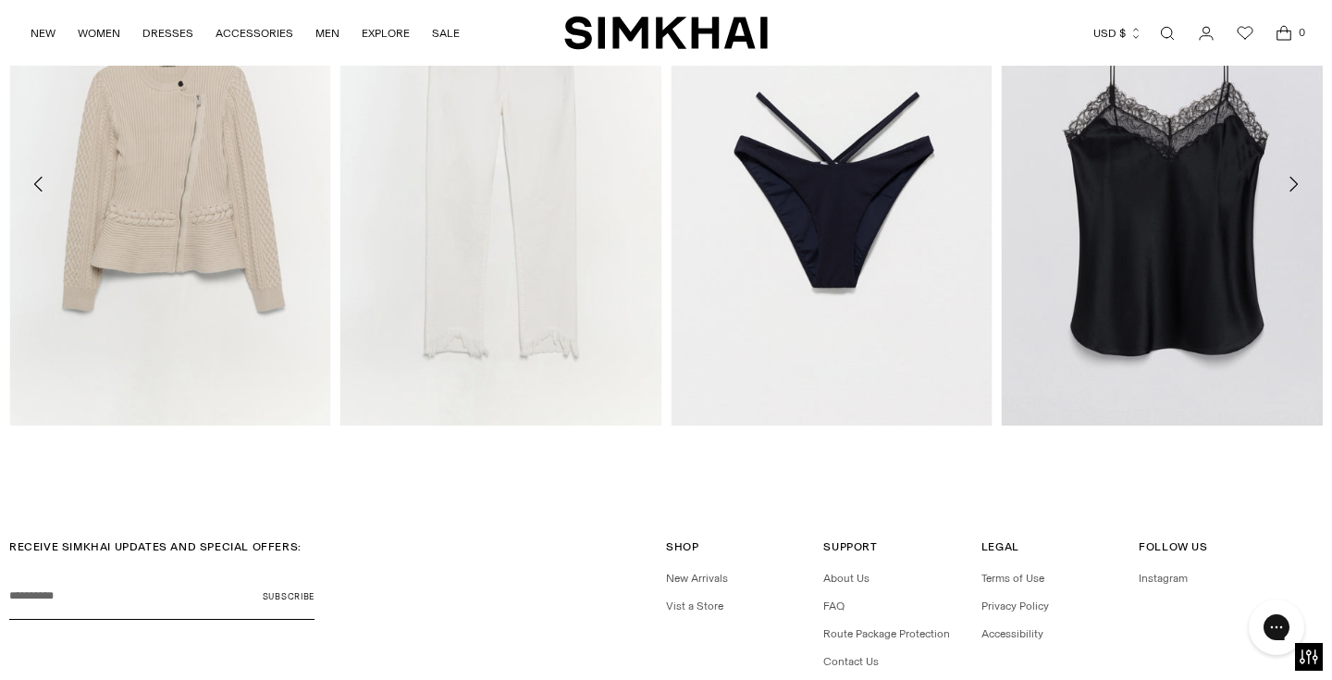
click at [1291, 186] on icon "Move to next carousel slide" at bounding box center [1293, 184] width 22 height 22
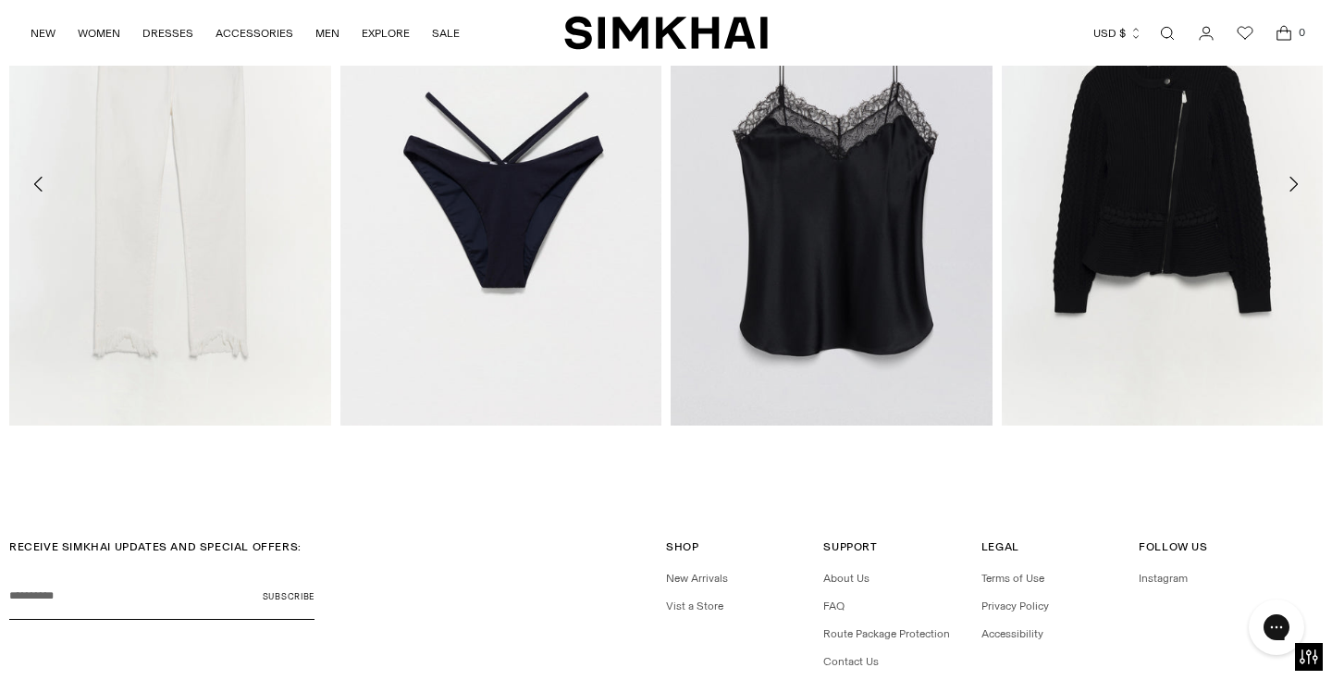
click at [1291, 187] on icon "Move to next carousel slide" at bounding box center [1293, 184] width 22 height 22
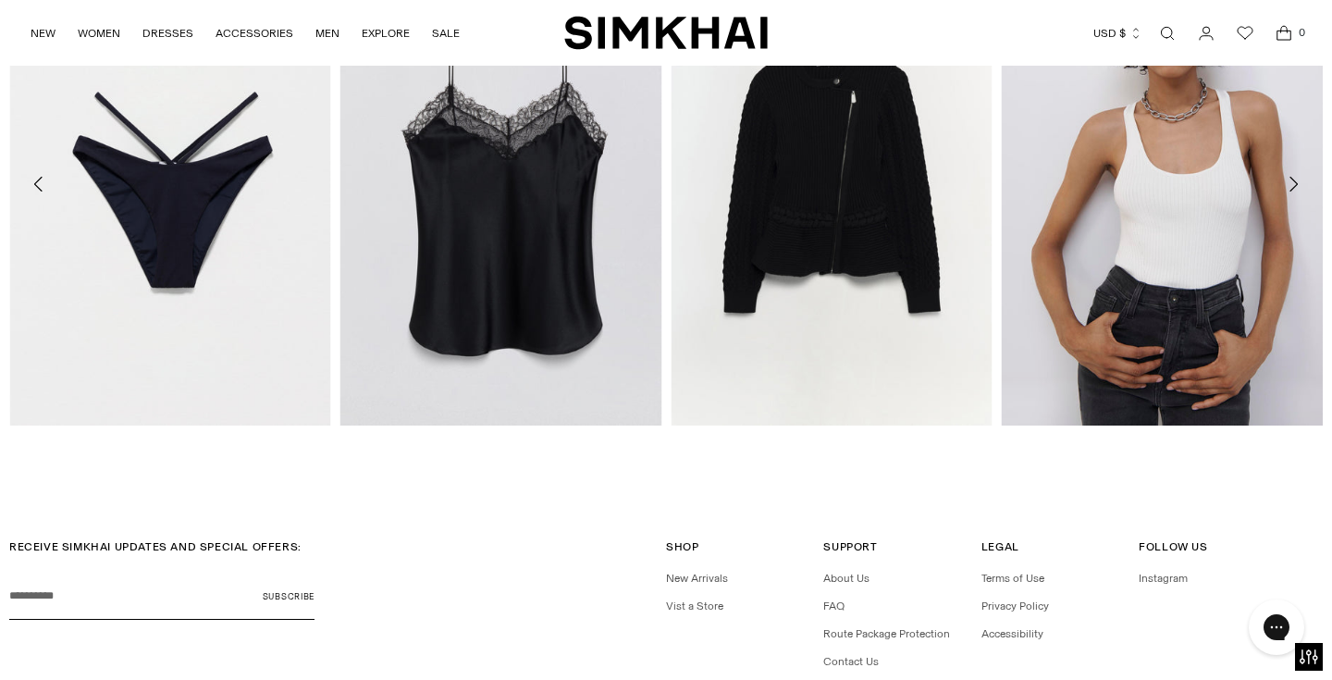
click at [1291, 187] on icon "Move to next carousel slide" at bounding box center [1293, 184] width 22 height 22
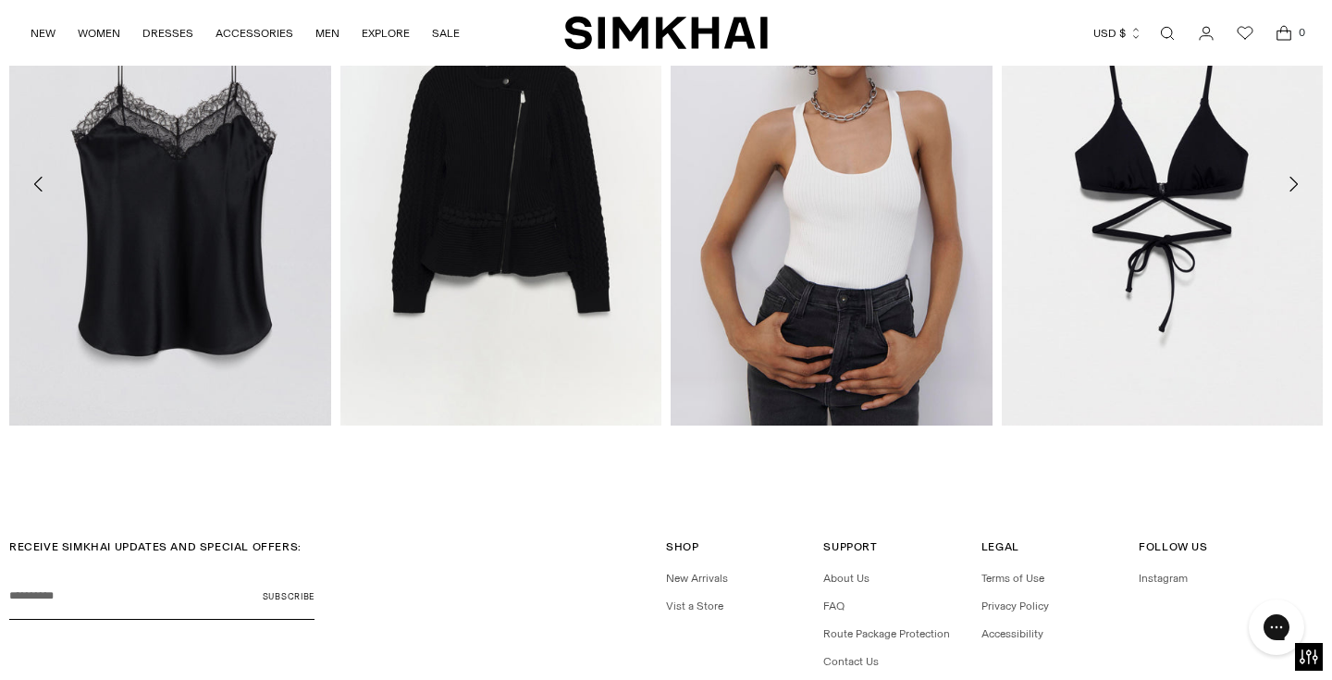
click at [1291, 188] on icon "Move to next carousel slide" at bounding box center [1293, 184] width 22 height 22
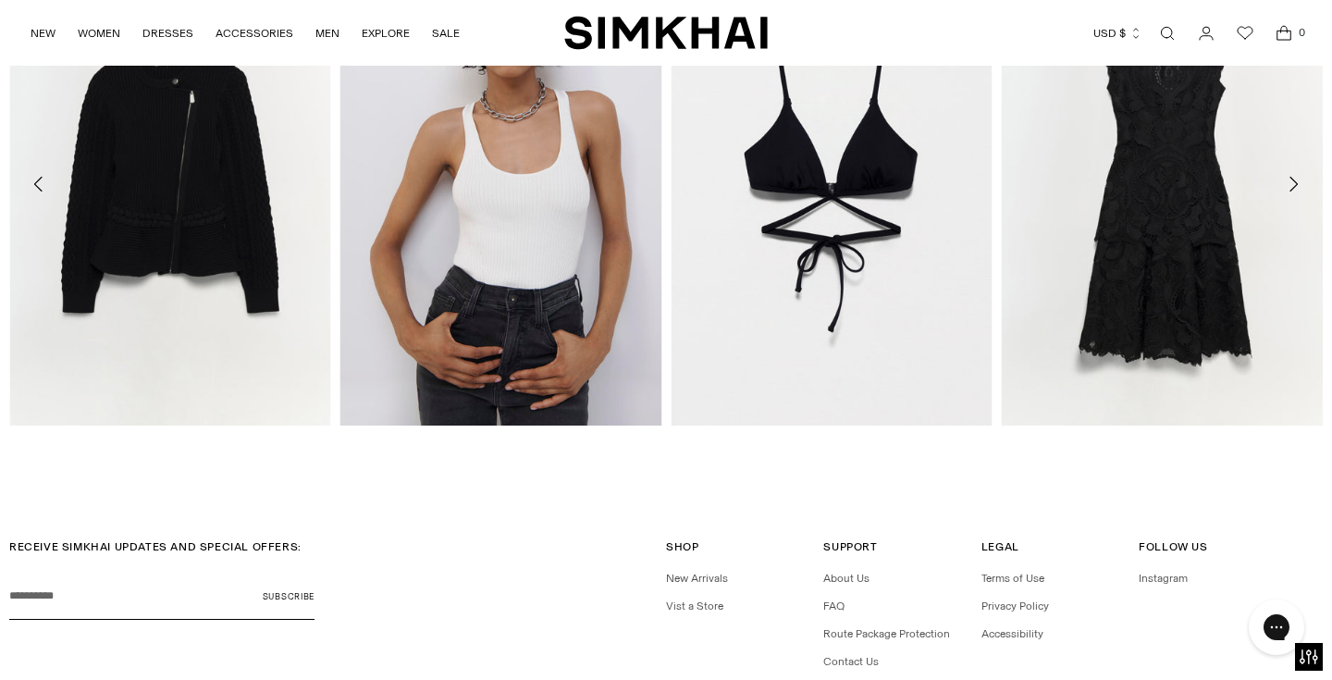
click at [1291, 188] on icon "Move to next carousel slide" at bounding box center [1293, 184] width 22 height 22
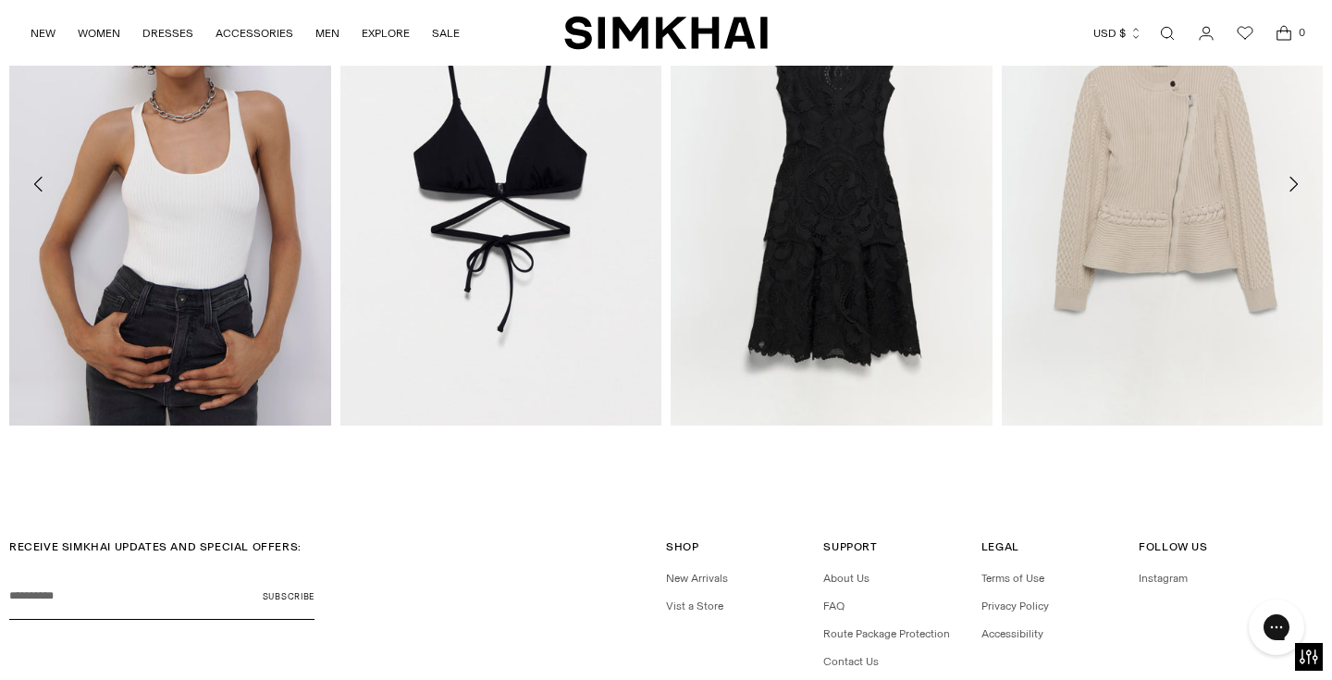
click at [1291, 189] on icon "Move to next carousel slide" at bounding box center [1293, 184] width 22 height 22
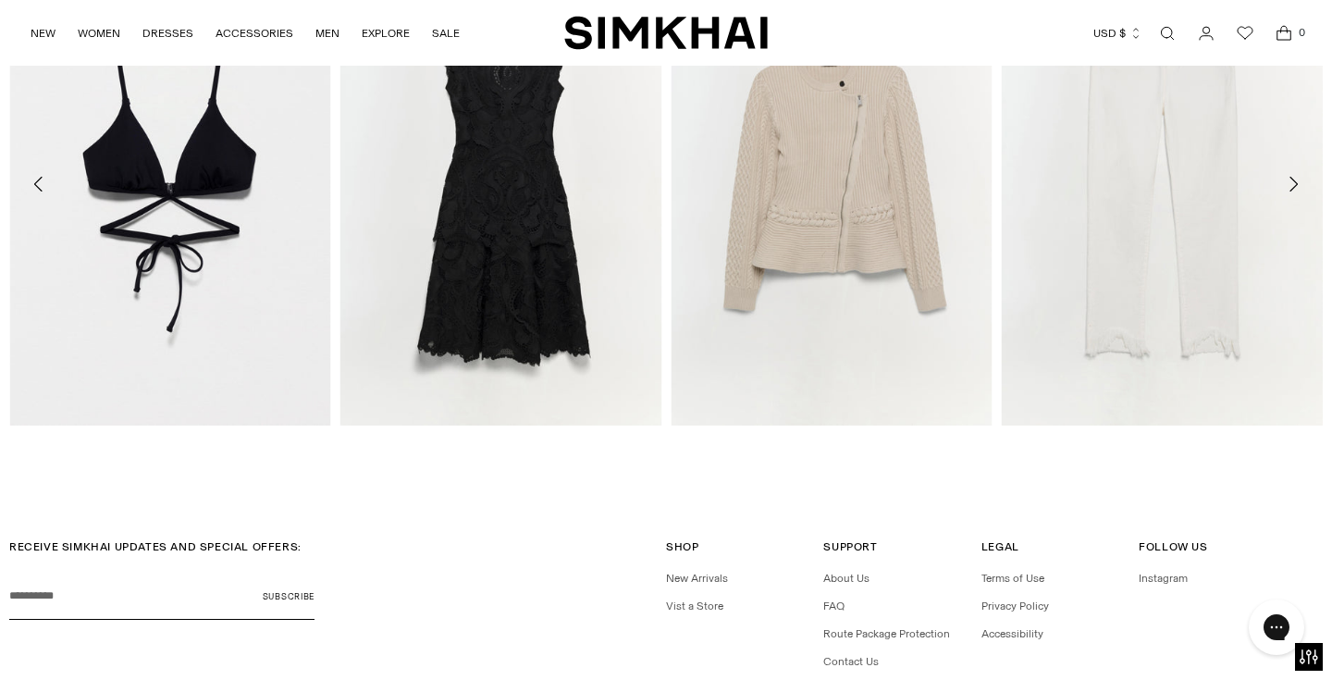
click at [1291, 189] on icon "Move to next carousel slide" at bounding box center [1293, 184] width 8 height 15
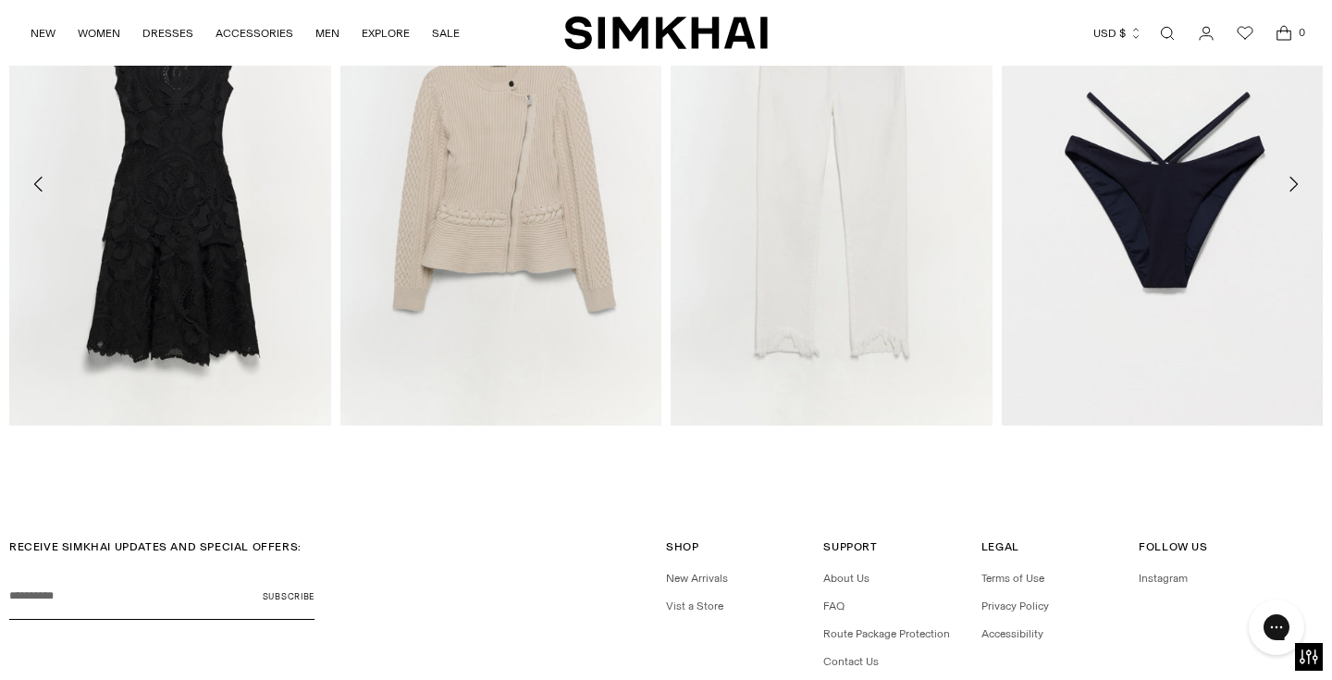
click at [1291, 189] on icon "Move to next carousel slide" at bounding box center [1293, 184] width 8 height 15
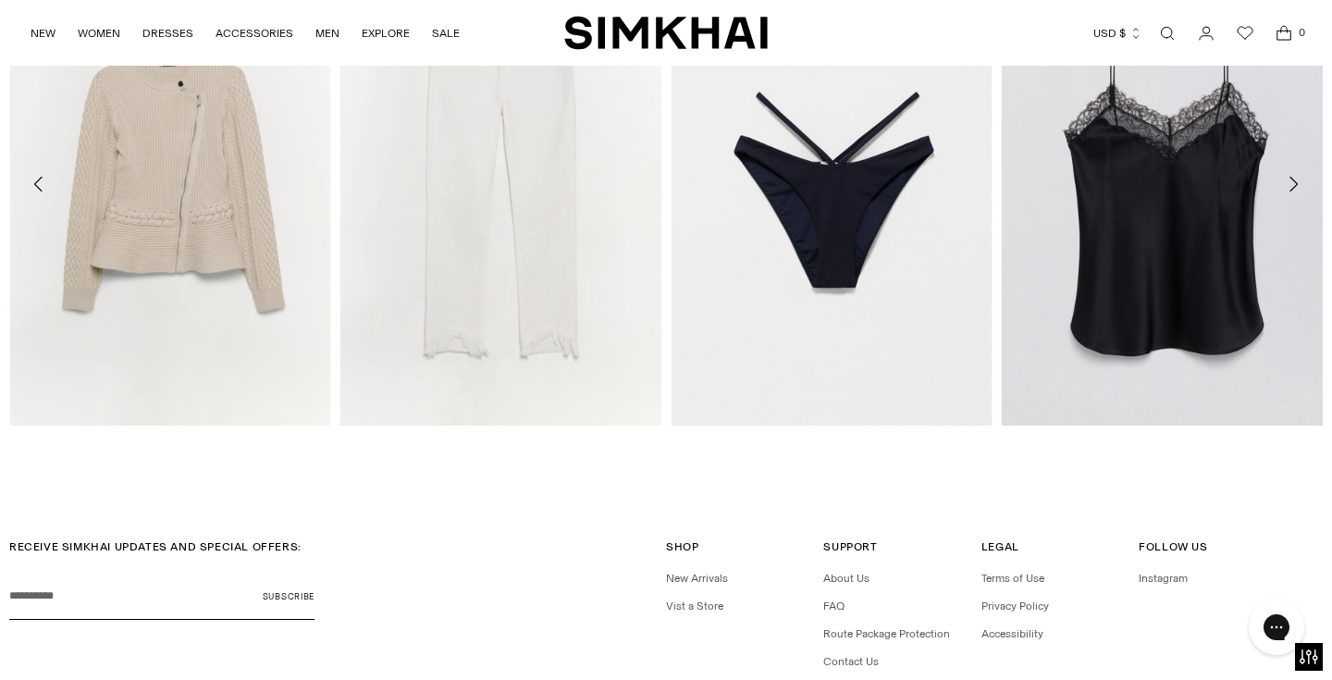
click at [1291, 189] on icon "Move to next carousel slide" at bounding box center [1293, 184] width 8 height 15
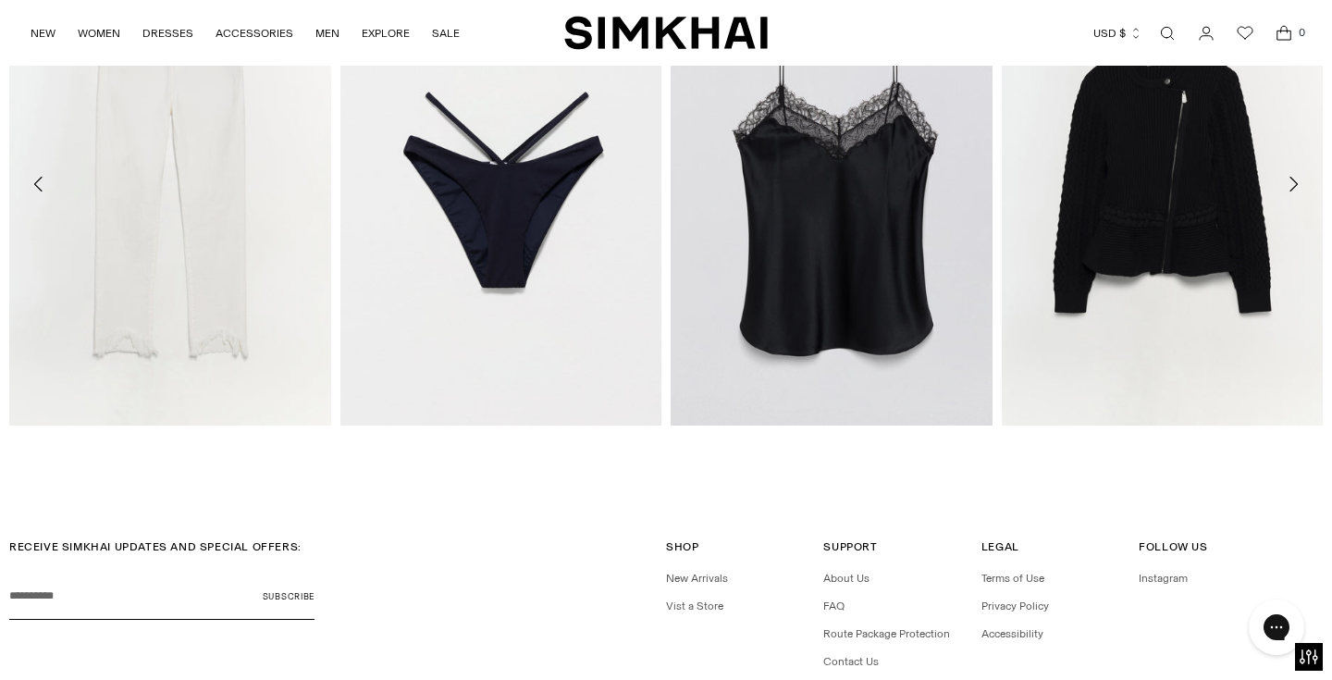
click at [1291, 191] on icon "Move to next carousel slide" at bounding box center [1293, 184] width 22 height 22
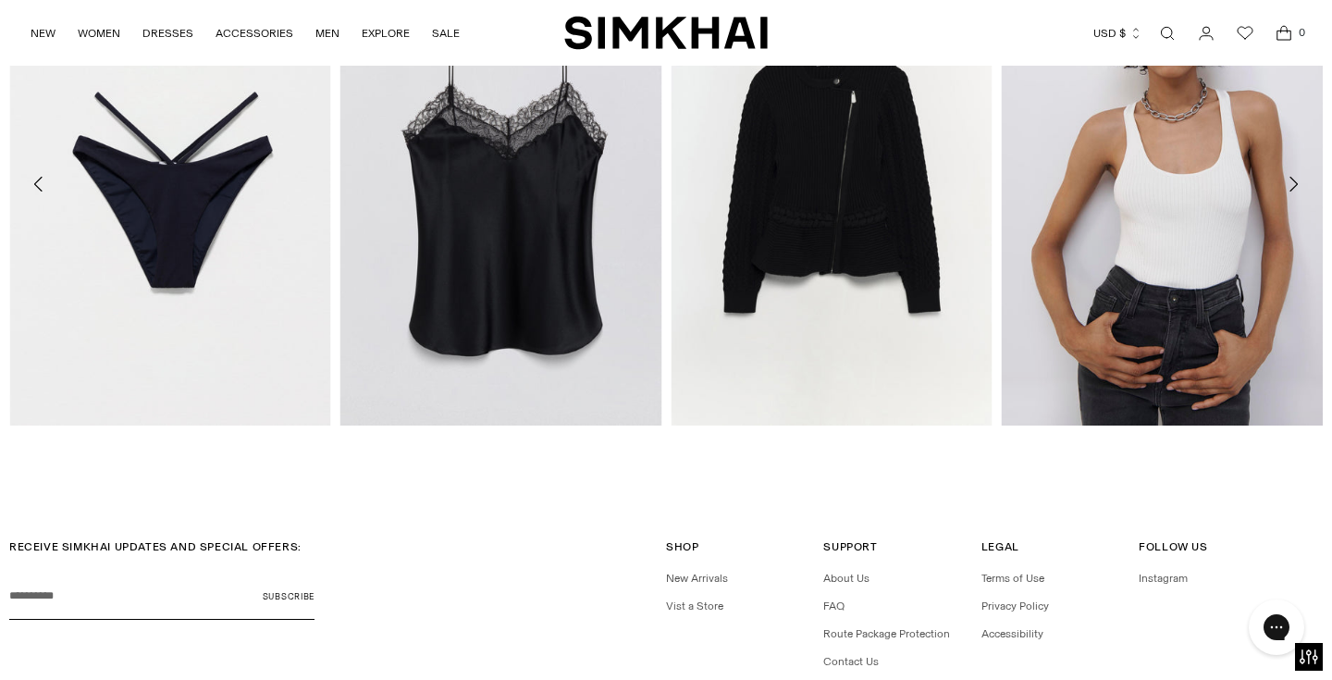
click at [1291, 189] on icon "Move to next carousel slide" at bounding box center [1293, 184] width 8 height 15
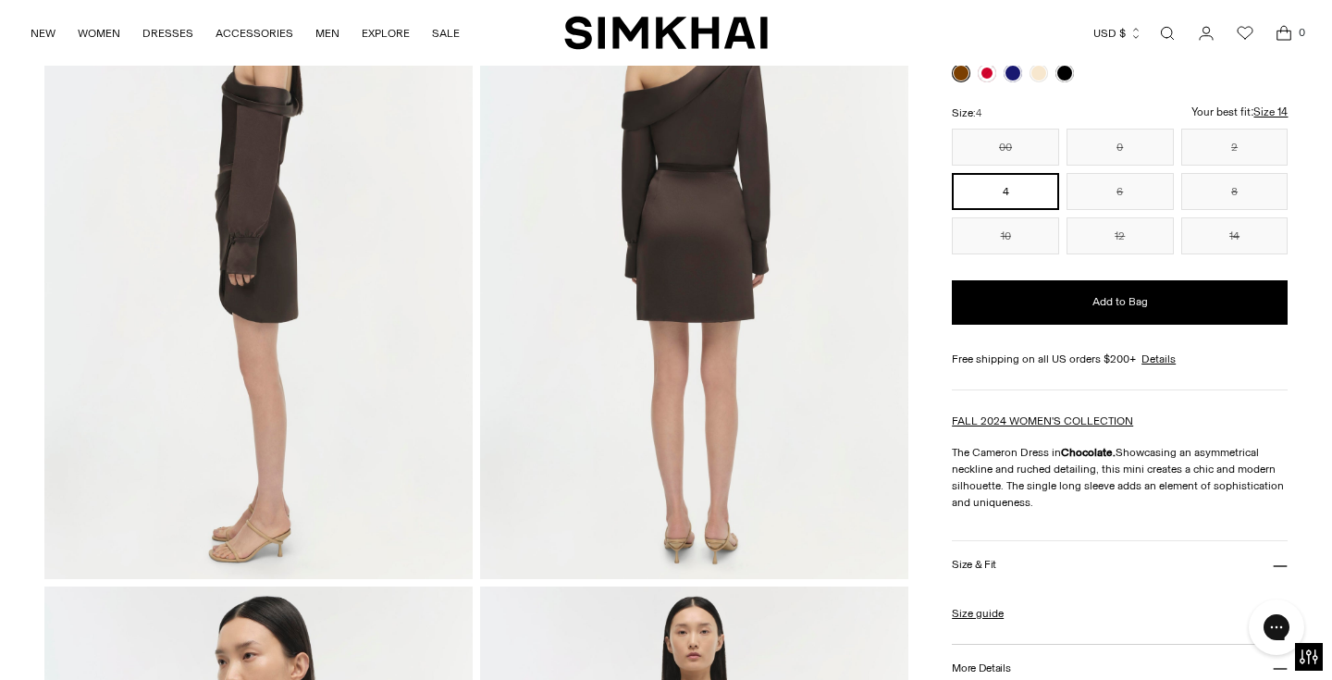
scroll to position [339, 0]
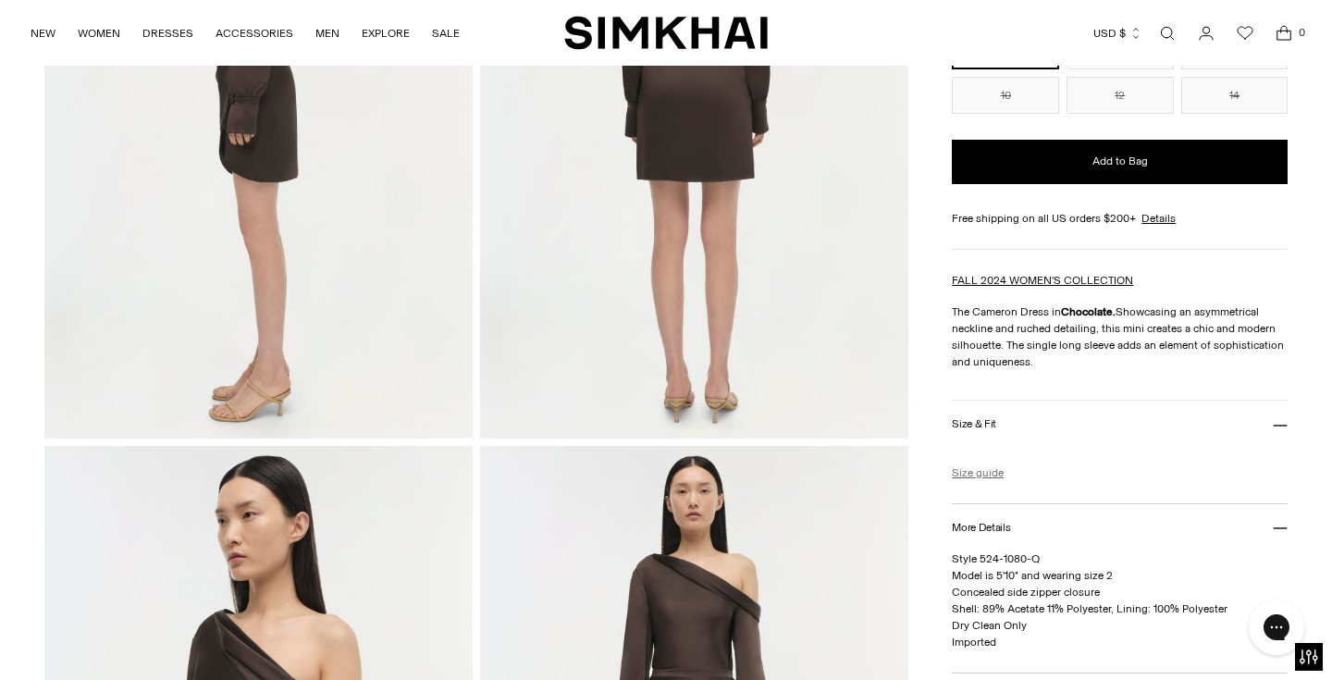
click at [970, 468] on link "Size guide" at bounding box center [978, 472] width 52 height 17
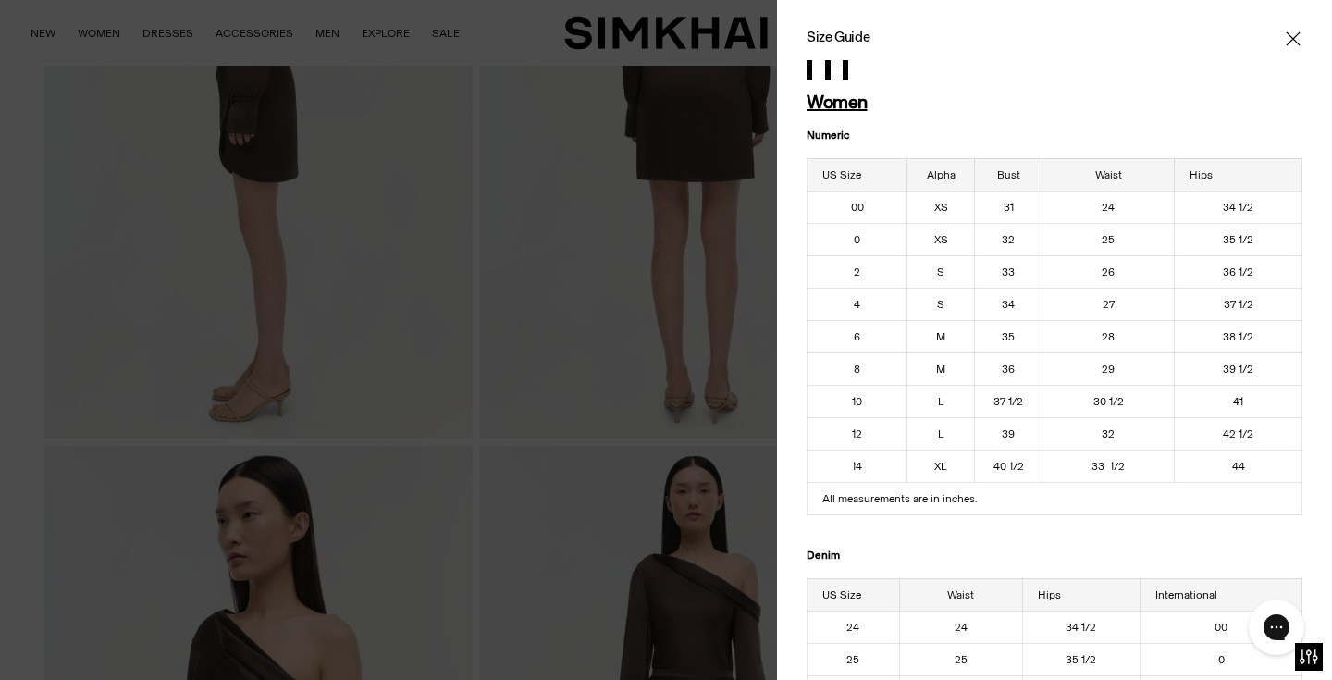
click at [1296, 43] on icon "Close" at bounding box center [1293, 38] width 14 height 14
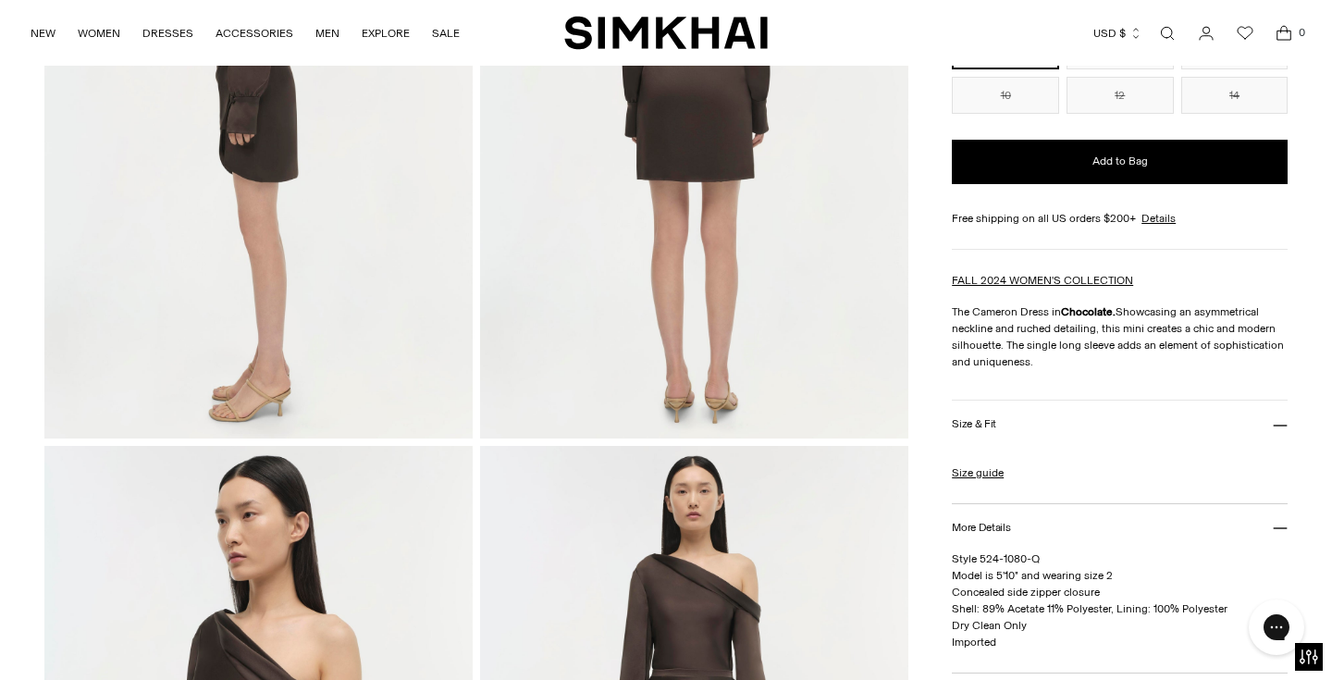
click at [979, 427] on h3 "Size & Fit" at bounding box center [974, 424] width 44 height 12
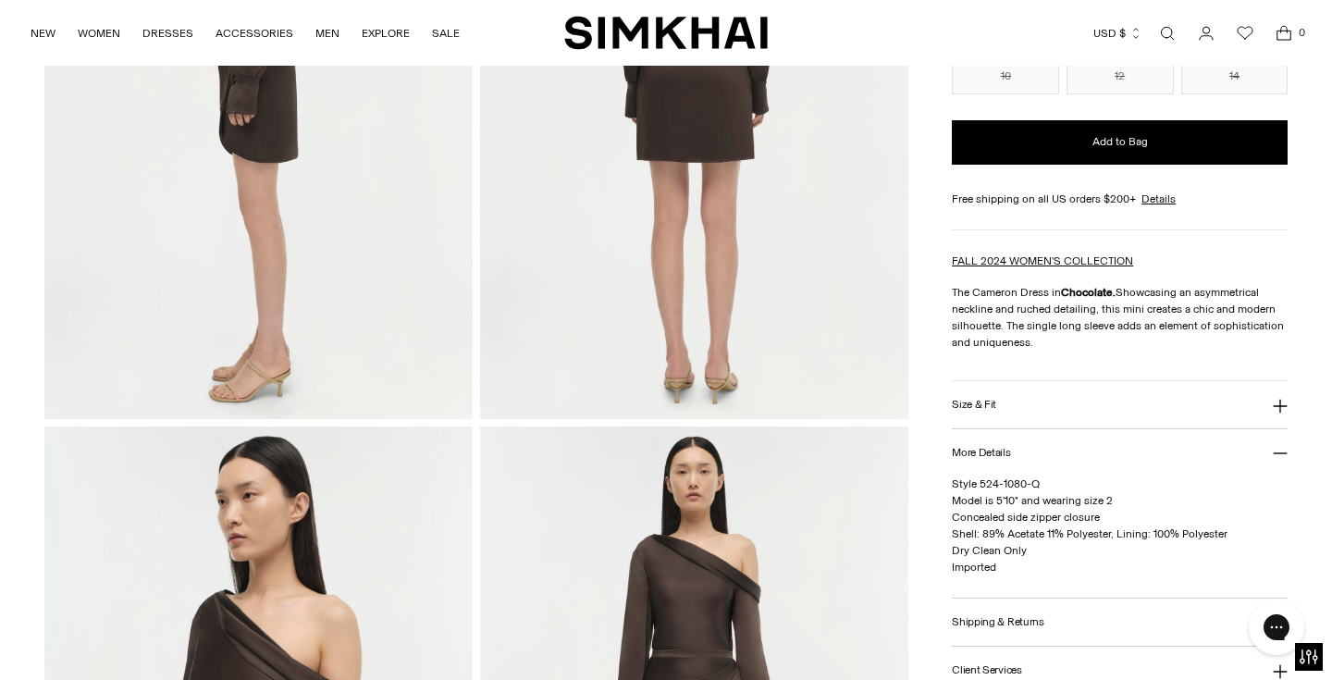
scroll to position [214, 0]
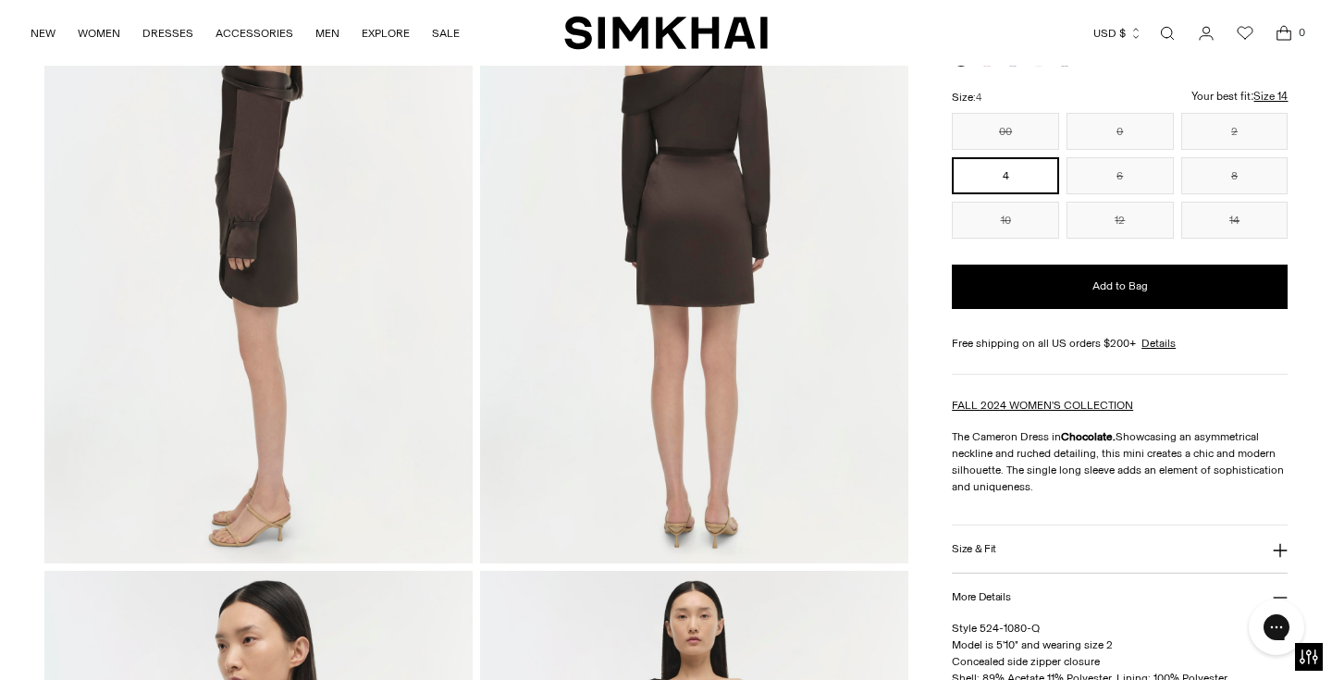
click at [1109, 101] on u "Size 14" at bounding box center [1092, 107] width 34 height 12
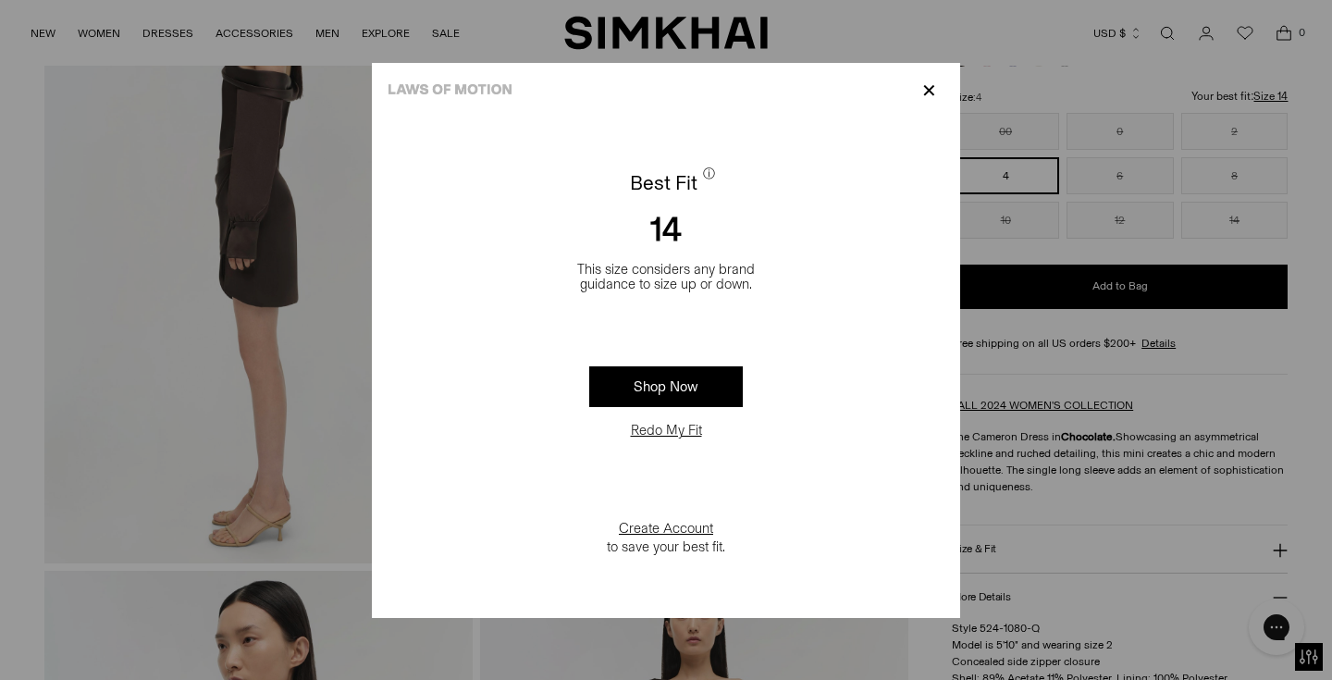
click at [655, 433] on button "Redo My Fit" at bounding box center [666, 430] width 82 height 19
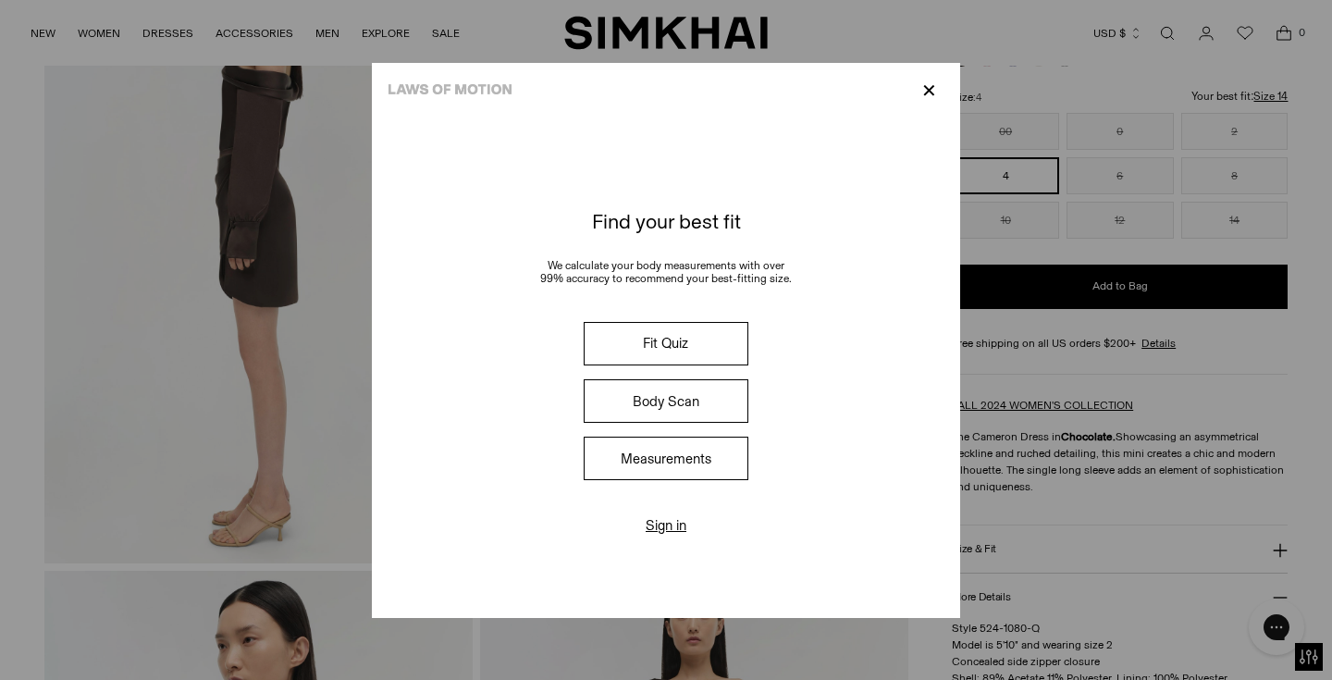
click at [653, 467] on button "Measurements" at bounding box center [666, 458] width 165 height 43
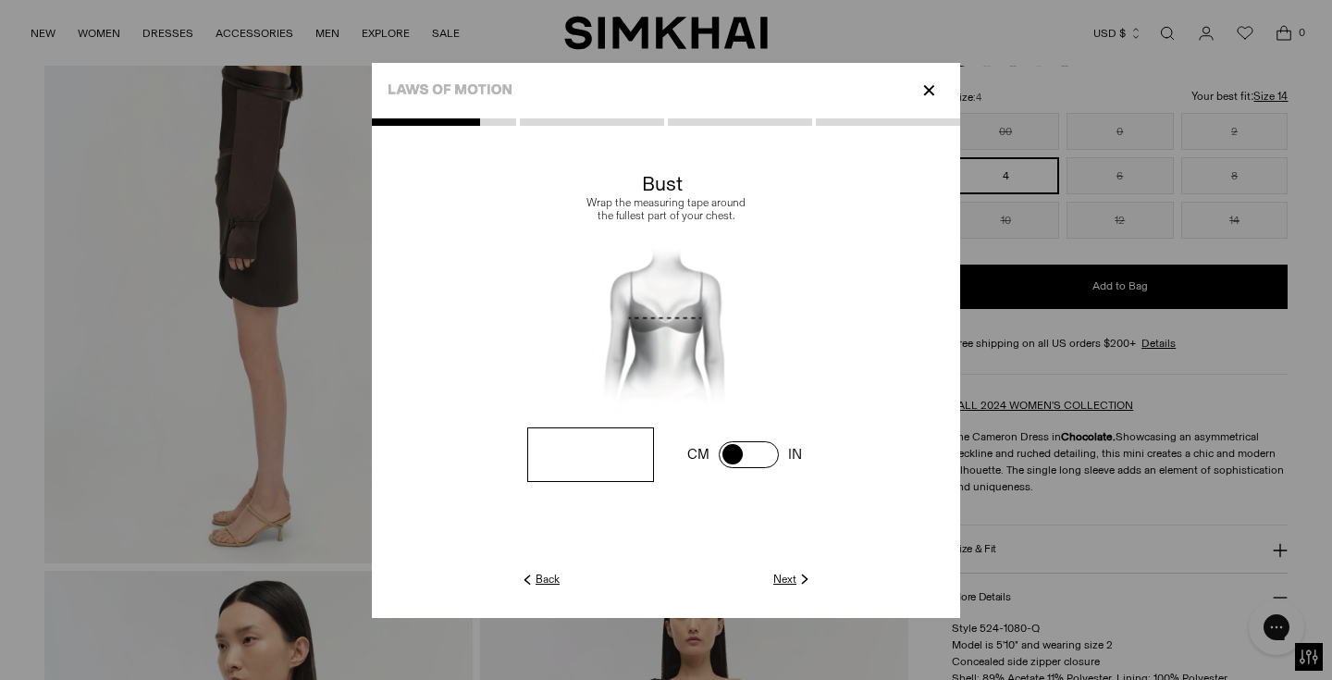
click at [539, 576] on link "Back" at bounding box center [539, 579] width 41 height 17
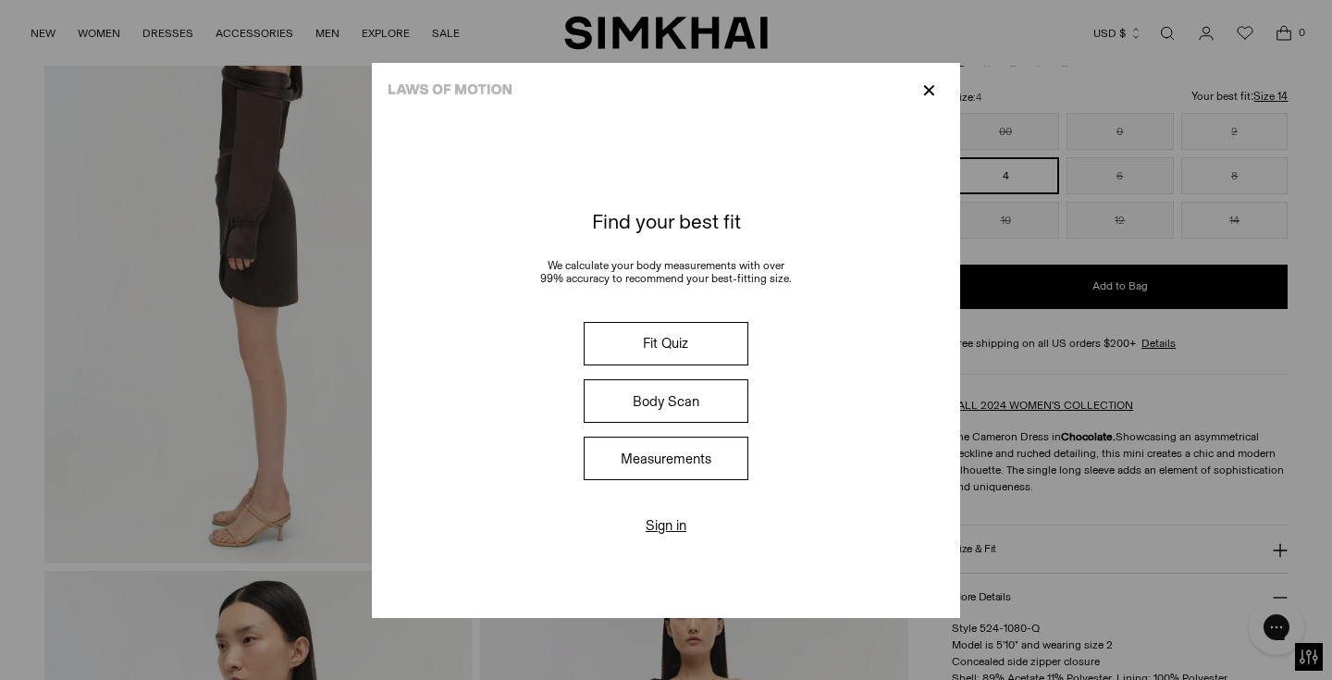
click at [662, 468] on button "Measurements" at bounding box center [666, 458] width 165 height 43
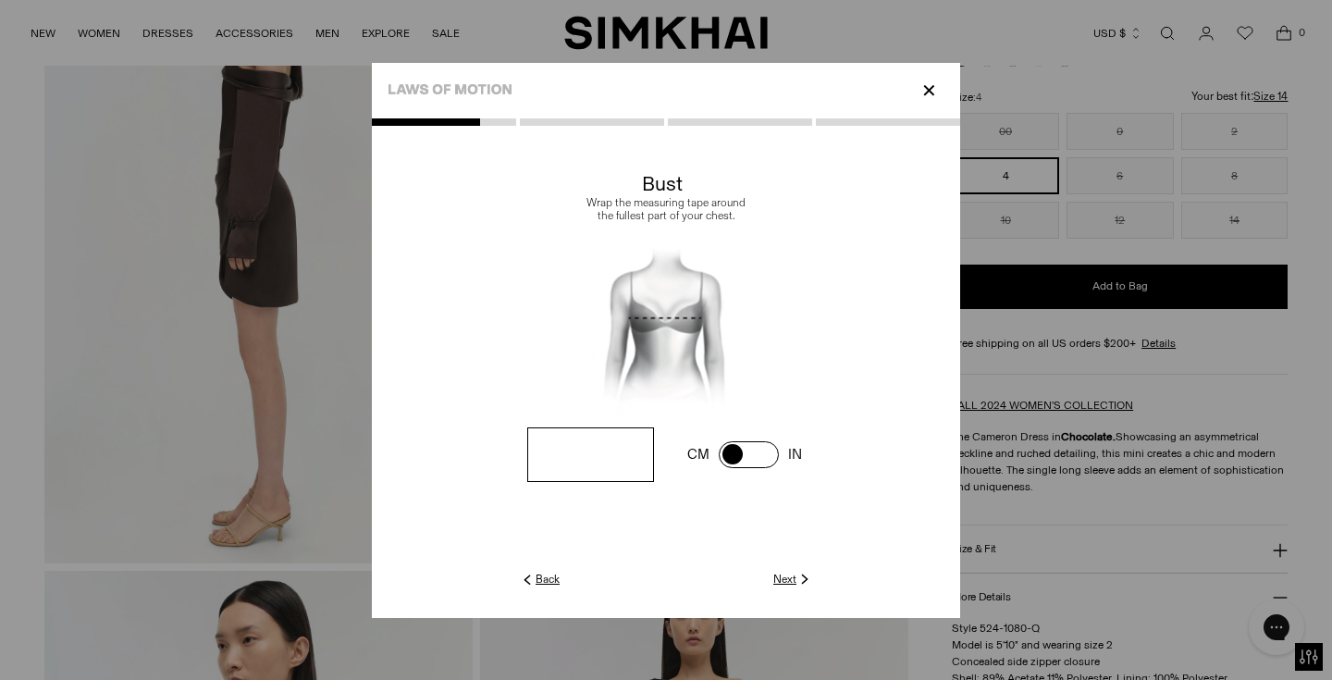
click at [793, 578] on link "Next" at bounding box center [793, 579] width 40 height 17
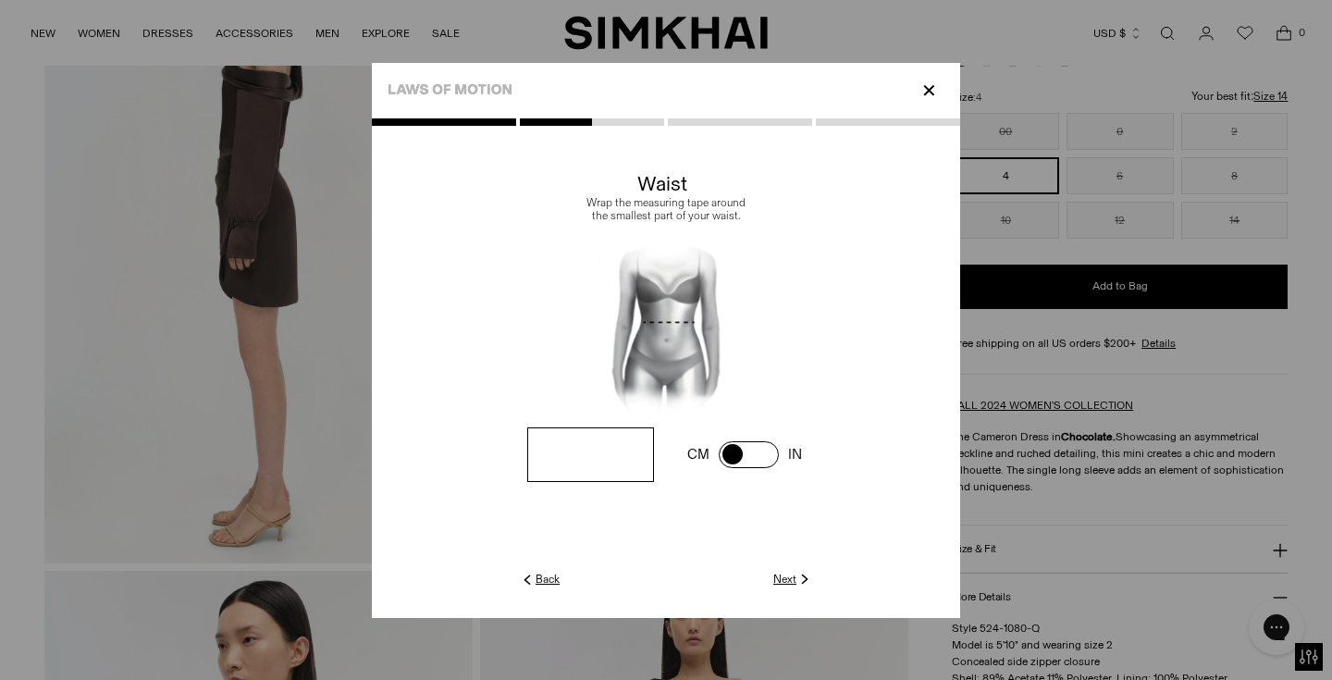
click at [793, 582] on link "Next" at bounding box center [793, 579] width 40 height 17
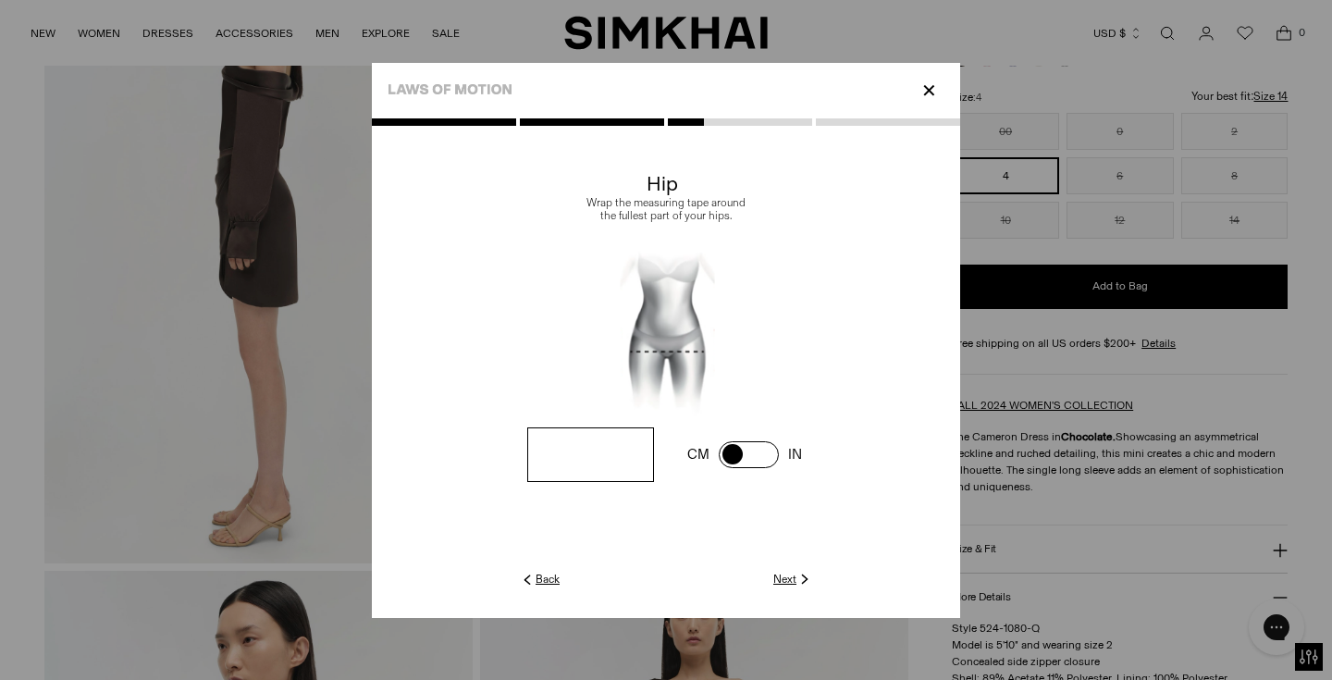
click at [0, 0] on span at bounding box center [0, 0] width 0 height 0
click at [0, 0] on div "CM IN" at bounding box center [0, 0] width 0 height 0
click at [0, 0] on span at bounding box center [0, 0] width 0 height 0
